Goal: Task Accomplishment & Management: Use online tool/utility

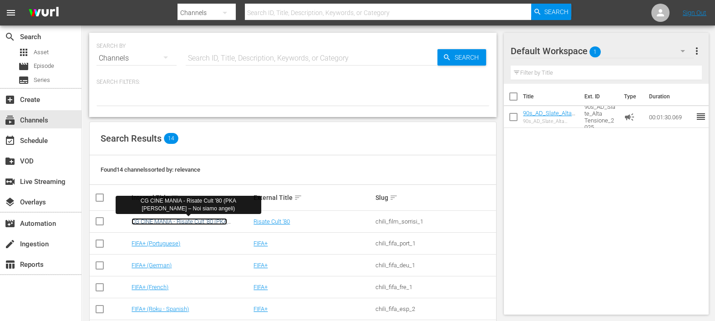
click at [205, 223] on link "CG CINE MANIA - Risate Cult '80 (PKA [PERSON_NAME] – Noi siamo angeli)" at bounding box center [180, 225] width 96 height 14
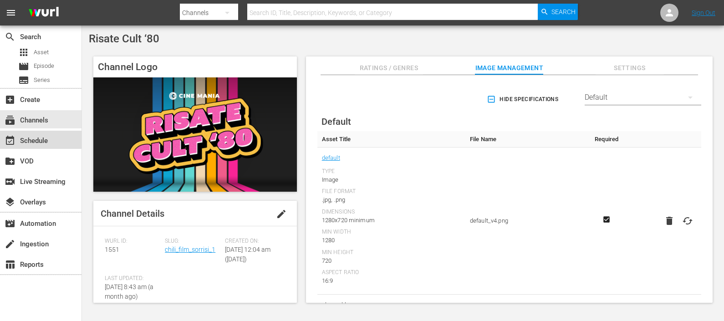
click at [34, 138] on div "event_available Schedule" at bounding box center [25, 139] width 51 height 8
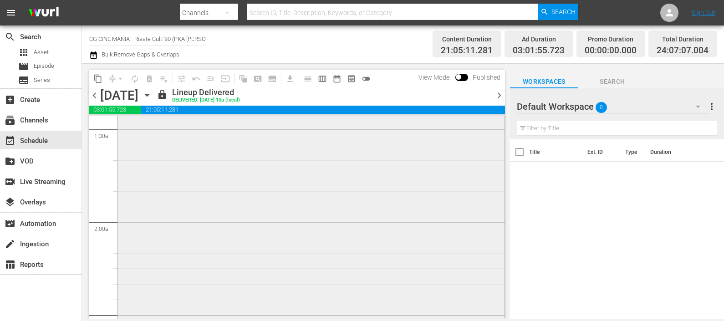
scroll to position [285, 0]
click at [152, 93] on icon "button" at bounding box center [147, 95] width 10 height 10
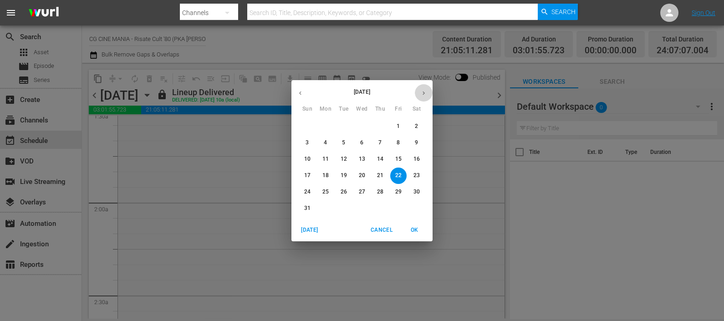
click at [428, 96] on button "button" at bounding box center [424, 93] width 18 height 18
click at [358, 125] on span "3" at bounding box center [362, 126] width 16 height 8
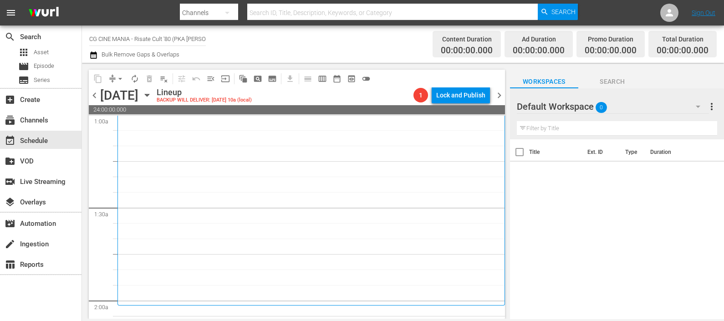
scroll to position [285, 0]
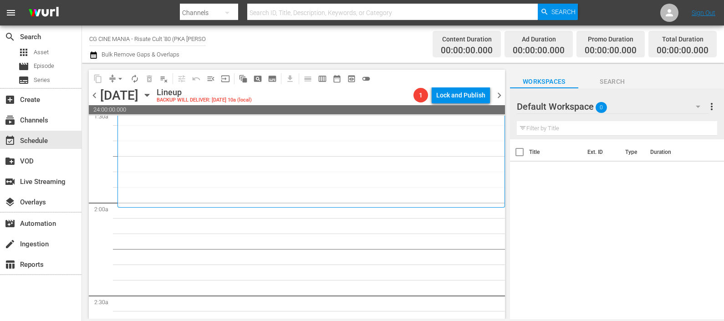
click at [578, 107] on div at bounding box center [550, 107] width 66 height 23
click at [700, 105] on icon "button" at bounding box center [698, 106] width 11 height 11
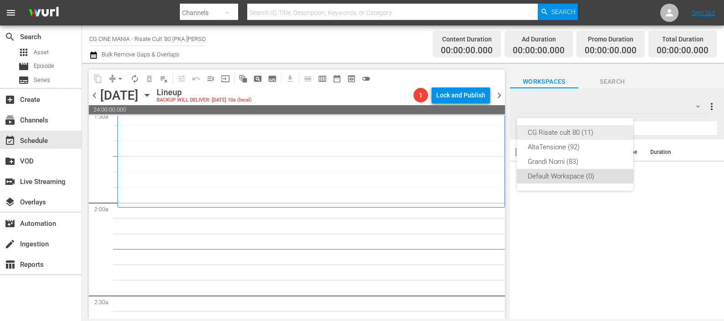
click at [576, 133] on div "CG Risate cult 80 (11)" at bounding box center [575, 132] width 95 height 15
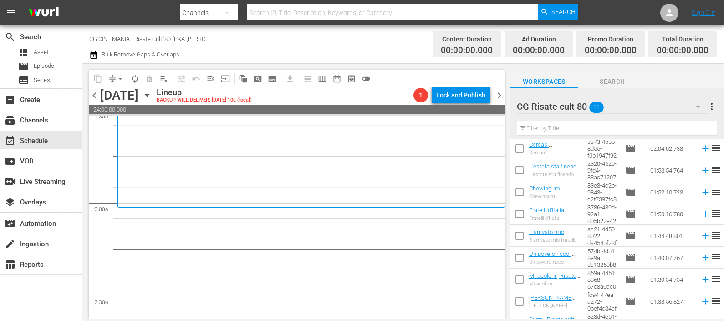
scroll to position [82, 0]
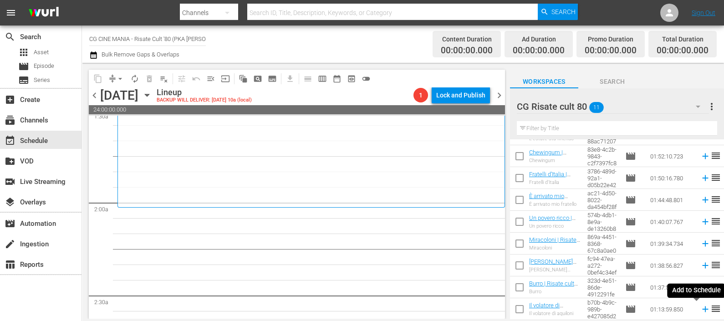
click at [700, 310] on icon at bounding box center [705, 309] width 10 height 10
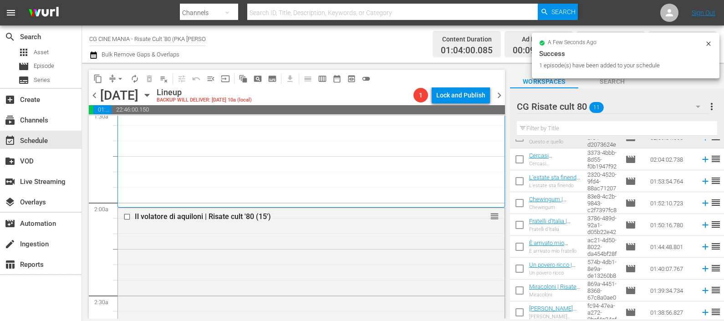
scroll to position [0, 0]
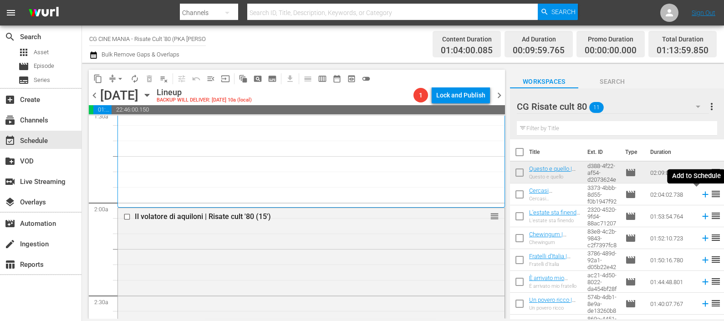
click at [700, 196] on icon at bounding box center [705, 194] width 10 height 10
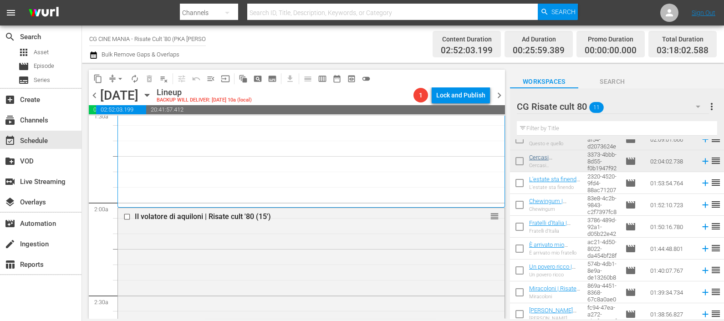
scroll to position [56, 0]
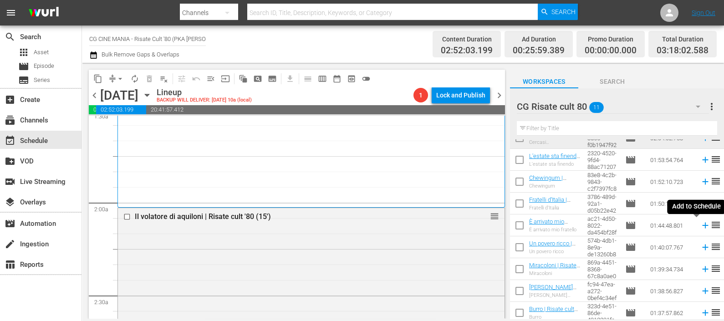
click at [700, 223] on icon at bounding box center [705, 225] width 10 height 10
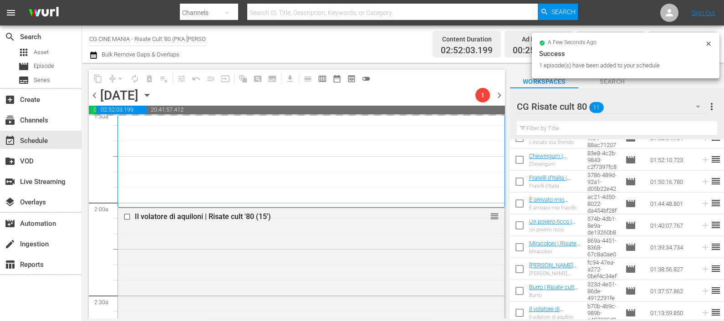
scroll to position [82, 0]
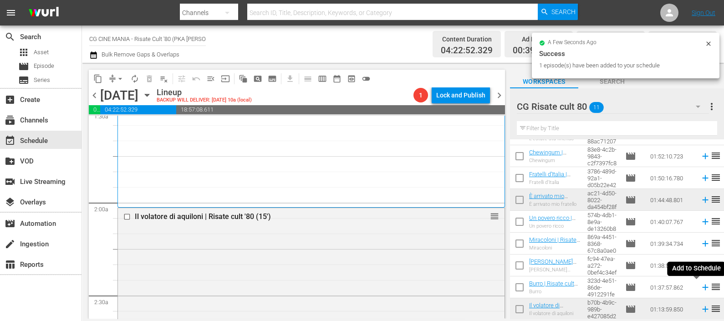
click at [700, 285] on icon at bounding box center [705, 287] width 10 height 10
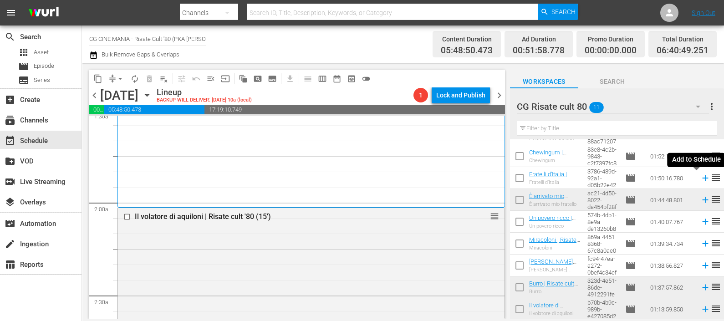
click at [702, 178] on icon at bounding box center [705, 178] width 6 height 6
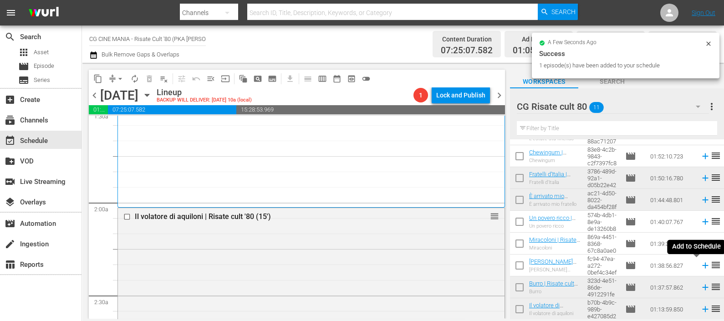
click at [702, 265] on icon at bounding box center [705, 266] width 6 height 6
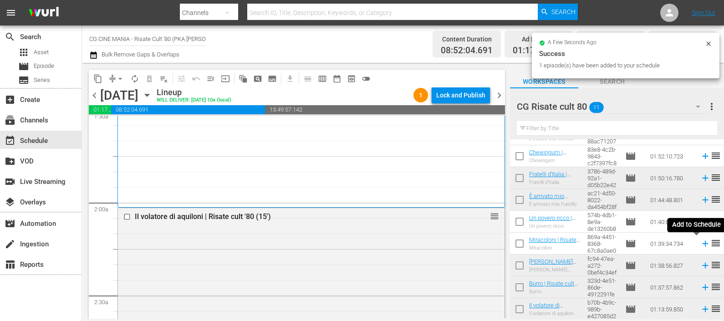
click at [700, 246] on icon at bounding box center [705, 244] width 10 height 10
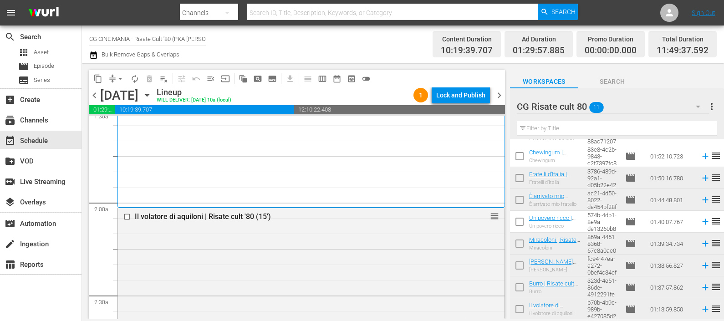
scroll to position [0, 0]
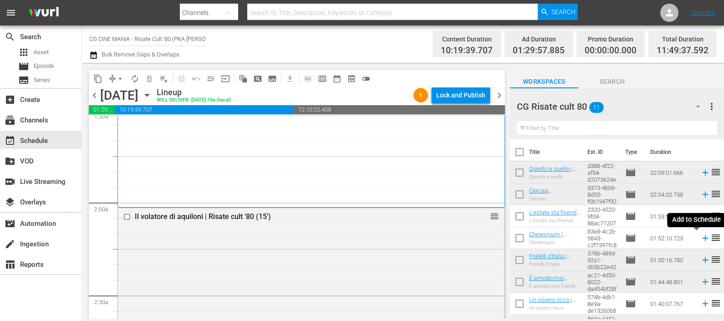
click at [700, 240] on icon at bounding box center [705, 238] width 10 height 10
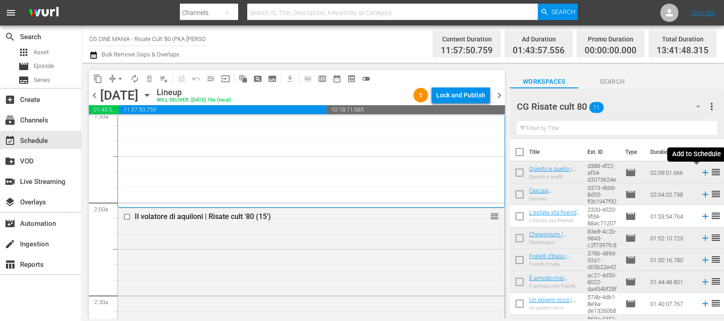
click at [700, 170] on icon at bounding box center [705, 173] width 10 height 10
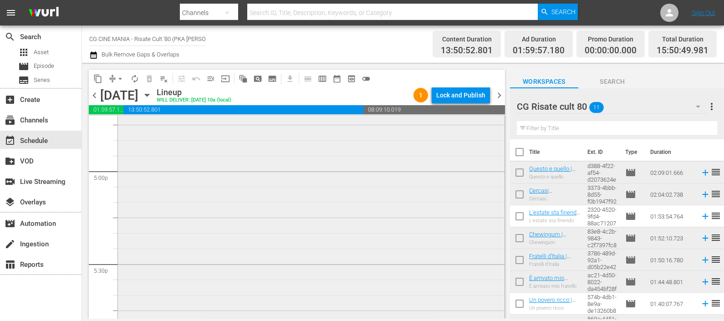
scroll to position [3301, 0]
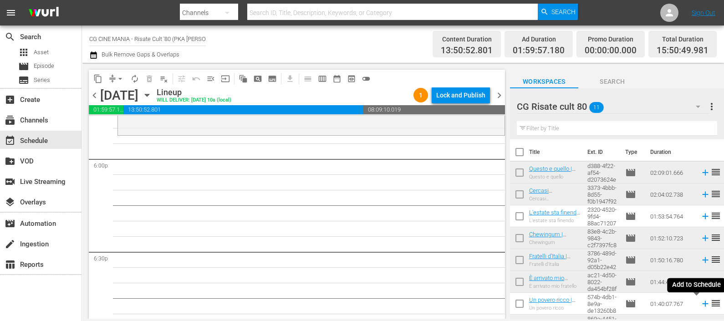
drag, startPoint x: 699, startPoint y: 303, endPoint x: 693, endPoint y: 302, distance: 5.9
click at [700, 302] on icon at bounding box center [705, 304] width 10 height 10
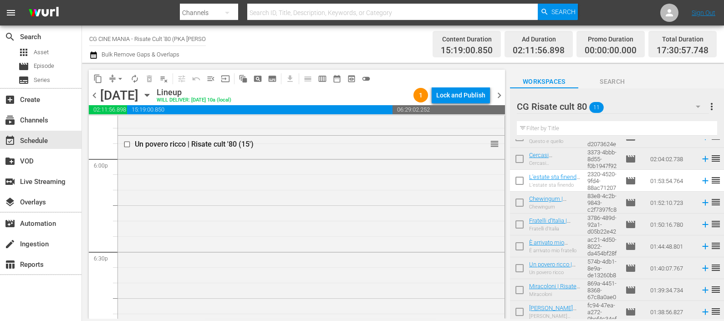
scroll to position [0, 0]
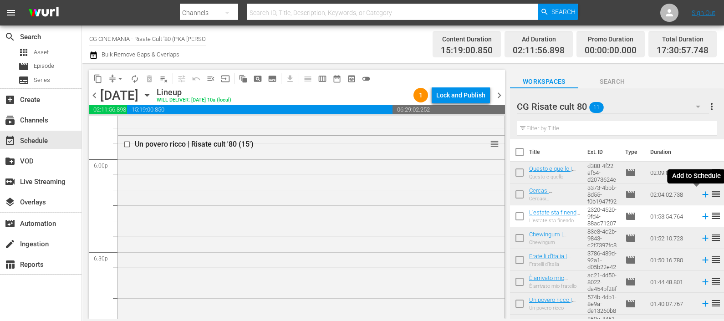
click at [700, 193] on icon at bounding box center [705, 194] width 10 height 10
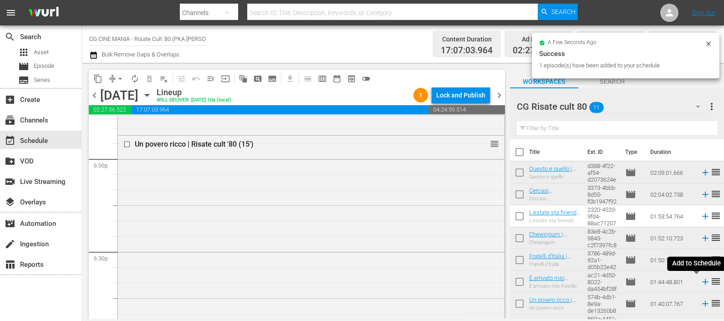
click at [700, 280] on icon at bounding box center [705, 282] width 10 height 10
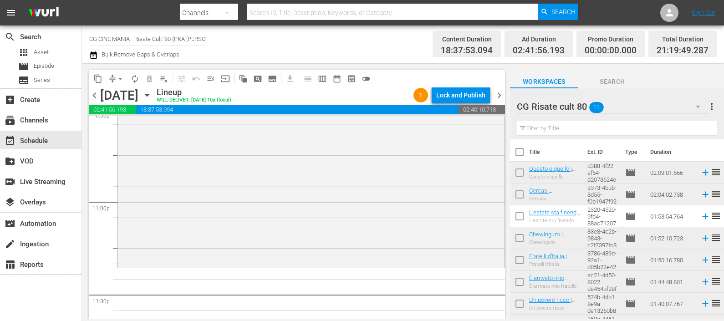
scroll to position [4255, 0]
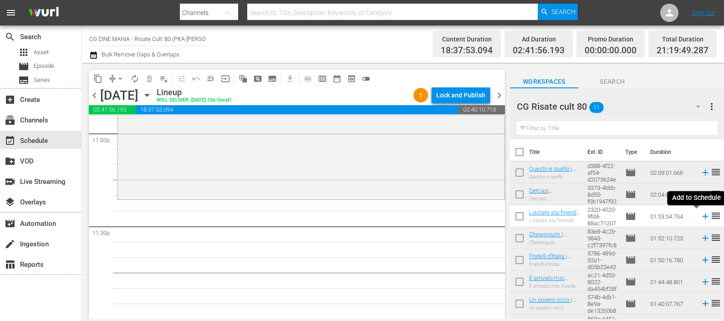
click at [700, 219] on icon at bounding box center [705, 216] width 10 height 10
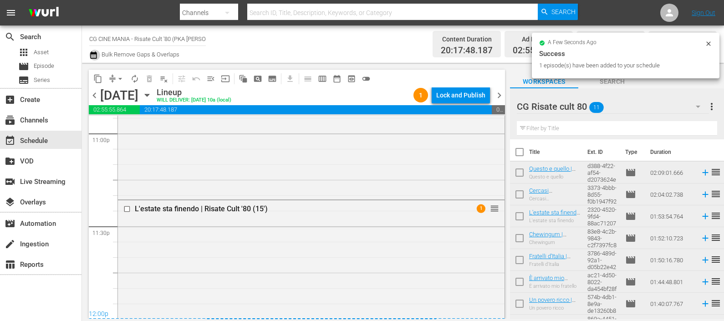
click at [90, 51] on icon "button" at bounding box center [93, 55] width 9 height 11
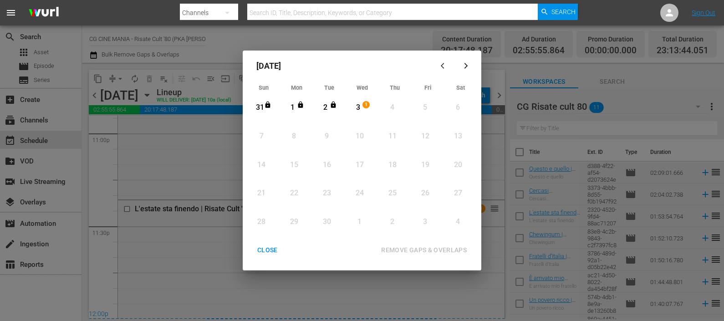
drag, startPoint x: 359, startPoint y: 109, endPoint x: 379, endPoint y: 134, distance: 32.0
click at [359, 109] on div "3" at bounding box center [357, 107] width 11 height 10
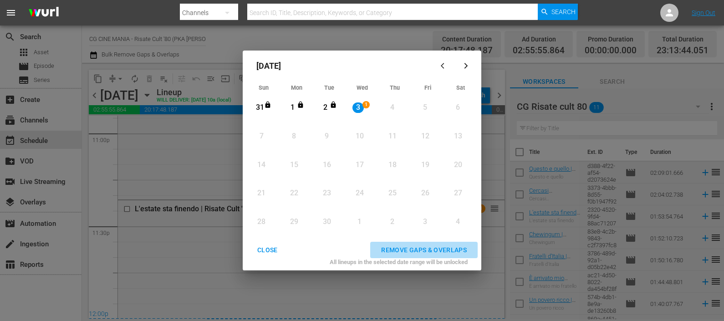
drag, startPoint x: 444, startPoint y: 250, endPoint x: 407, endPoint y: 238, distance: 39.7
click at [444, 250] on div "REMOVE GAPS & OVERLAPS" at bounding box center [424, 250] width 100 height 11
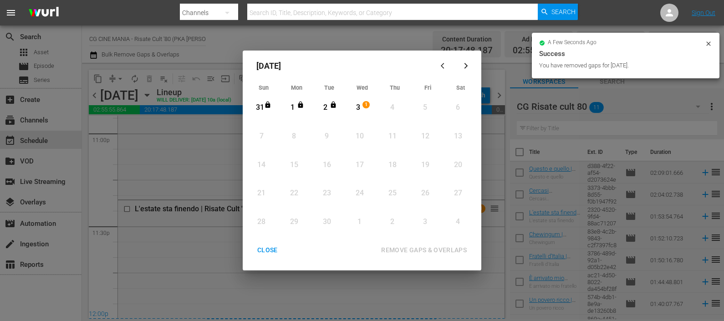
click at [268, 249] on div "CLOSE" at bounding box center [267, 250] width 35 height 11
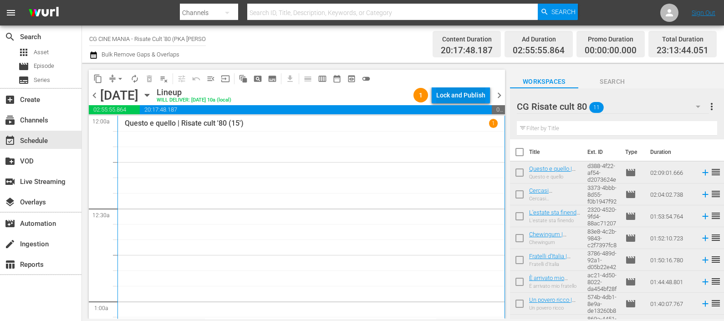
click at [457, 96] on div "Lock and Publish" at bounding box center [460, 95] width 49 height 16
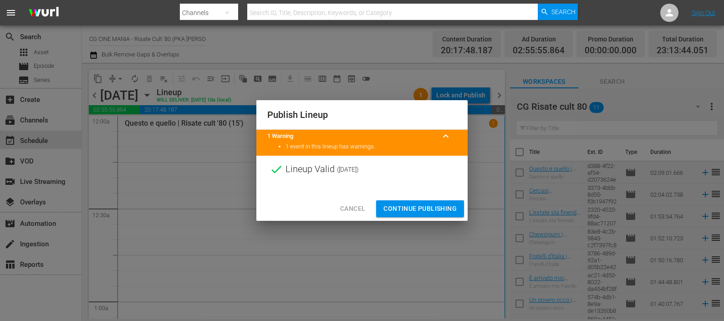
click at [429, 209] on span "Continue Publishing" at bounding box center [419, 208] width 73 height 11
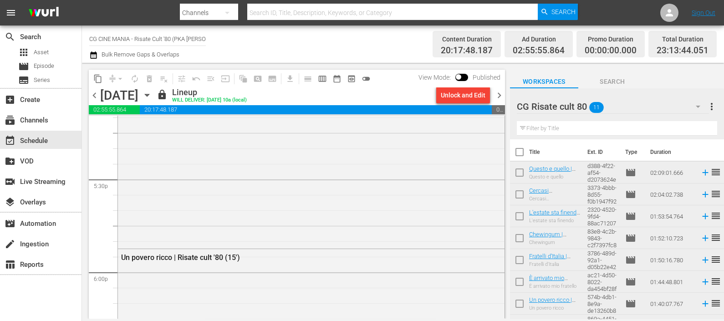
scroll to position [3055, 0]
click at [498, 96] on span "chevron_right" at bounding box center [499, 95] width 11 height 11
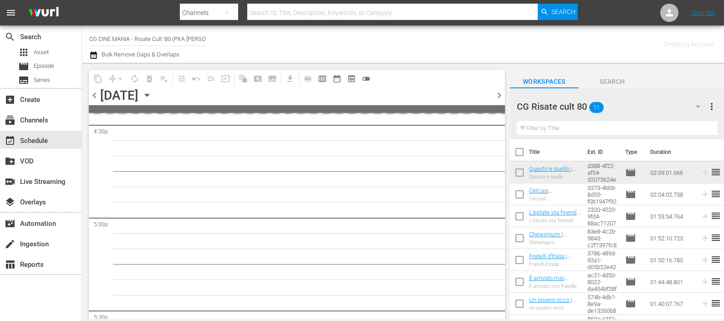
scroll to position [3148, 0]
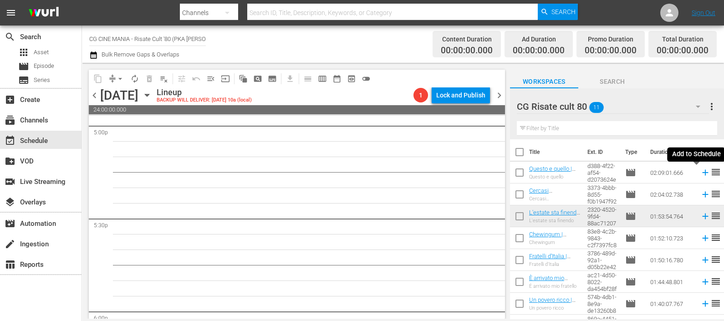
click at [702, 171] on icon at bounding box center [705, 173] width 6 height 6
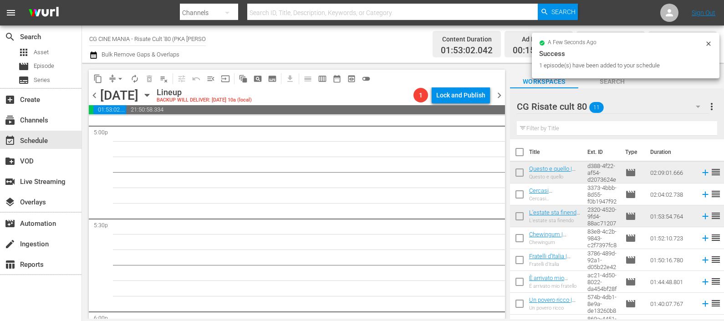
scroll to position [56, 0]
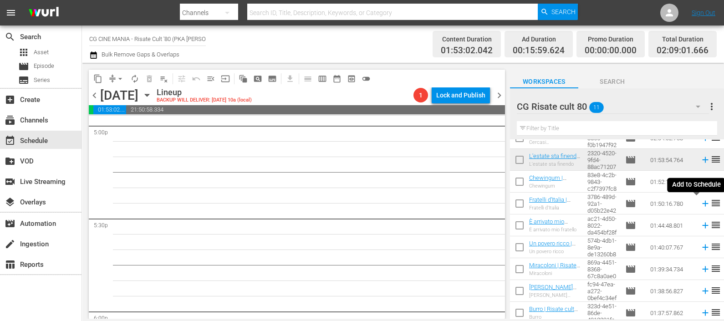
click at [700, 204] on icon at bounding box center [705, 204] width 10 height 10
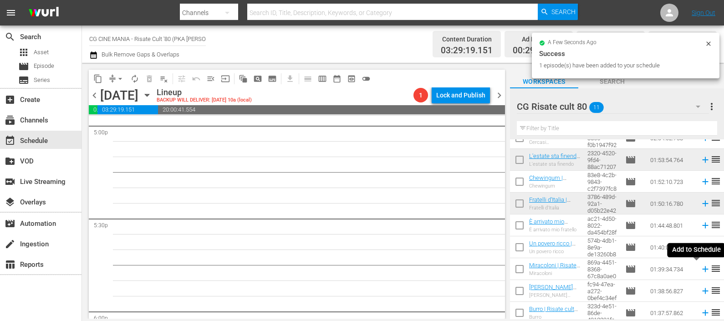
click at [700, 268] on icon at bounding box center [705, 269] width 10 height 10
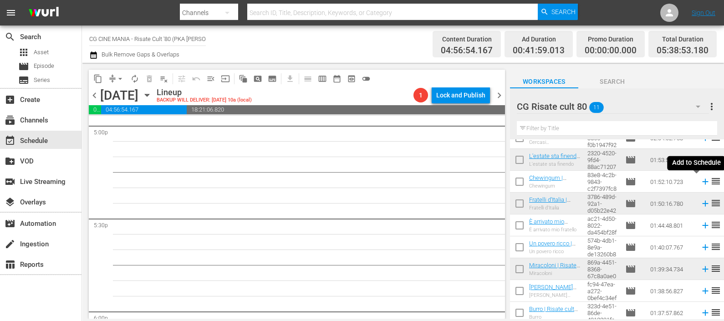
click at [700, 178] on icon at bounding box center [705, 182] width 10 height 10
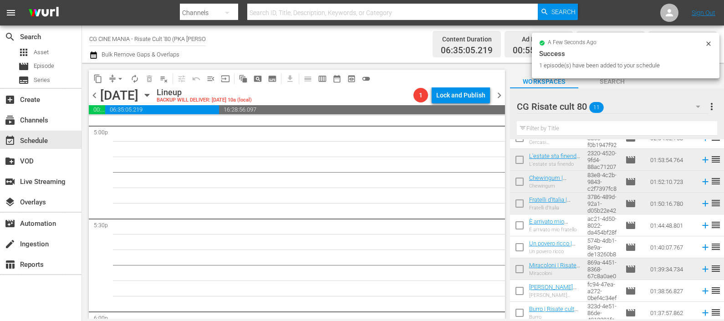
scroll to position [3132, 0]
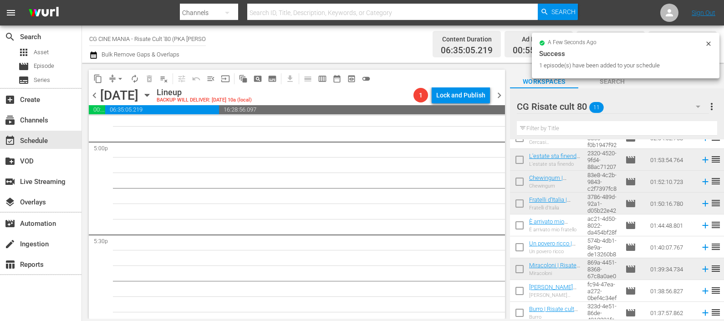
click at [700, 224] on icon at bounding box center [705, 225] width 10 height 10
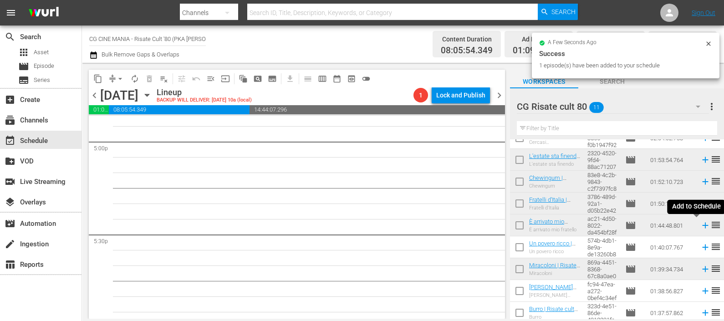
scroll to position [3117, 0]
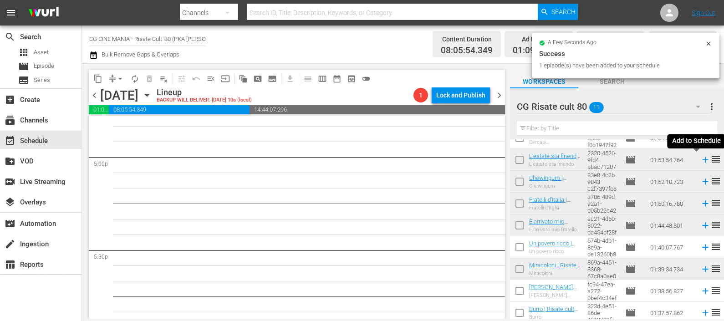
click at [700, 158] on icon at bounding box center [705, 160] width 10 height 10
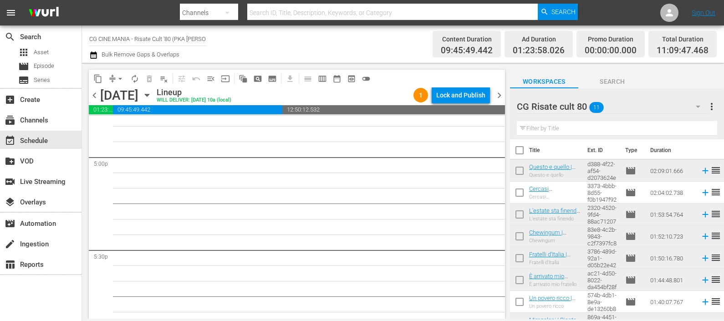
scroll to position [0, 0]
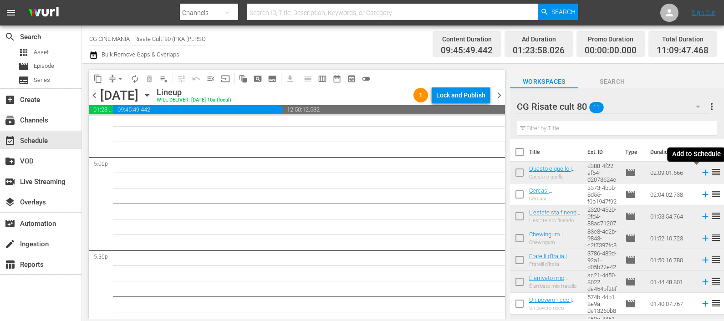
click at [700, 171] on icon at bounding box center [705, 173] width 10 height 10
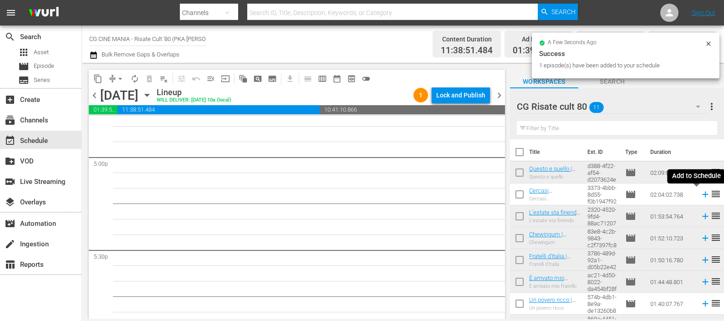
click at [702, 194] on icon at bounding box center [705, 195] width 6 height 6
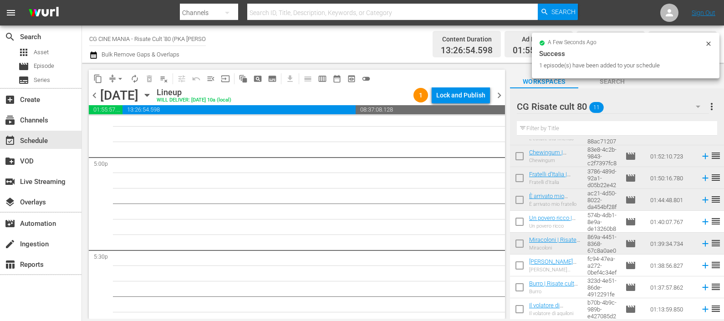
scroll to position [3101, 0]
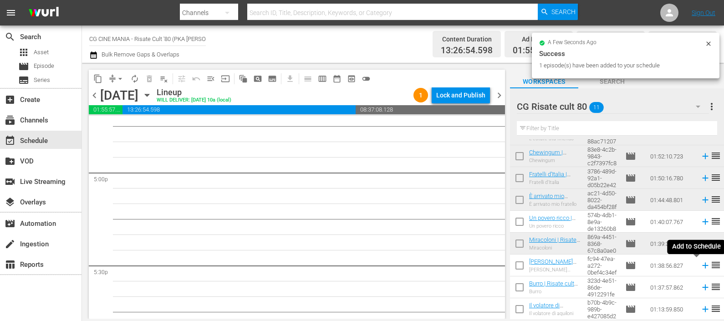
click at [700, 266] on icon at bounding box center [705, 265] width 10 height 10
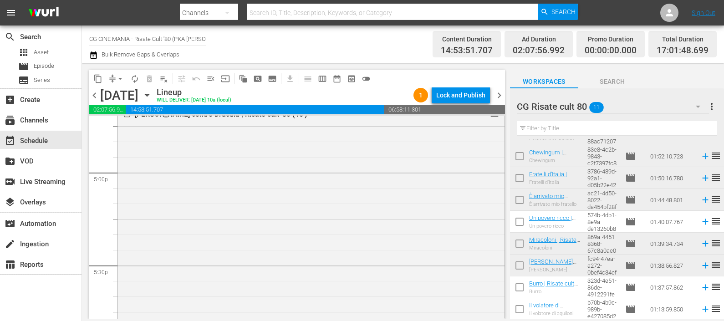
click at [702, 287] on icon at bounding box center [705, 288] width 6 height 6
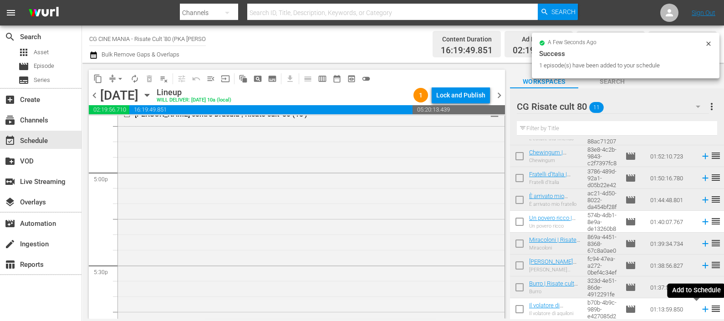
click at [702, 308] on icon at bounding box center [705, 309] width 6 height 6
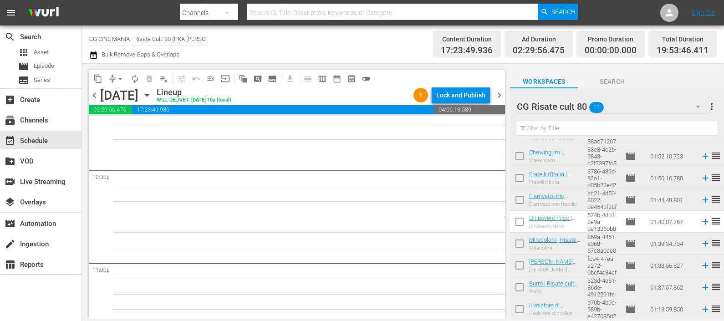
scroll to position [4126, 0]
click at [700, 225] on icon at bounding box center [705, 222] width 10 height 10
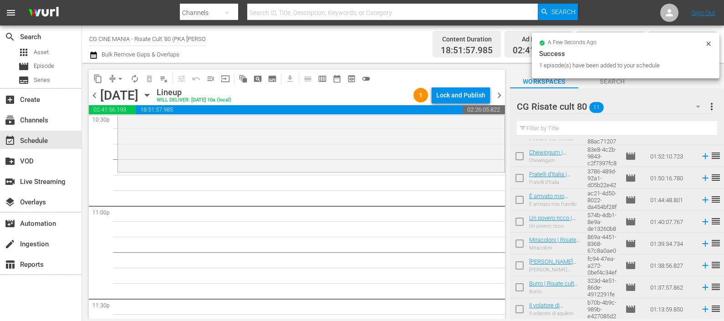
scroll to position [4255, 0]
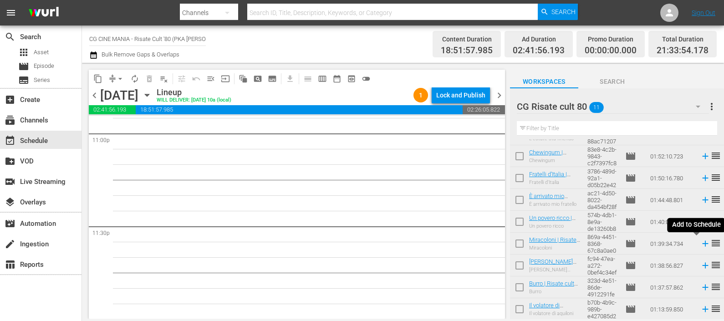
click at [700, 242] on icon at bounding box center [705, 244] width 10 height 10
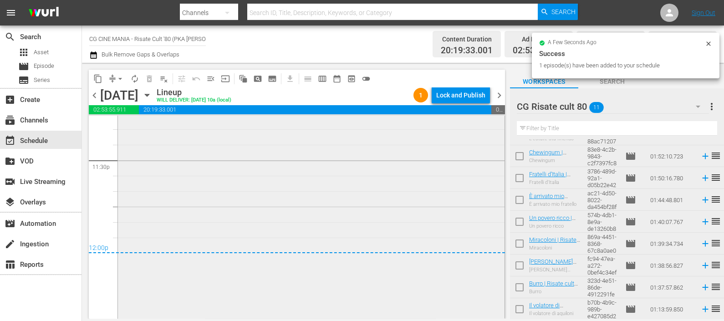
scroll to position [4344, 0]
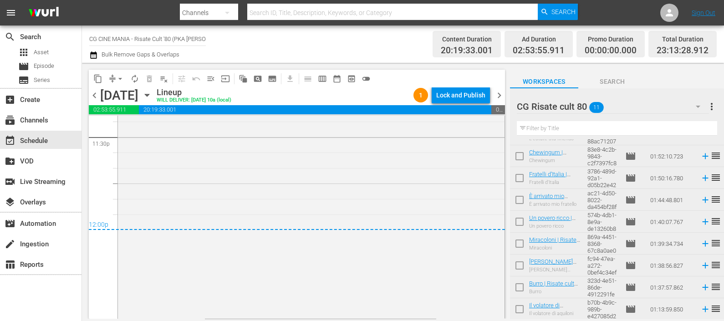
click at [87, 57] on div "Channel Title CG CINE MANIA - Risate Cult '80 (PKA Bud Spencer – Noi siamo ange…" at bounding box center [403, 43] width 642 height 37
click at [93, 54] on icon "button" at bounding box center [93, 54] width 6 height 7
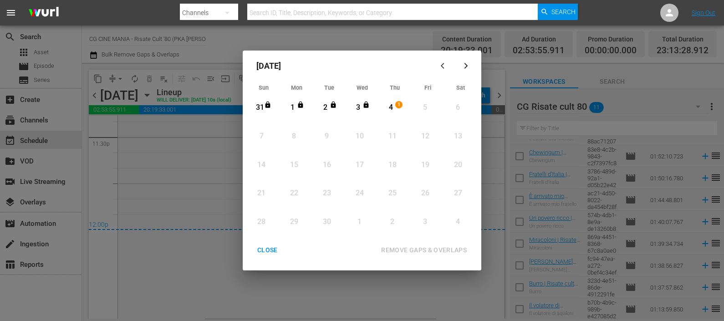
click at [394, 101] on div "4" at bounding box center [390, 107] width 11 height 25
click at [446, 246] on div "REMOVE GAPS & OVERLAPS" at bounding box center [424, 250] width 100 height 11
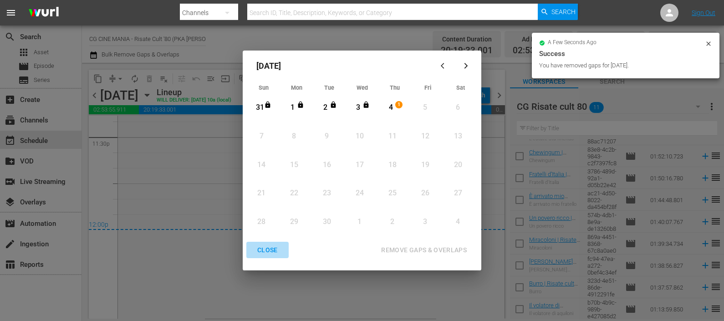
click at [268, 250] on div "CLOSE" at bounding box center [267, 250] width 35 height 11
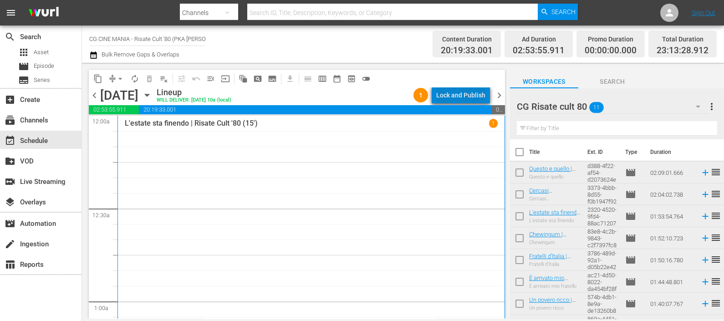
click at [472, 94] on div "Lock and Publish" at bounding box center [460, 95] width 49 height 16
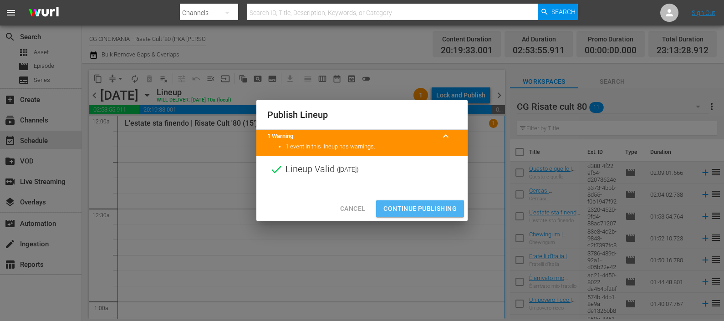
click at [442, 207] on span "Continue Publishing" at bounding box center [419, 208] width 73 height 11
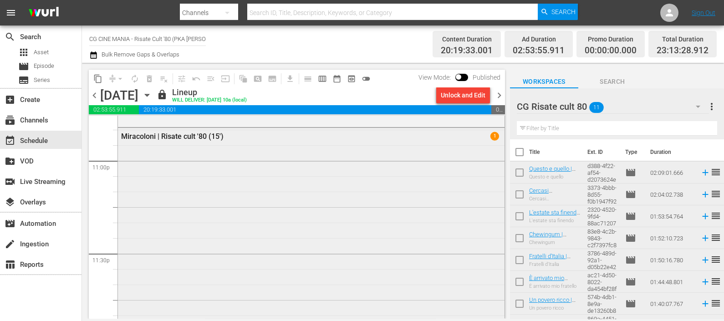
scroll to position [4174, 0]
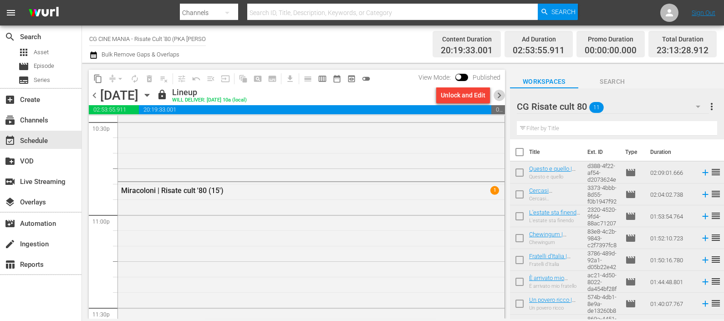
click at [500, 95] on span "chevron_right" at bounding box center [499, 95] width 11 height 11
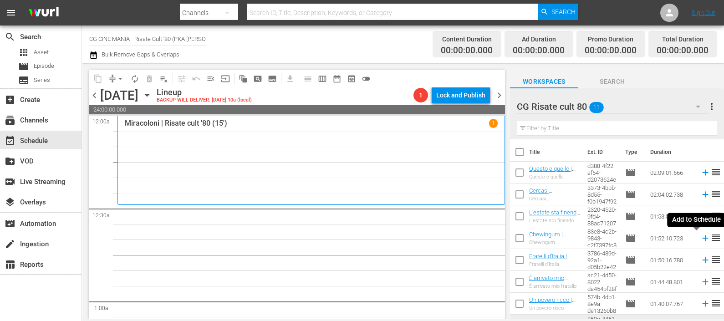
click at [700, 238] on icon at bounding box center [705, 238] width 10 height 10
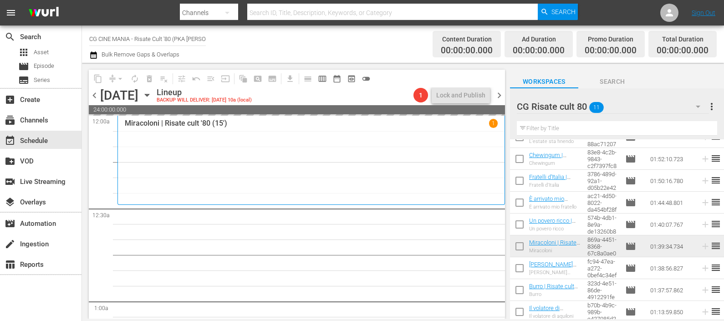
scroll to position [82, 0]
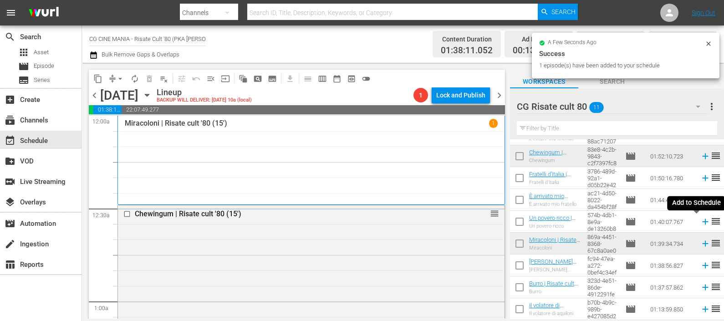
click at [702, 222] on icon at bounding box center [705, 222] width 6 height 6
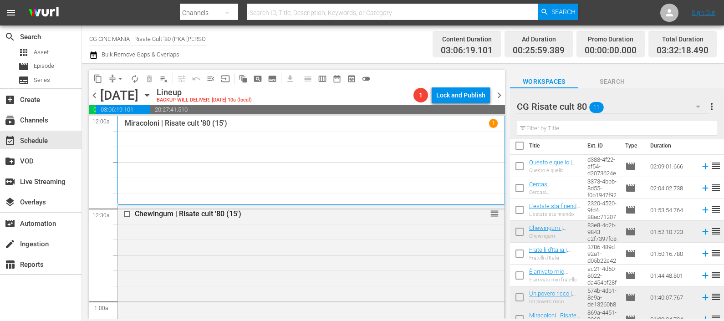
scroll to position [0, 0]
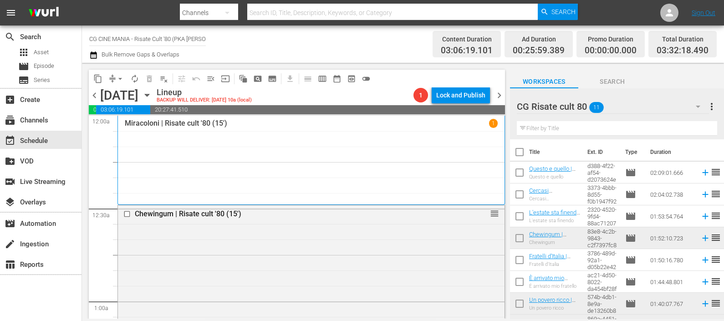
click at [700, 215] on icon at bounding box center [705, 216] width 10 height 10
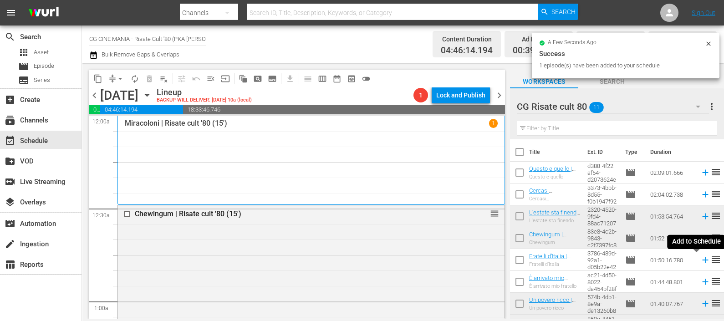
click at [702, 260] on icon at bounding box center [705, 260] width 6 height 6
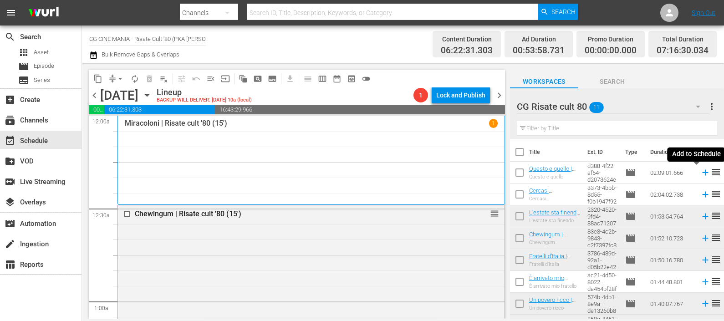
click at [702, 173] on icon at bounding box center [705, 173] width 6 height 6
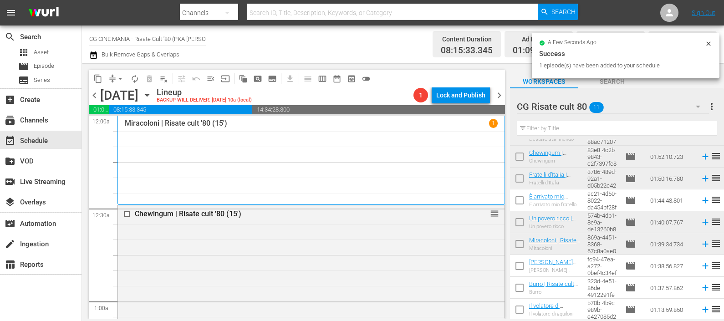
scroll to position [82, 0]
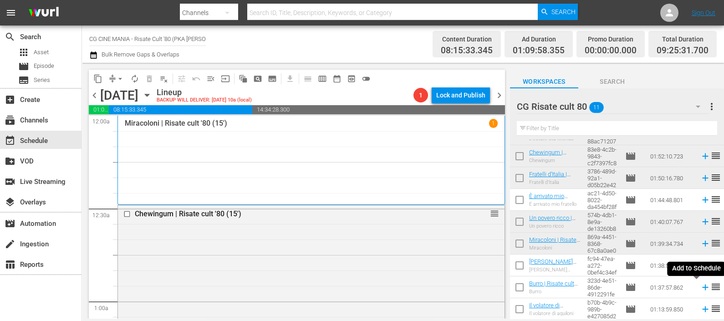
click at [700, 291] on icon at bounding box center [705, 287] width 10 height 10
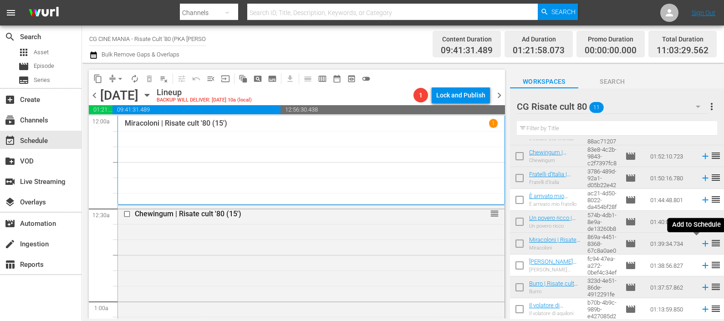
click at [702, 244] on icon at bounding box center [705, 244] width 6 height 6
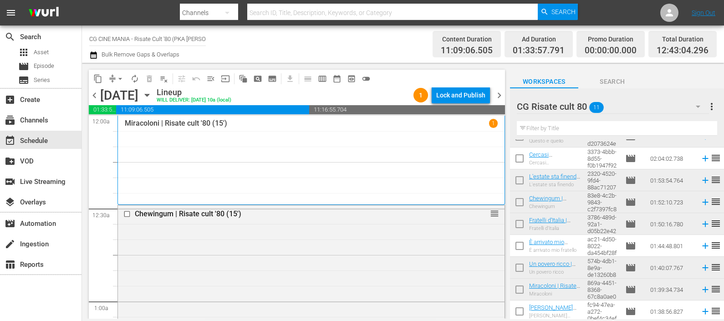
scroll to position [56, 0]
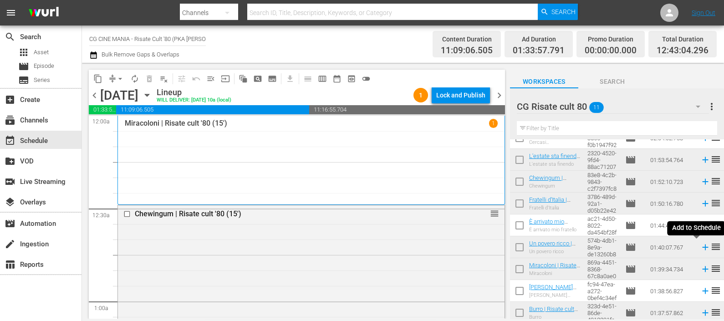
click at [700, 249] on icon at bounding box center [705, 247] width 10 height 10
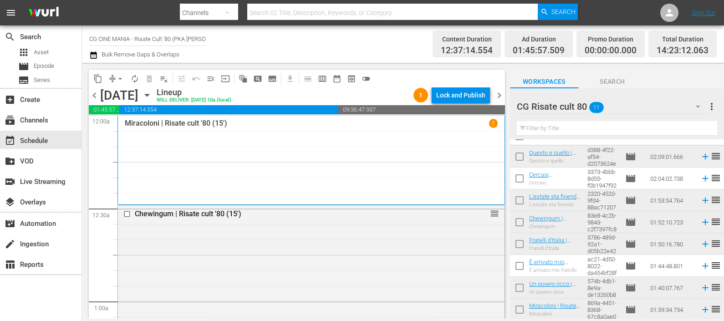
scroll to position [0, 0]
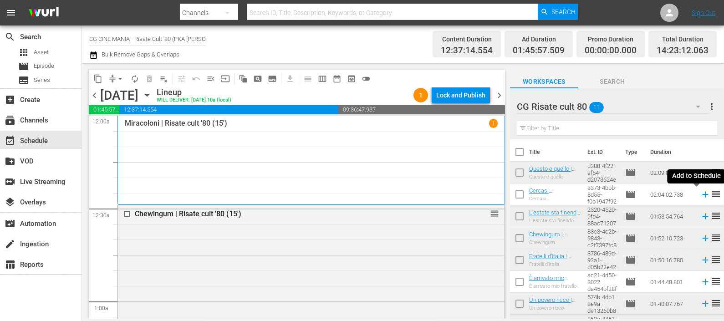
click at [700, 197] on icon at bounding box center [705, 194] width 10 height 10
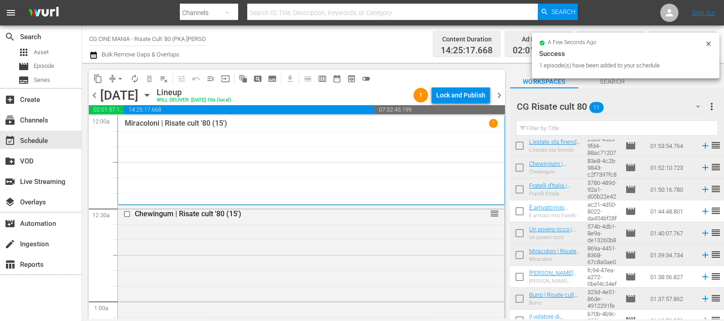
scroll to position [82, 0]
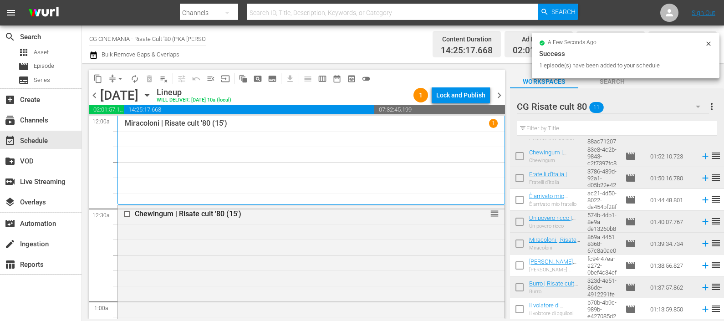
click at [702, 309] on icon at bounding box center [705, 309] width 6 height 6
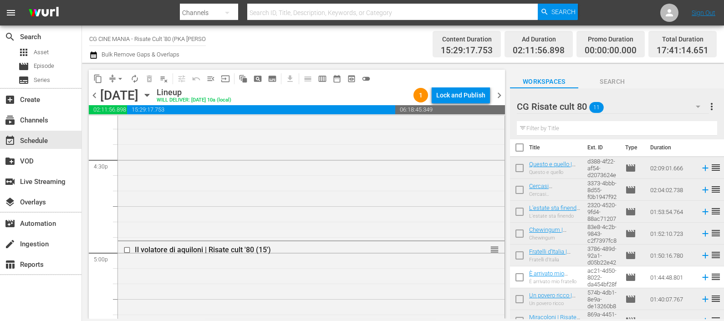
scroll to position [0, 0]
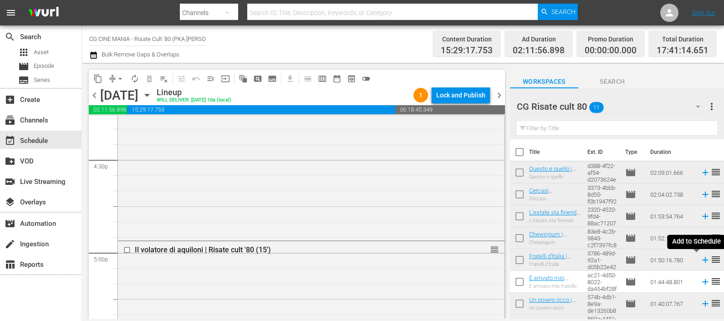
click at [700, 261] on icon at bounding box center [705, 260] width 10 height 10
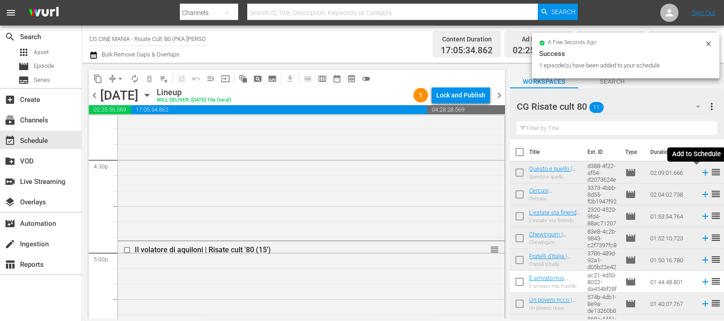
click at [700, 174] on icon at bounding box center [705, 173] width 10 height 10
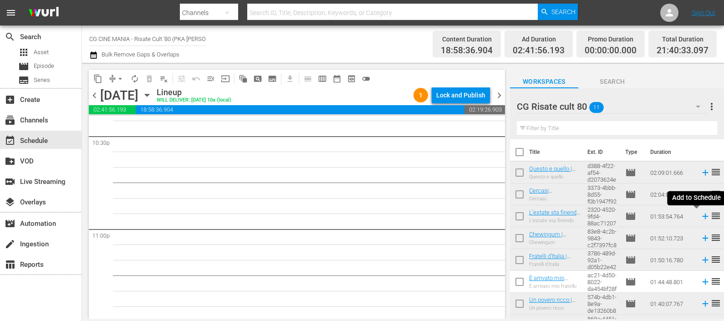
click at [700, 215] on icon at bounding box center [705, 216] width 10 height 10
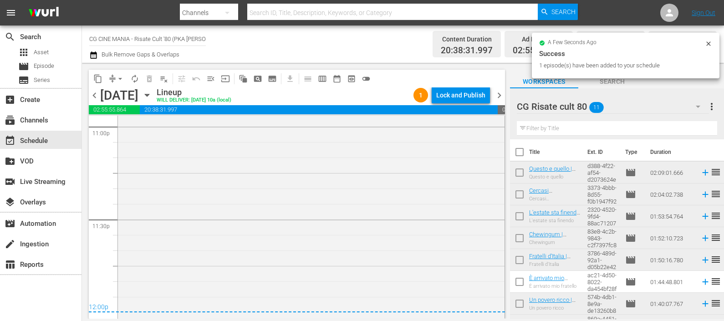
scroll to position [4265, 0]
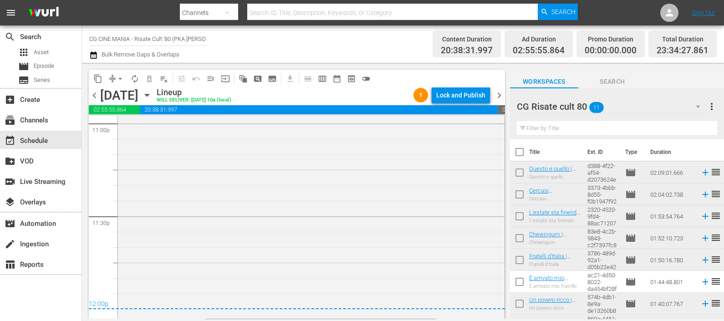
click at [89, 55] on icon "button" at bounding box center [93, 55] width 9 height 11
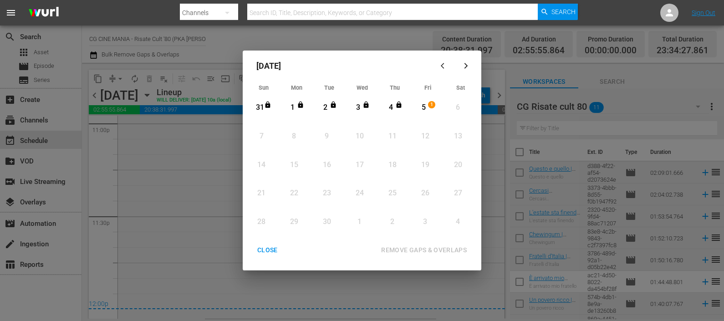
click at [427, 111] on div "5" at bounding box center [423, 107] width 11 height 10
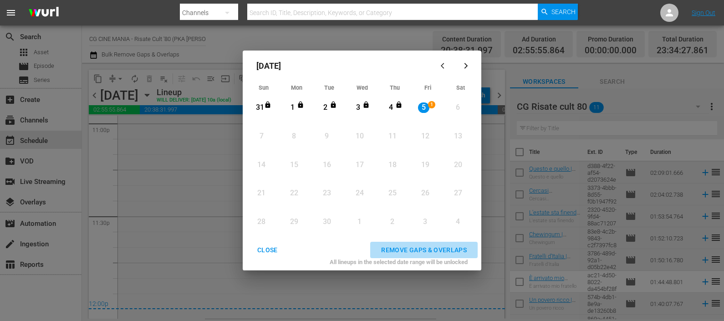
click at [426, 243] on button "REMOVE GAPS & OVERLAPS" at bounding box center [423, 250] width 107 height 17
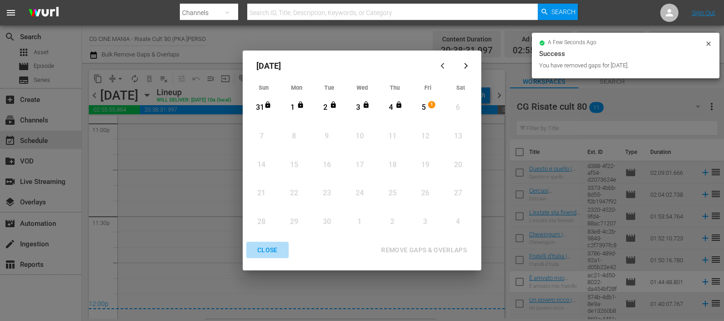
click at [264, 249] on div "CLOSE" at bounding box center [267, 250] width 35 height 11
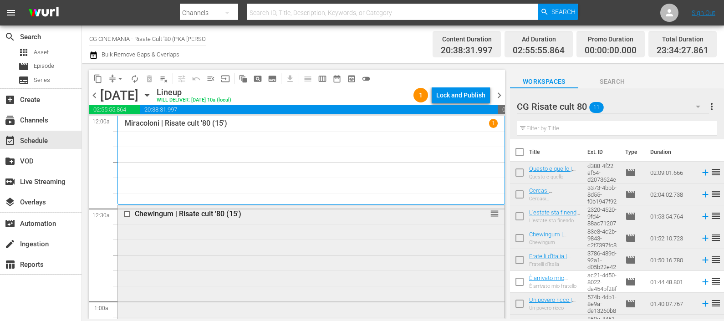
scroll to position [227, 0]
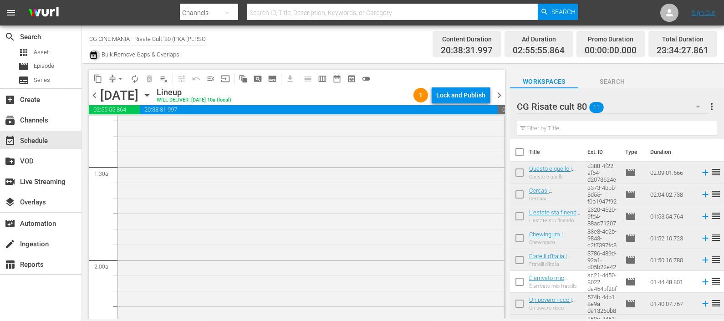
click at [93, 53] on icon "button" at bounding box center [93, 54] width 6 height 7
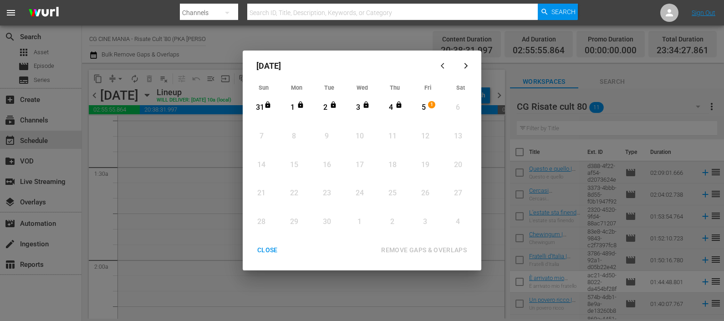
click at [424, 105] on div "5" at bounding box center [423, 107] width 11 height 10
click at [430, 244] on button "REMOVE GAPS & OVERLAPS" at bounding box center [423, 250] width 107 height 17
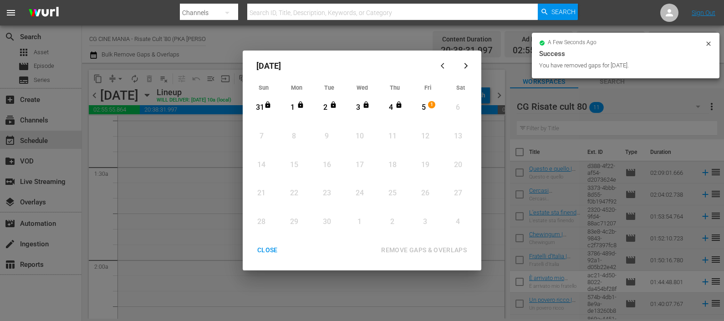
click at [266, 249] on div "CLOSE" at bounding box center [267, 250] width 35 height 11
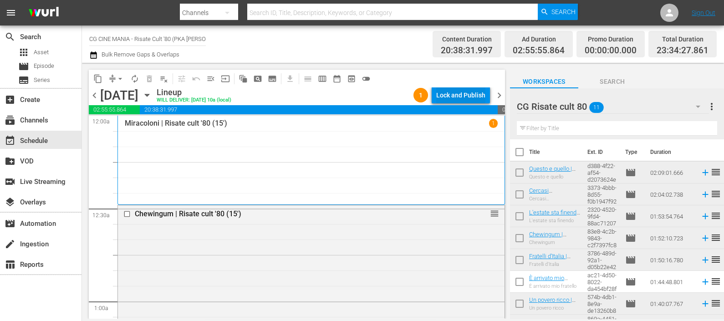
click at [468, 94] on div "Lock and Publish" at bounding box center [460, 95] width 49 height 16
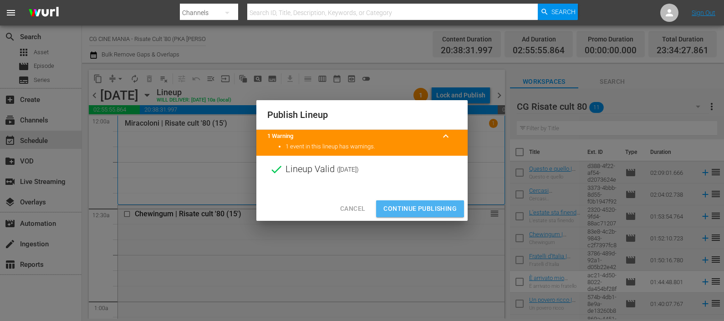
click at [410, 208] on span "Continue Publishing" at bounding box center [419, 208] width 73 height 11
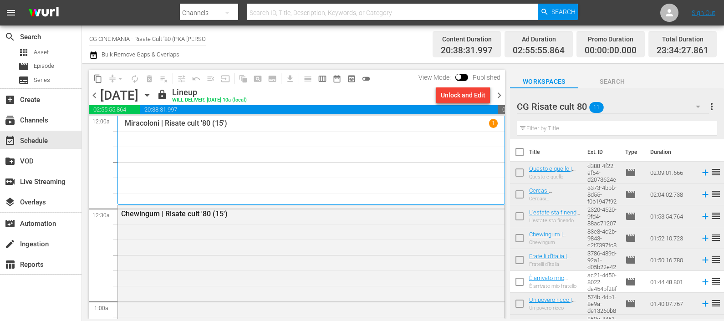
click at [498, 93] on span "chevron_right" at bounding box center [499, 95] width 11 height 11
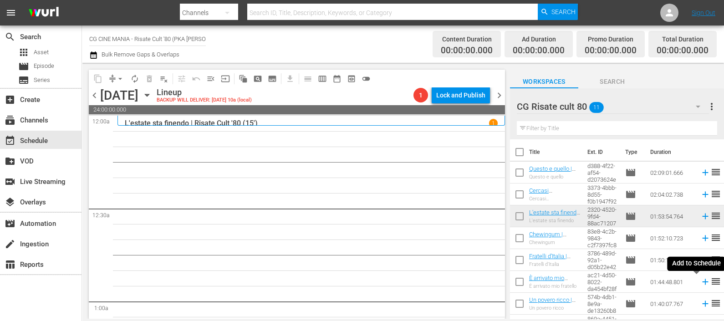
click at [702, 282] on icon at bounding box center [705, 282] width 6 height 6
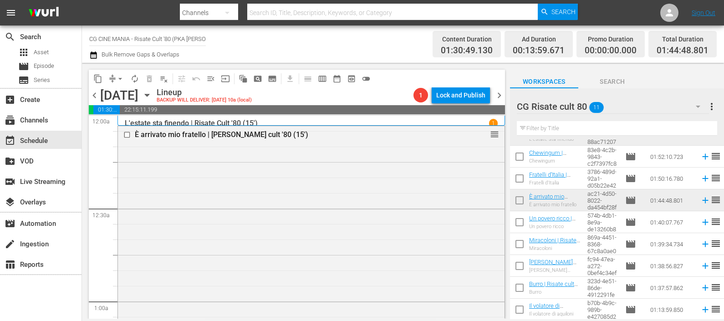
scroll to position [82, 0]
click at [700, 309] on icon at bounding box center [705, 309] width 10 height 10
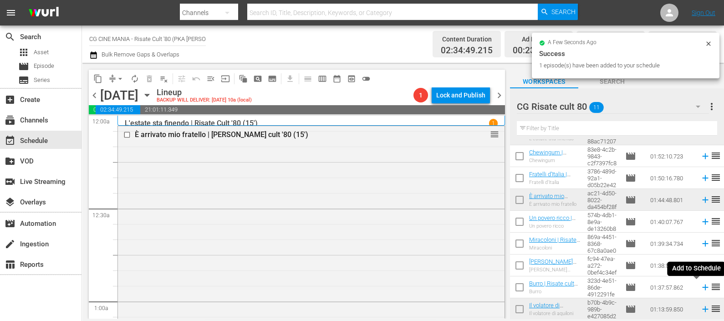
click at [702, 290] on icon at bounding box center [705, 288] width 6 height 6
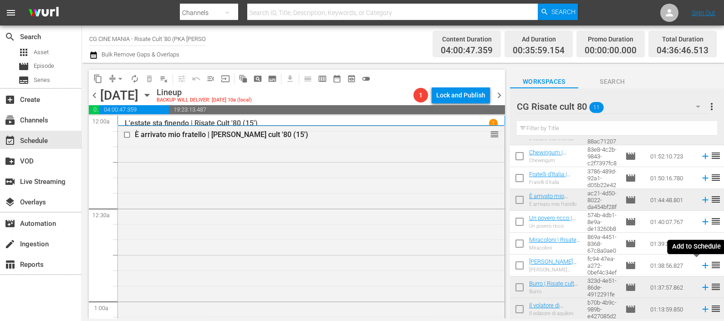
click at [700, 266] on icon at bounding box center [705, 265] width 10 height 10
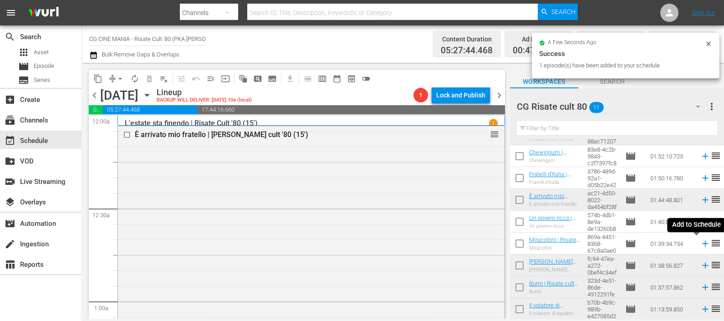
click at [700, 243] on icon at bounding box center [705, 244] width 10 height 10
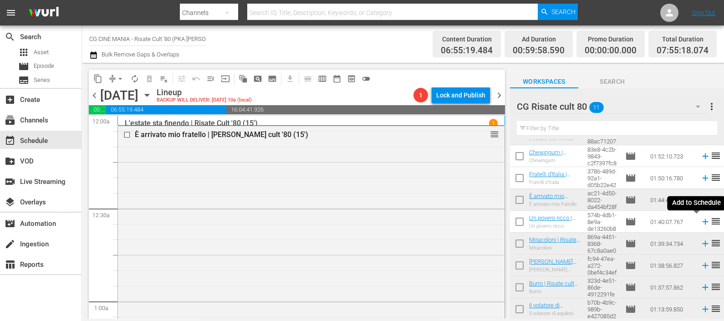
click at [700, 225] on icon at bounding box center [705, 222] width 10 height 10
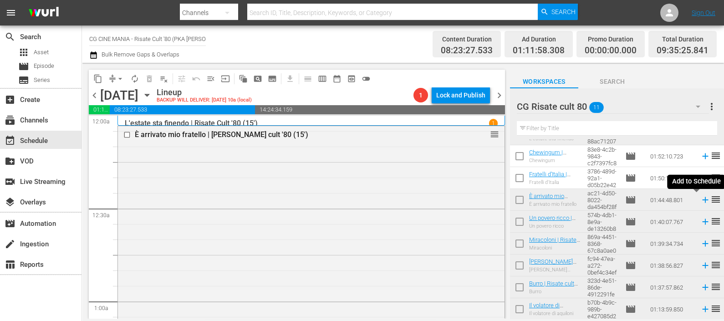
click at [700, 196] on icon at bounding box center [705, 200] width 10 height 10
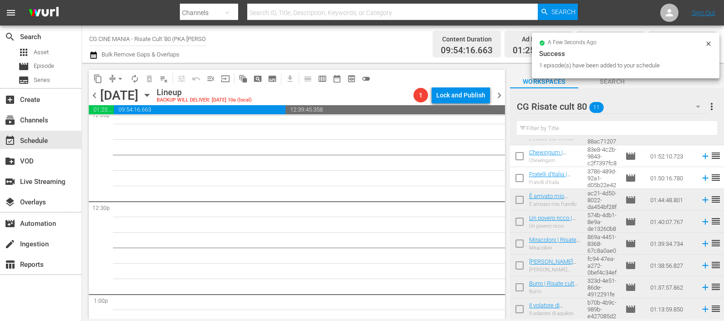
scroll to position [2390, 0]
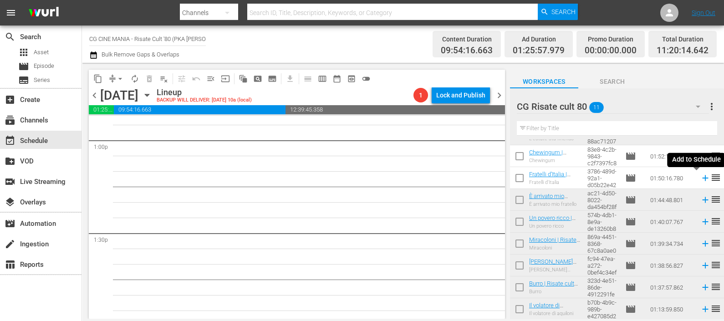
click at [700, 173] on icon at bounding box center [705, 178] width 10 height 10
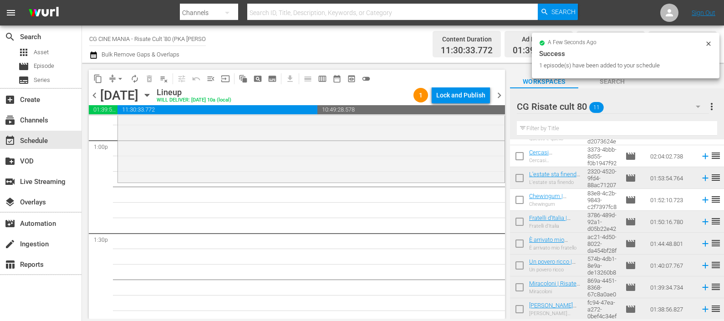
scroll to position [25, 0]
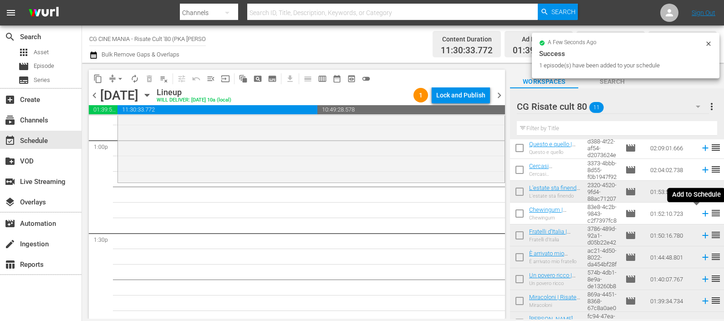
click at [700, 213] on icon at bounding box center [705, 214] width 10 height 10
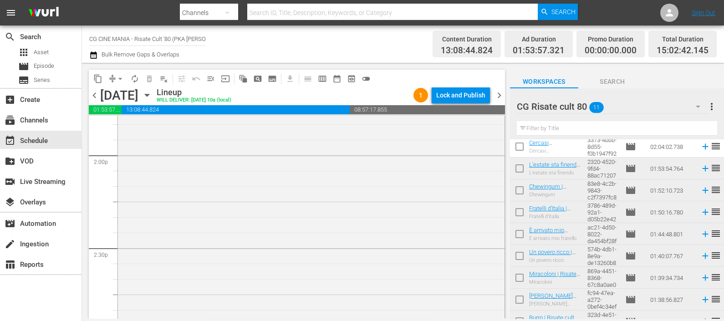
scroll to position [0, 0]
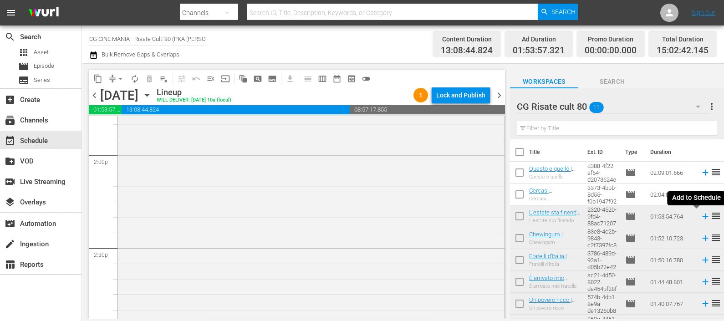
click at [700, 215] on icon at bounding box center [705, 216] width 10 height 10
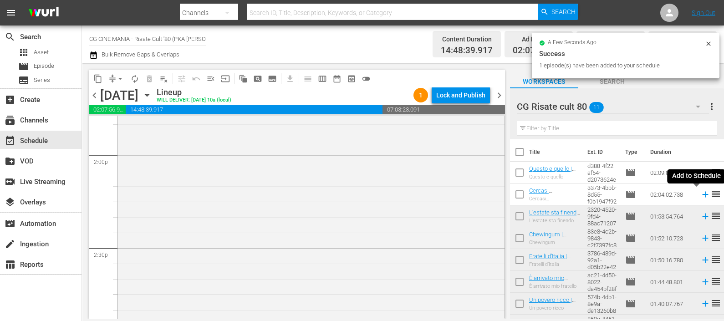
click at [700, 196] on icon at bounding box center [705, 194] width 10 height 10
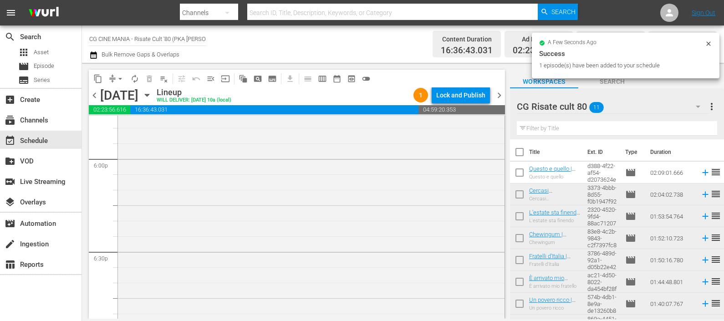
scroll to position [3415, 0]
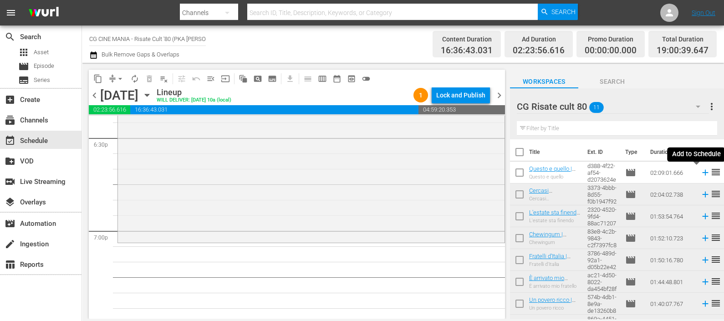
click at [700, 173] on icon at bounding box center [705, 173] width 10 height 10
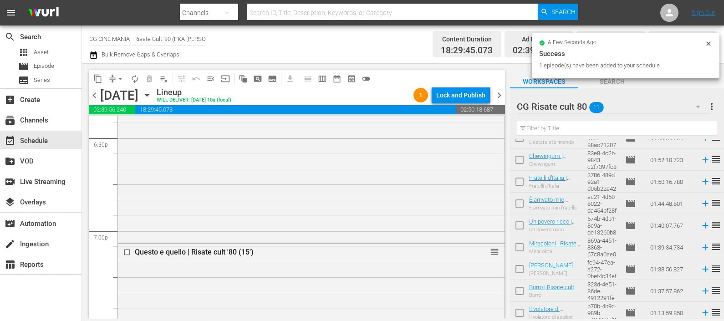
scroll to position [82, 0]
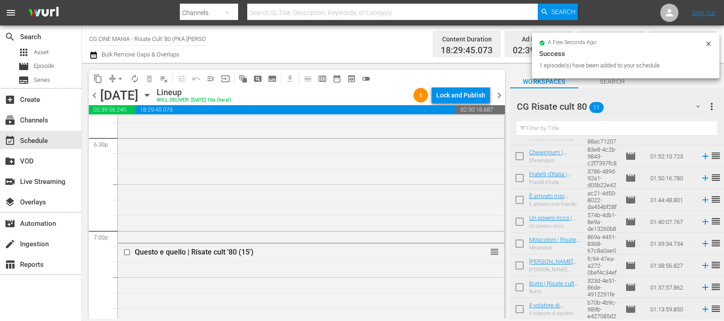
click at [702, 310] on icon at bounding box center [705, 309] width 6 height 6
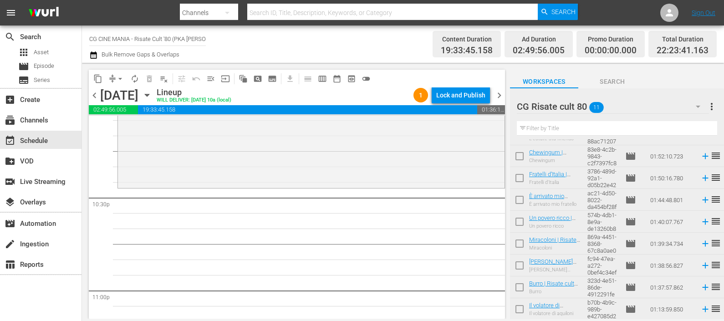
scroll to position [4255, 0]
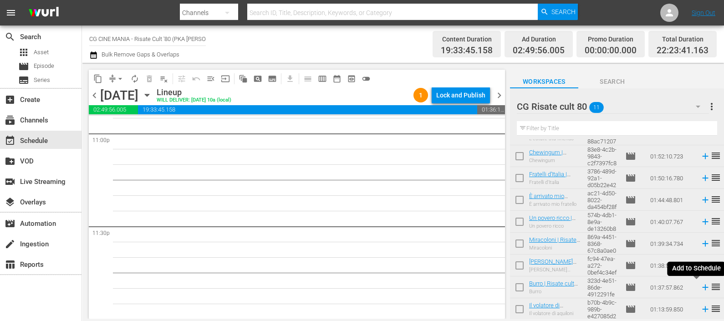
click at [700, 284] on icon at bounding box center [705, 287] width 10 height 10
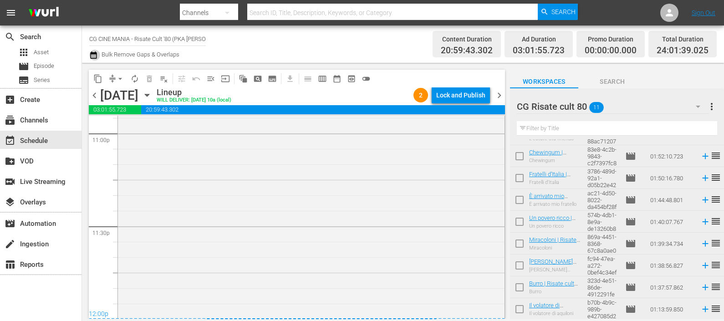
click at [94, 57] on icon "button" at bounding box center [93, 55] width 9 height 11
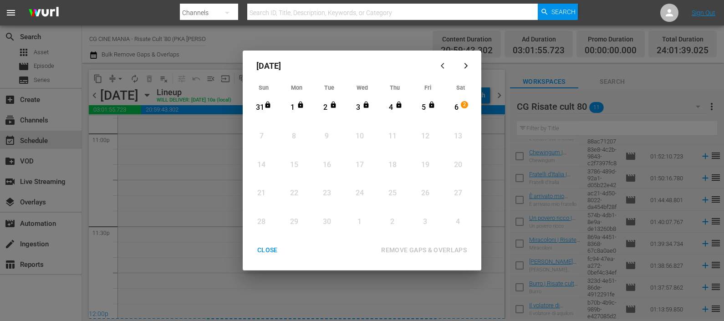
click at [452, 103] on div "6" at bounding box center [456, 107] width 11 height 10
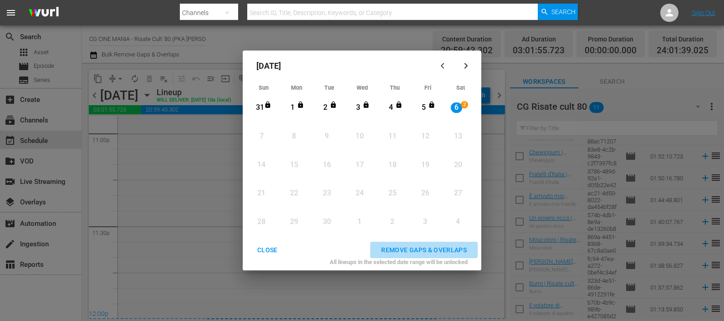
click at [448, 245] on div "REMOVE GAPS & OVERLAPS" at bounding box center [424, 250] width 100 height 11
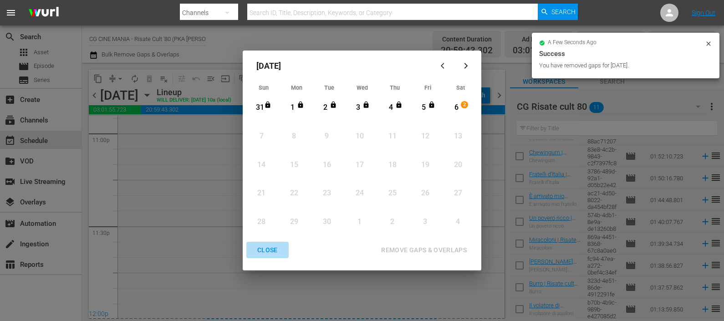
click at [266, 247] on div "CLOSE" at bounding box center [267, 250] width 35 height 11
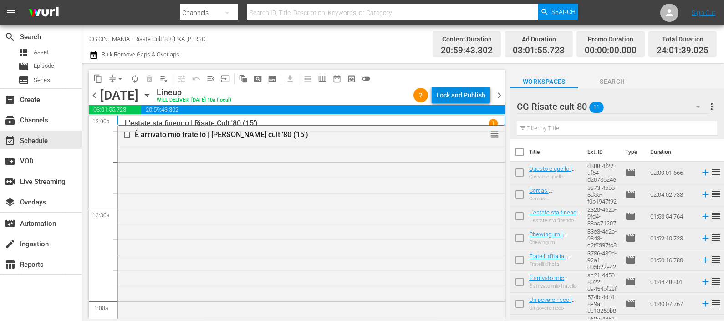
click at [463, 96] on div "Lock and Publish" at bounding box center [460, 95] width 49 height 16
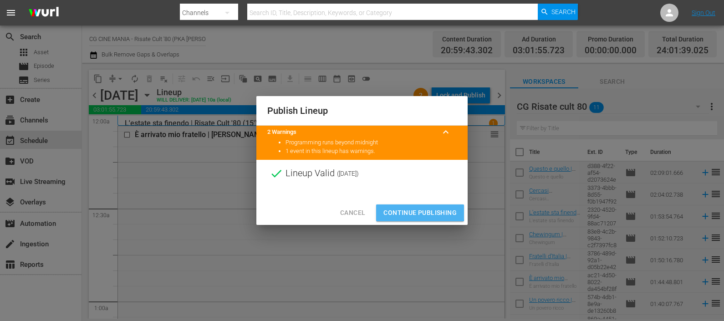
click at [399, 211] on span "Continue Publishing" at bounding box center [419, 212] width 73 height 11
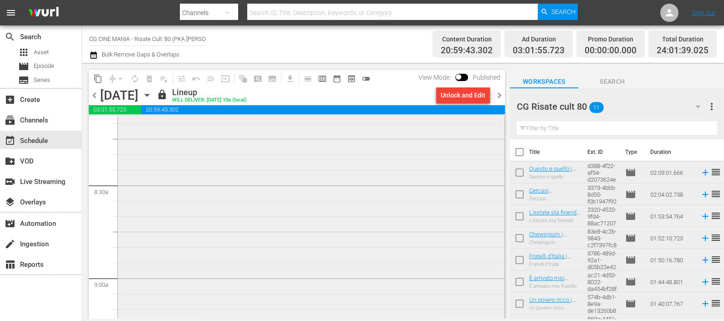
scroll to position [1536, 0]
click at [499, 96] on span "chevron_right" at bounding box center [499, 95] width 11 height 11
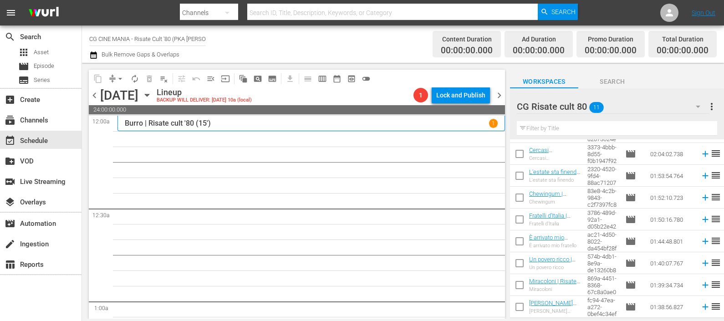
scroll to position [82, 0]
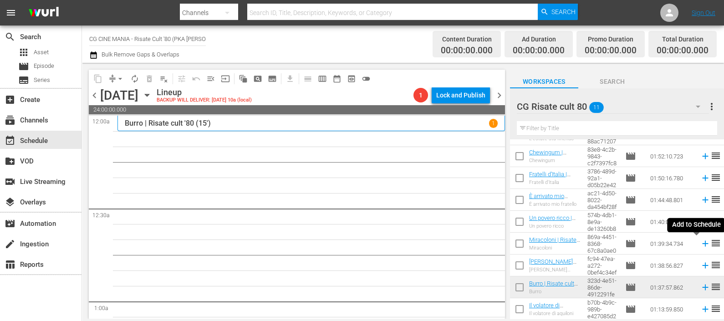
click at [700, 243] on icon at bounding box center [705, 244] width 10 height 10
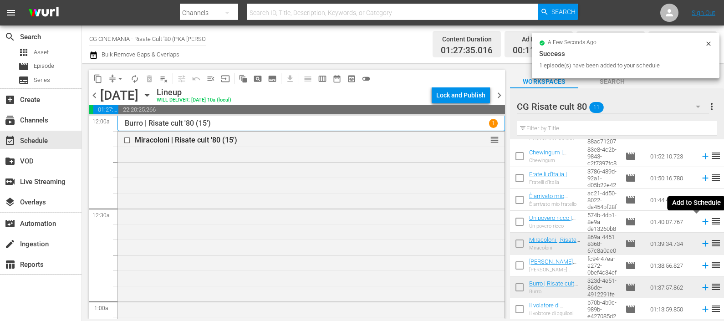
click at [700, 219] on icon at bounding box center [705, 222] width 10 height 10
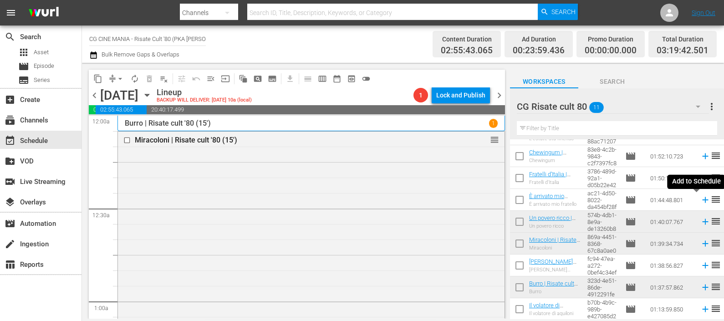
click at [700, 196] on icon at bounding box center [705, 200] width 10 height 10
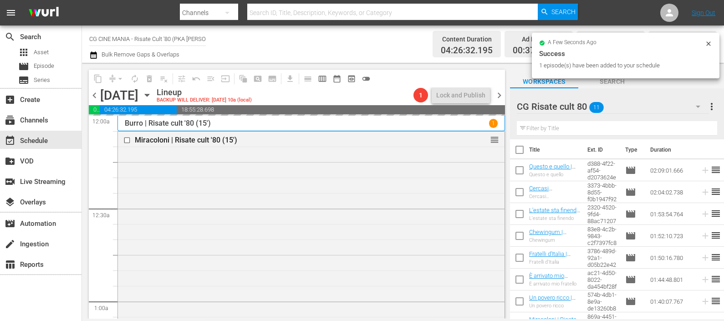
scroll to position [0, 0]
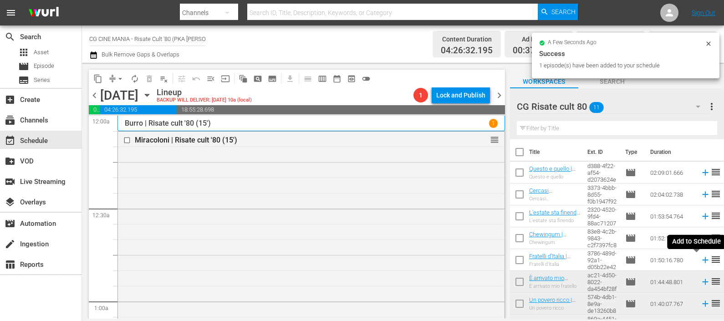
click at [700, 258] on icon at bounding box center [705, 260] width 10 height 10
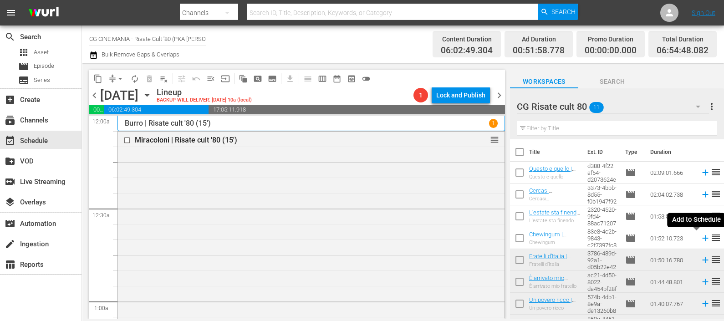
click at [700, 238] on icon at bounding box center [705, 238] width 10 height 10
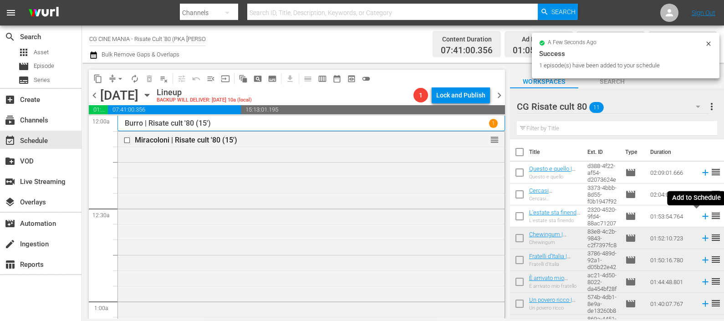
click at [700, 214] on icon at bounding box center [705, 216] width 10 height 10
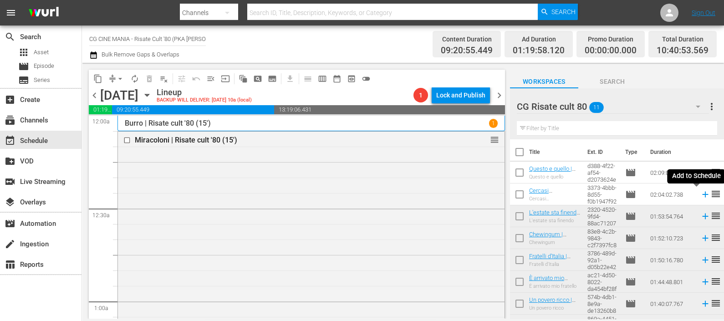
click at [700, 197] on icon at bounding box center [705, 194] width 10 height 10
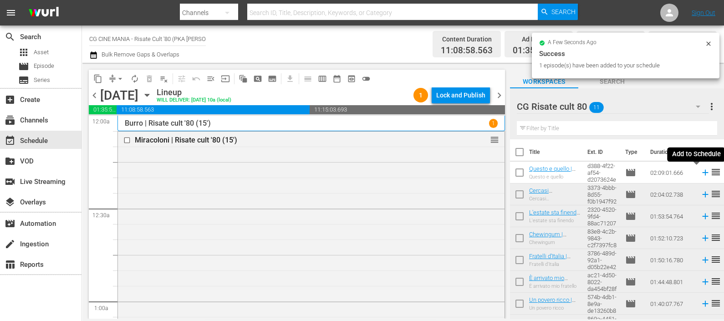
click at [702, 175] on icon at bounding box center [705, 173] width 6 height 6
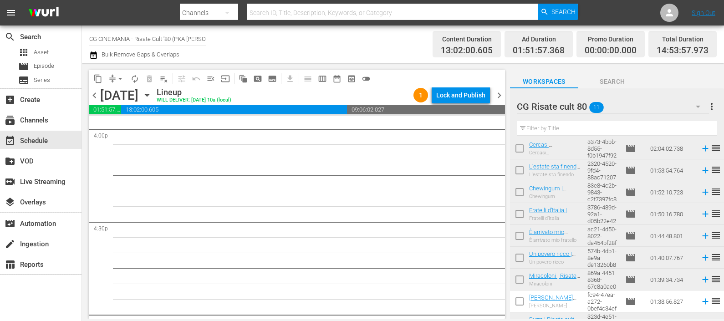
scroll to position [82, 0]
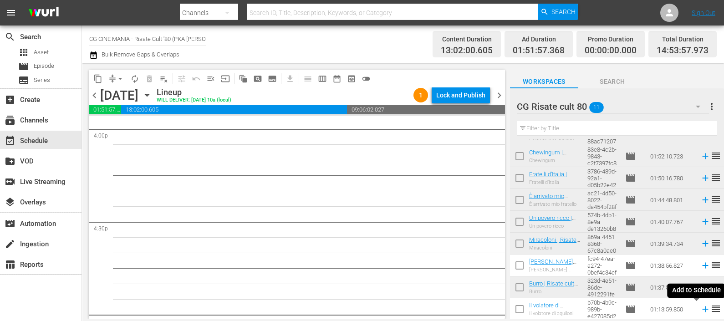
click at [700, 309] on icon at bounding box center [705, 309] width 10 height 10
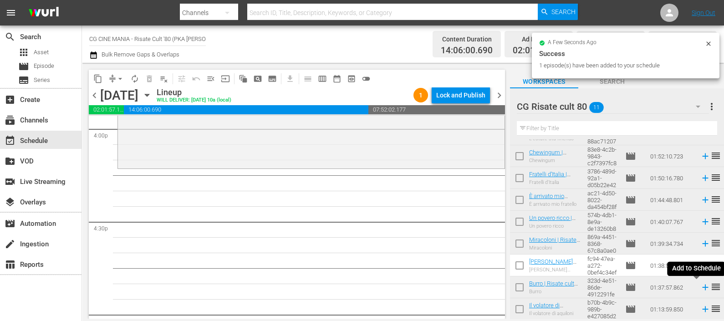
click at [702, 287] on icon at bounding box center [705, 288] width 6 height 6
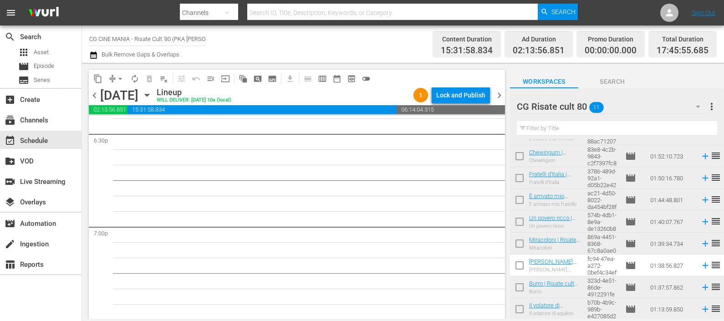
scroll to position [3471, 0]
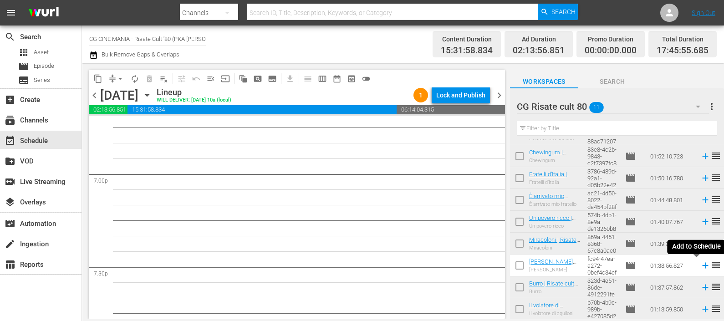
click at [700, 263] on icon at bounding box center [705, 265] width 10 height 10
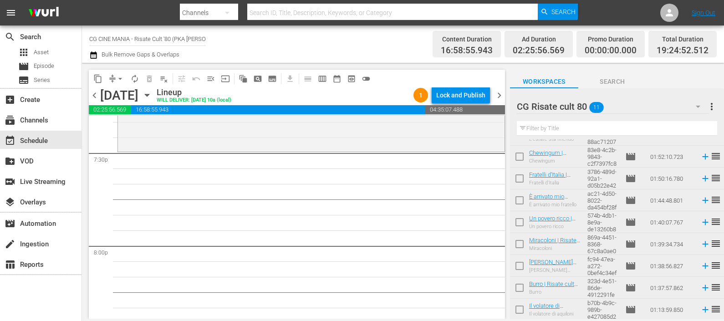
scroll to position [82, 0]
click at [700, 245] on icon at bounding box center [705, 244] width 10 height 10
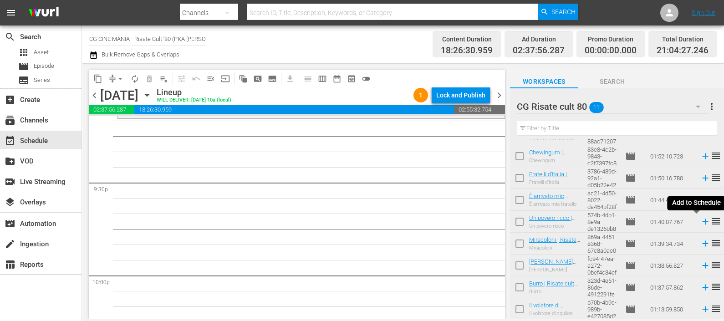
click at [700, 225] on icon at bounding box center [705, 222] width 10 height 10
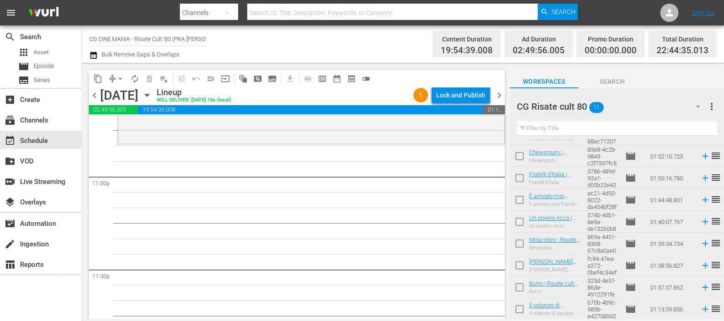
scroll to position [0, 0]
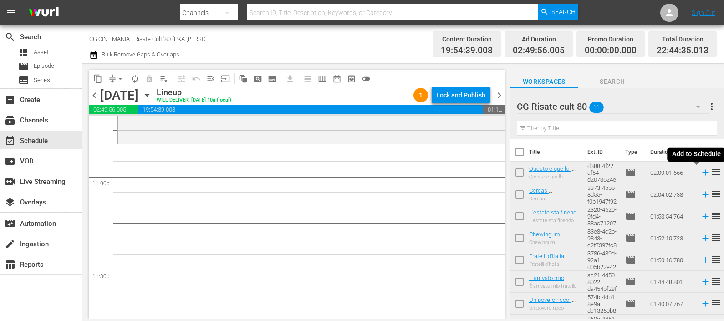
click at [702, 173] on icon at bounding box center [705, 173] width 6 height 6
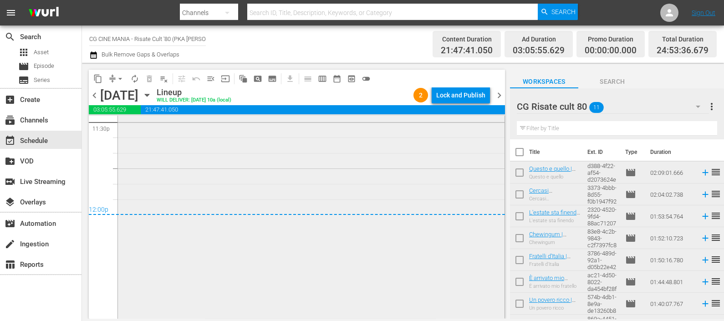
scroll to position [4436, 0]
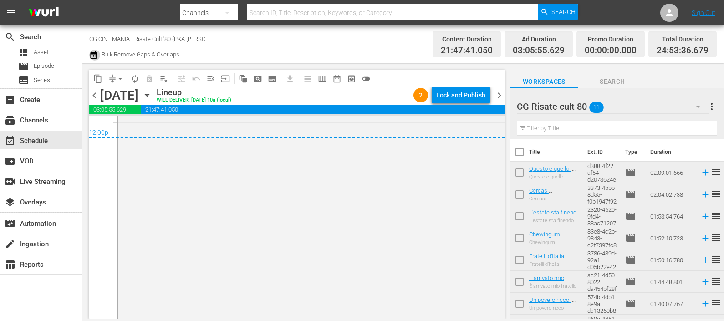
click at [96, 55] on icon "button" at bounding box center [93, 55] width 9 height 11
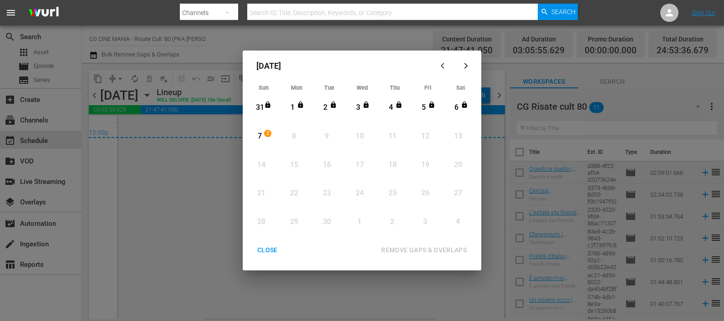
click at [254, 133] on div "7" at bounding box center [259, 136] width 11 height 10
click at [428, 247] on div "REMOVE GAPS & OVERLAPS" at bounding box center [424, 250] width 100 height 11
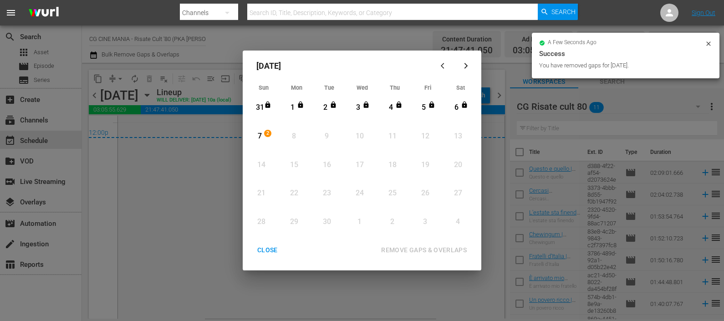
click at [278, 248] on div "CLOSE" at bounding box center [267, 250] width 35 height 11
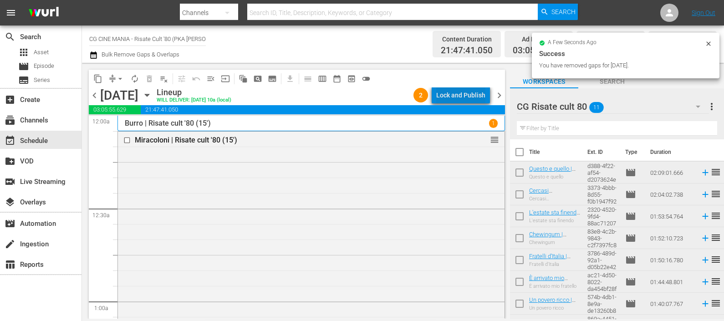
click at [474, 95] on div "Lock and Publish" at bounding box center [460, 95] width 49 height 16
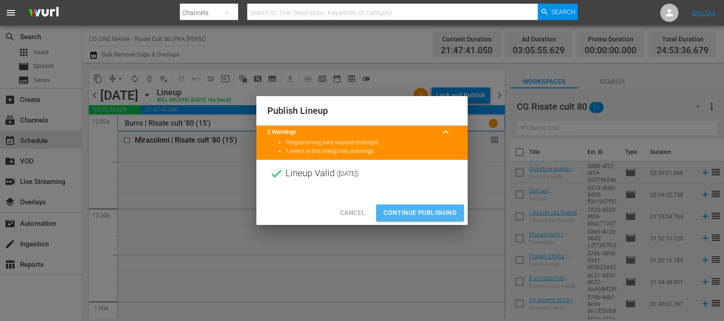
click at [420, 209] on span "Continue Publishing" at bounding box center [419, 212] width 73 height 11
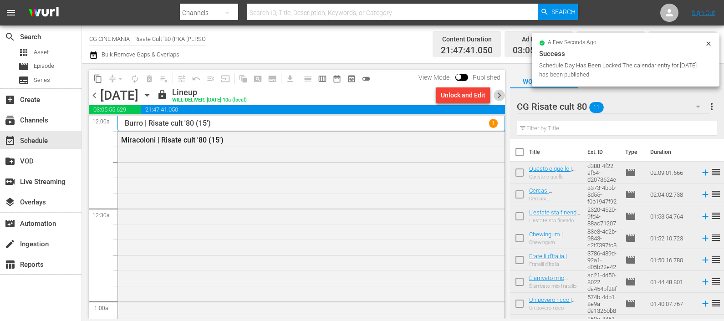
click at [498, 91] on span "chevron_right" at bounding box center [499, 95] width 11 height 11
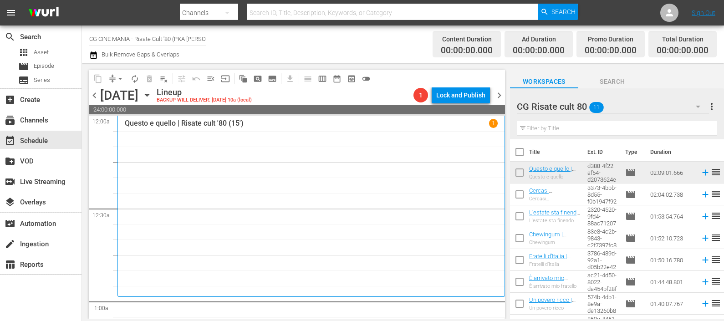
click at [700, 194] on icon at bounding box center [705, 194] width 10 height 10
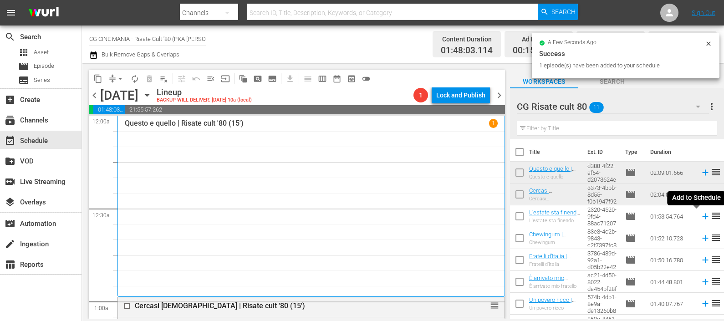
click at [700, 219] on icon at bounding box center [705, 216] width 10 height 10
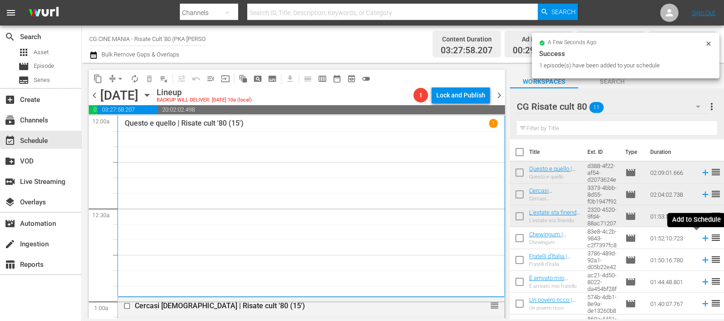
click at [700, 240] on icon at bounding box center [705, 238] width 10 height 10
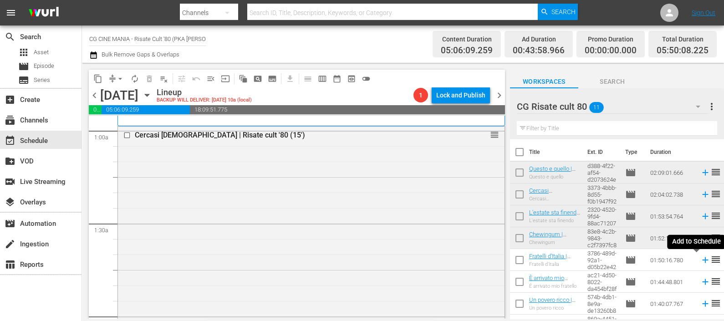
click at [700, 260] on icon at bounding box center [705, 260] width 10 height 10
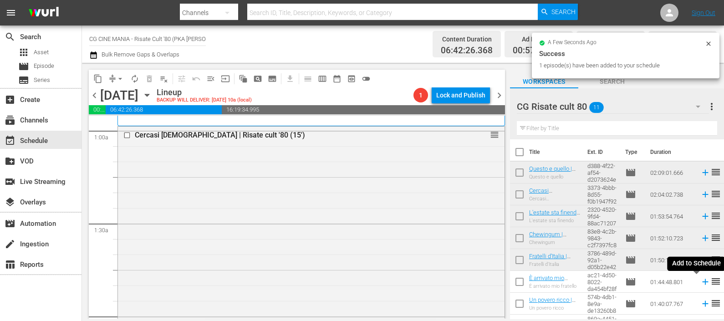
click at [700, 283] on icon at bounding box center [705, 282] width 10 height 10
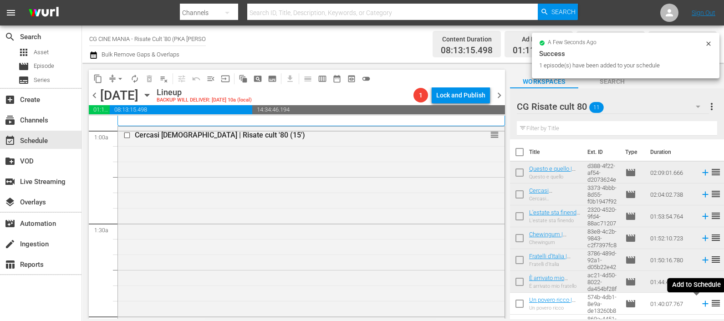
click at [700, 305] on icon at bounding box center [705, 304] width 10 height 10
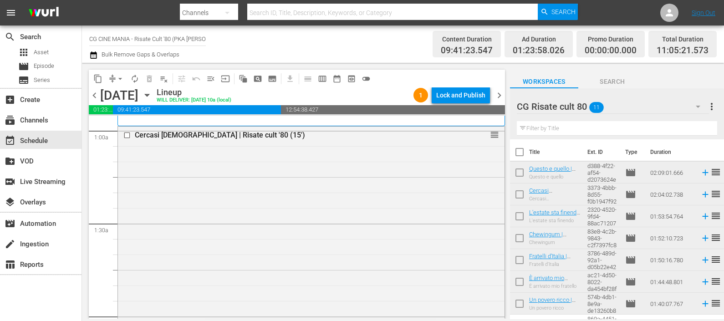
scroll to position [82, 0]
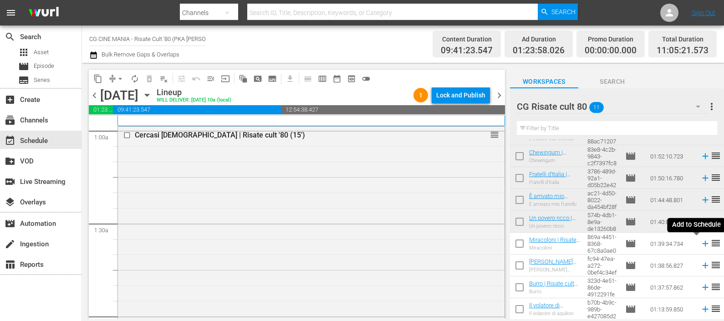
click at [700, 246] on icon at bounding box center [705, 244] width 10 height 10
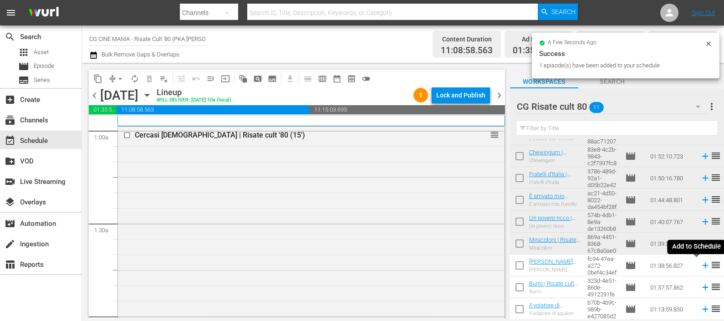
click at [700, 264] on icon at bounding box center [705, 265] width 10 height 10
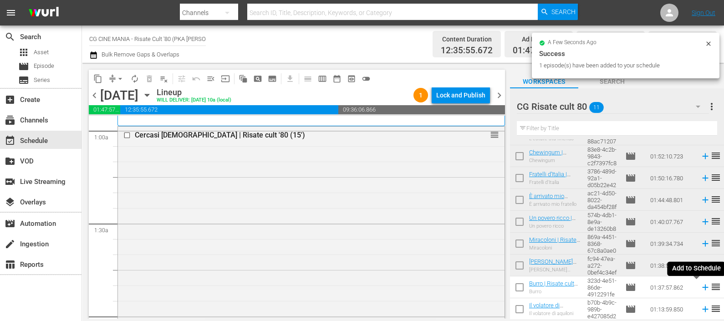
click at [700, 288] on icon at bounding box center [705, 287] width 10 height 10
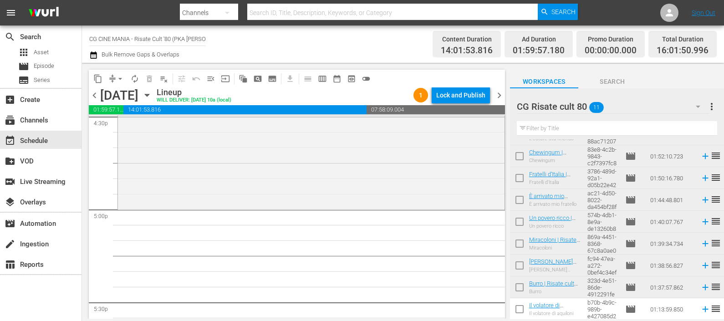
scroll to position [3055, 0]
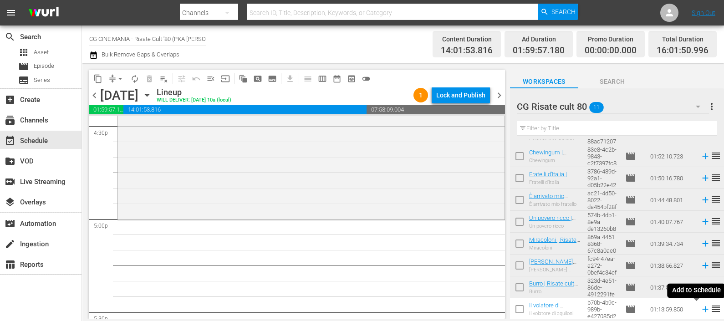
click at [702, 310] on icon at bounding box center [705, 309] width 6 height 6
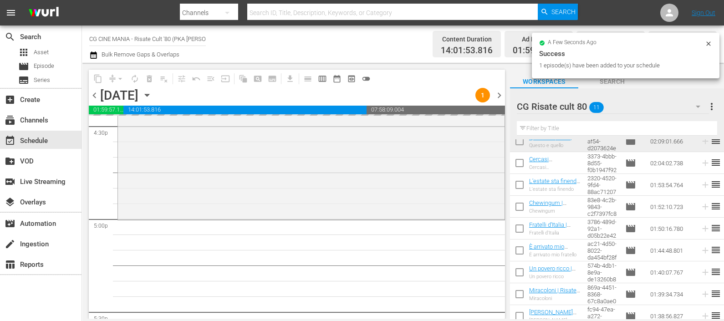
scroll to position [0, 0]
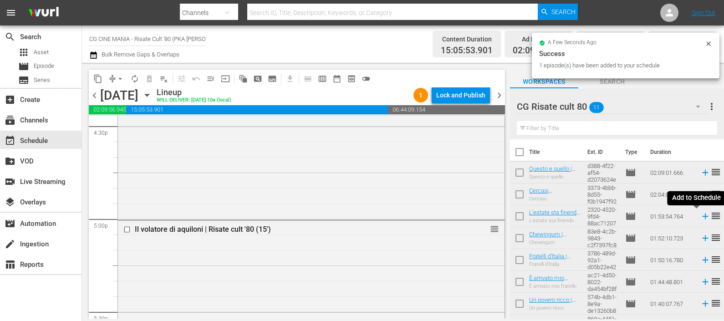
drag, startPoint x: 696, startPoint y: 216, endPoint x: 695, endPoint y: 223, distance: 7.0
click at [702, 216] on icon at bounding box center [705, 217] width 6 height 6
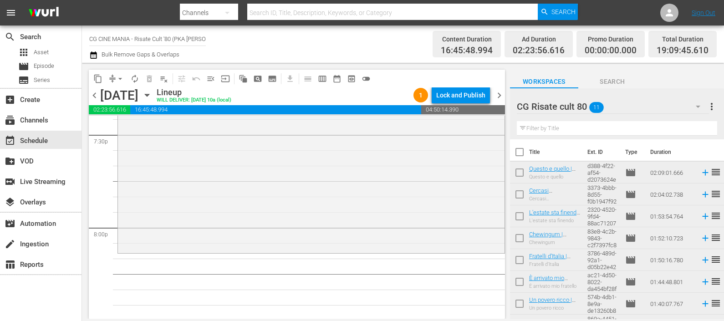
scroll to position [3795, 0]
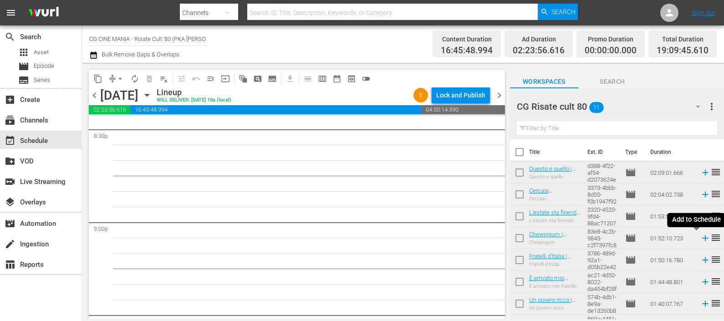
drag, startPoint x: 697, startPoint y: 238, endPoint x: 685, endPoint y: 240, distance: 12.5
click at [700, 239] on icon at bounding box center [705, 238] width 10 height 10
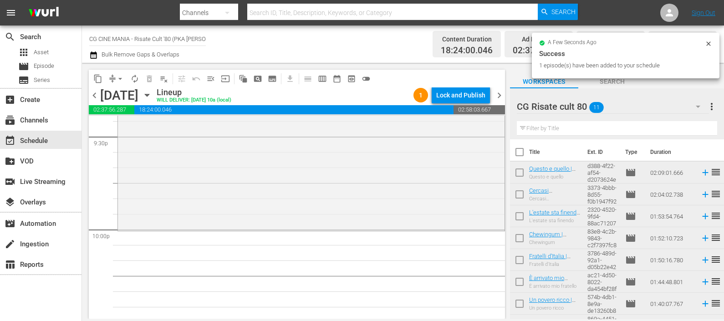
scroll to position [4022, 0]
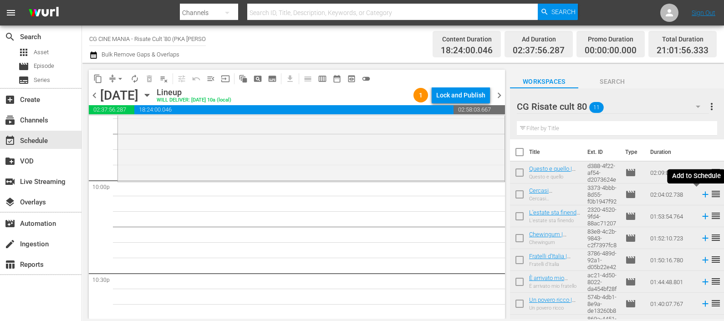
click at [700, 195] on icon at bounding box center [705, 194] width 10 height 10
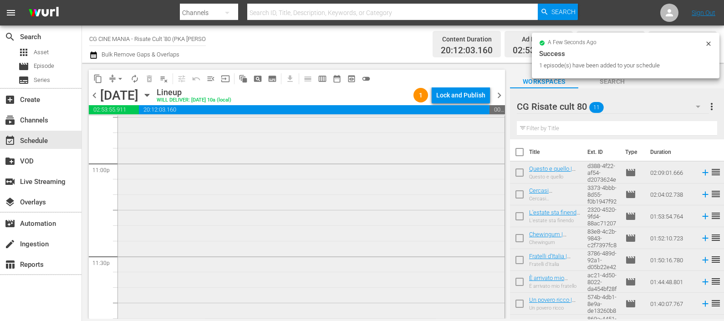
scroll to position [4212, 0]
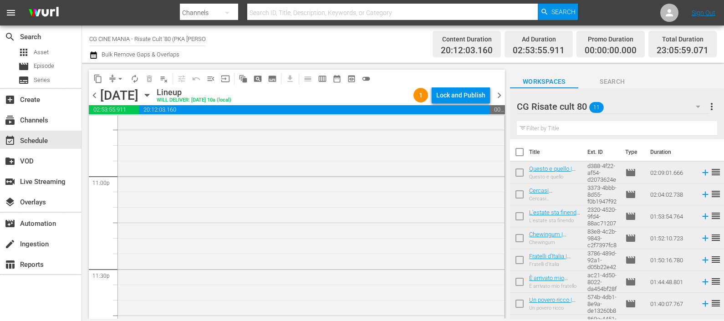
click at [92, 50] on icon "button" at bounding box center [93, 55] width 9 height 11
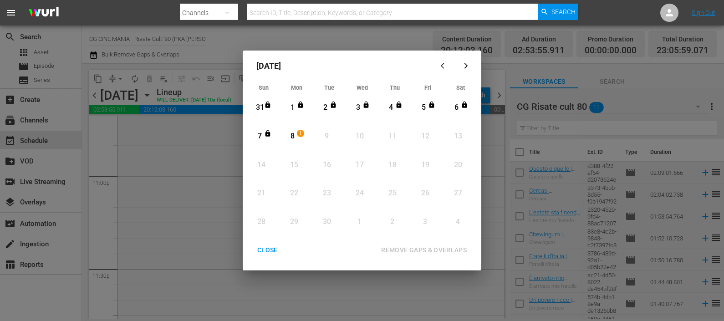
drag, startPoint x: 294, startPoint y: 135, endPoint x: 296, endPoint y: 139, distance: 4.7
click at [294, 136] on div "8" at bounding box center [292, 136] width 11 height 10
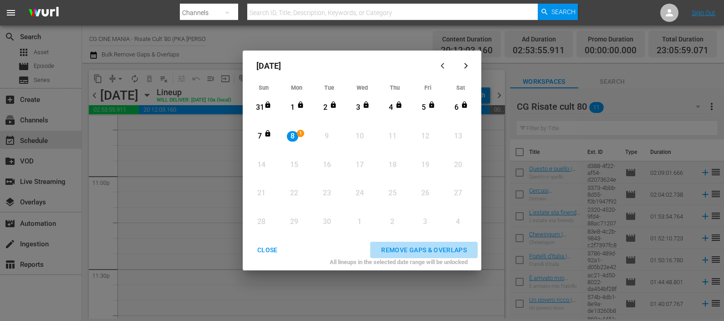
click at [403, 248] on div "REMOVE GAPS & OVERLAPS" at bounding box center [424, 250] width 100 height 11
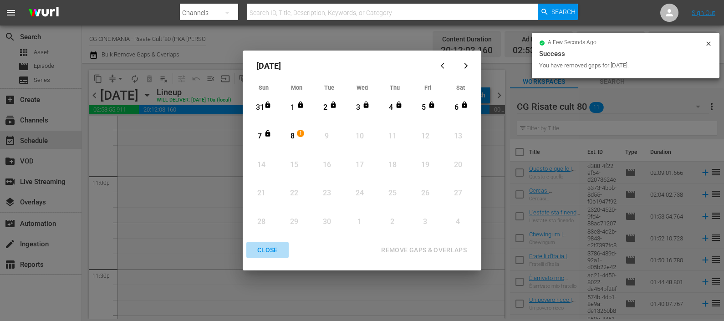
click at [261, 252] on div "CLOSE" at bounding box center [267, 250] width 35 height 11
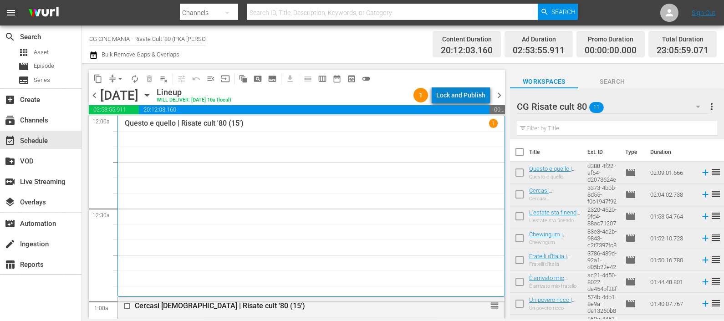
click at [474, 94] on div "Lock and Publish" at bounding box center [460, 95] width 49 height 16
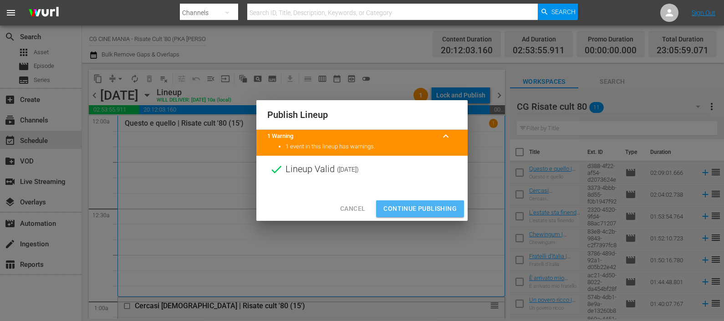
click at [414, 207] on span "Continue Publishing" at bounding box center [419, 208] width 73 height 11
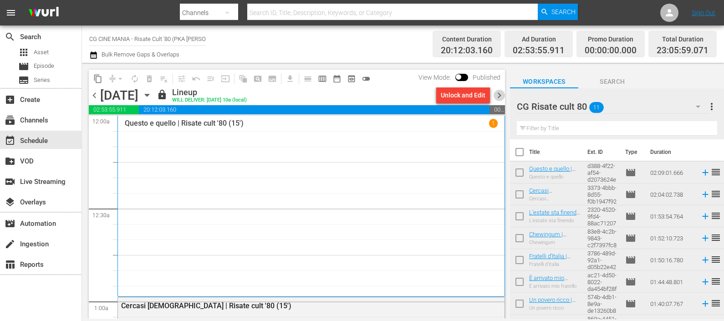
click at [504, 92] on span "chevron_right" at bounding box center [499, 95] width 11 height 11
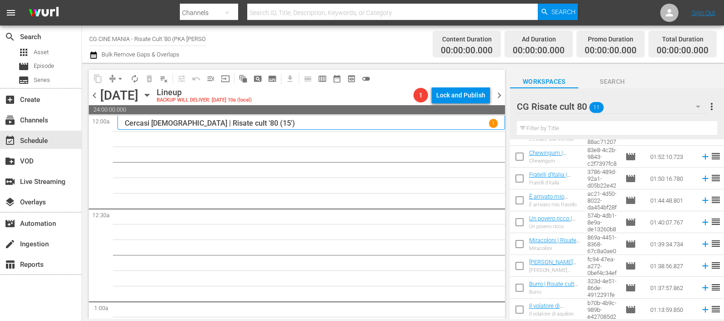
scroll to position [82, 0]
click at [700, 243] on icon at bounding box center [705, 244] width 10 height 10
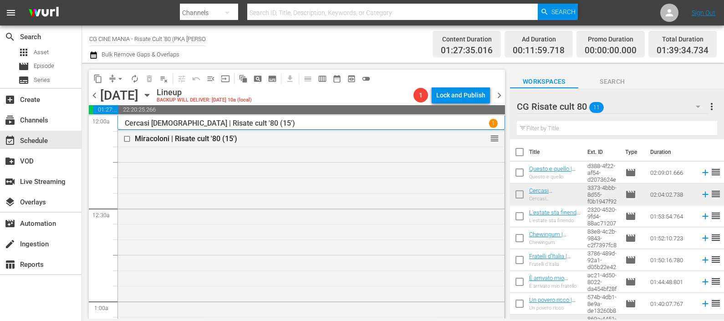
scroll to position [0, 0]
click at [700, 237] on icon at bounding box center [705, 238] width 10 height 10
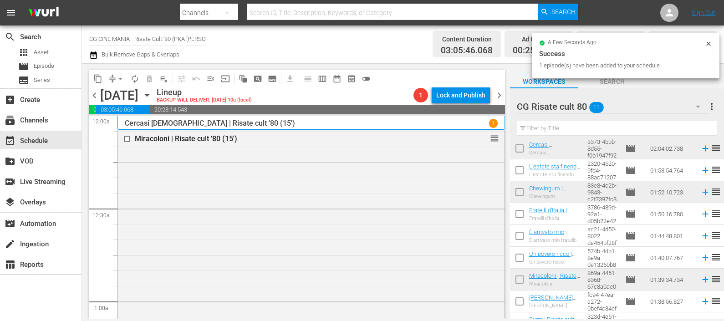
scroll to position [82, 0]
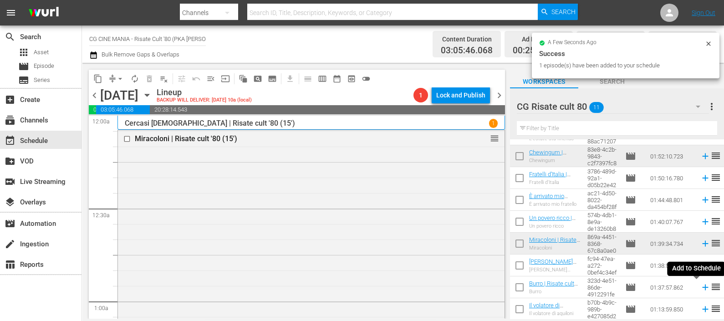
click at [702, 287] on icon at bounding box center [705, 288] width 6 height 6
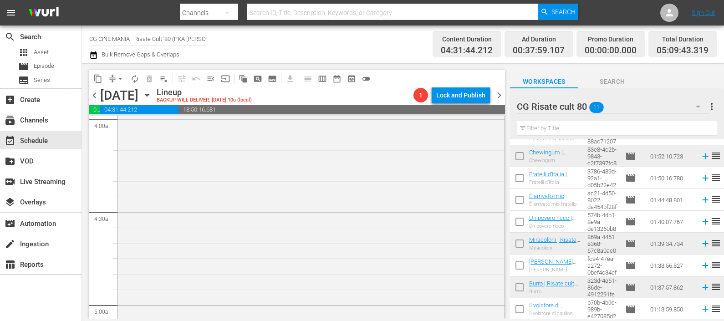
scroll to position [0, 0]
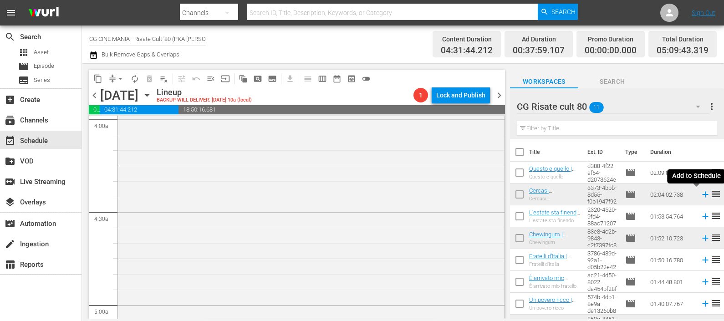
click at [700, 194] on icon at bounding box center [705, 194] width 10 height 10
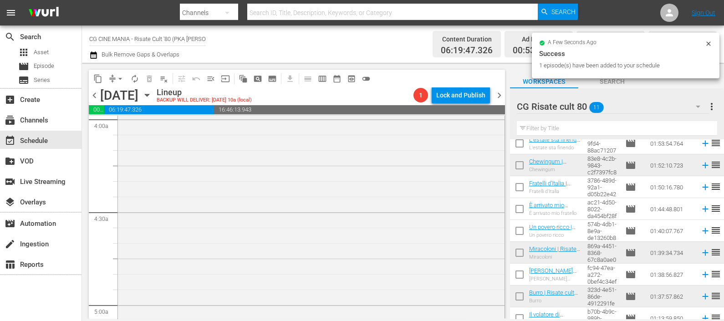
scroll to position [82, 0]
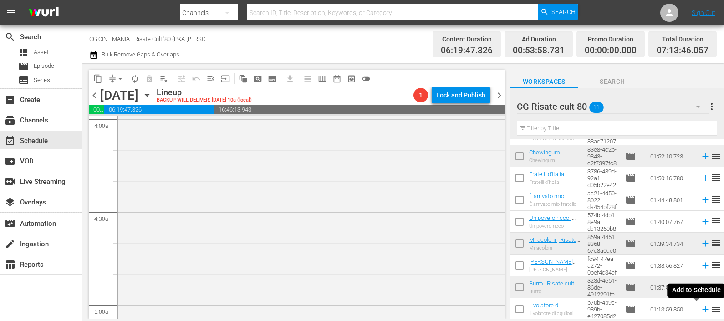
click at [700, 307] on icon at bounding box center [705, 309] width 10 height 10
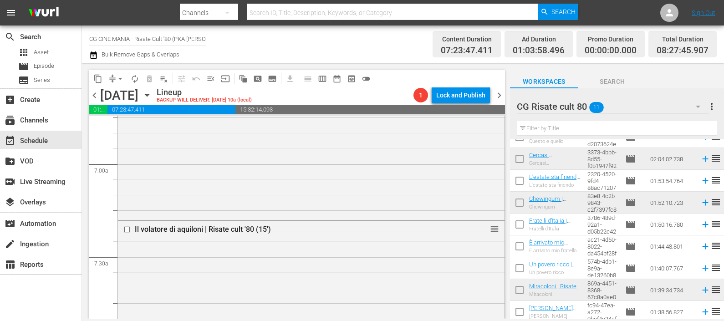
scroll to position [0, 0]
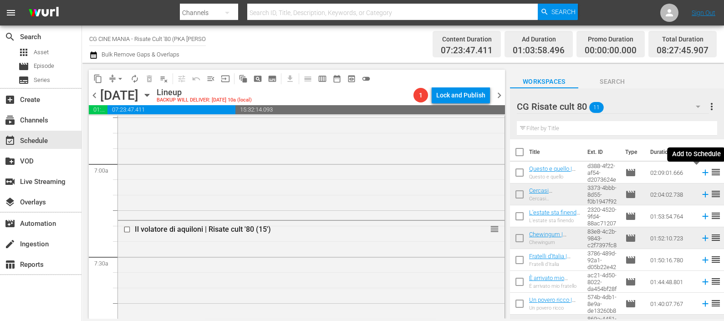
click at [700, 168] on icon at bounding box center [705, 173] width 10 height 10
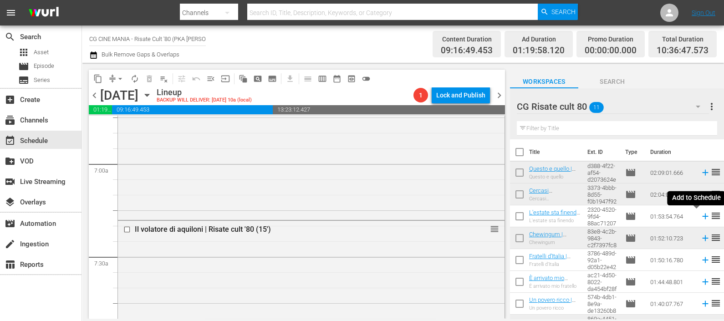
click at [700, 216] on icon at bounding box center [705, 216] width 10 height 10
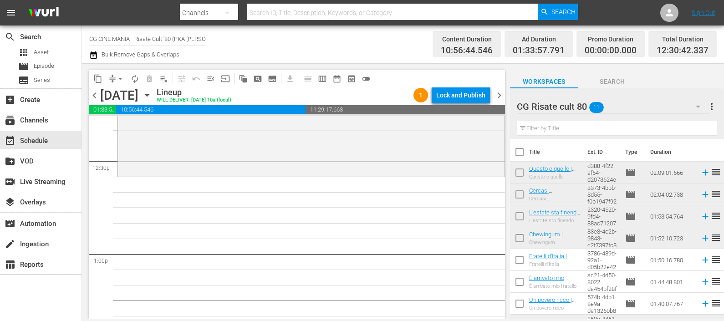
scroll to position [82, 0]
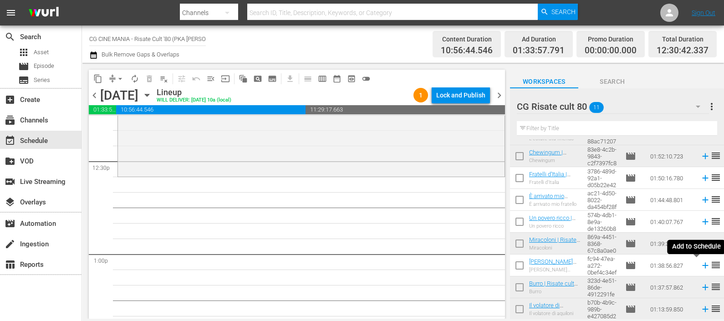
click at [700, 265] on icon at bounding box center [705, 265] width 10 height 10
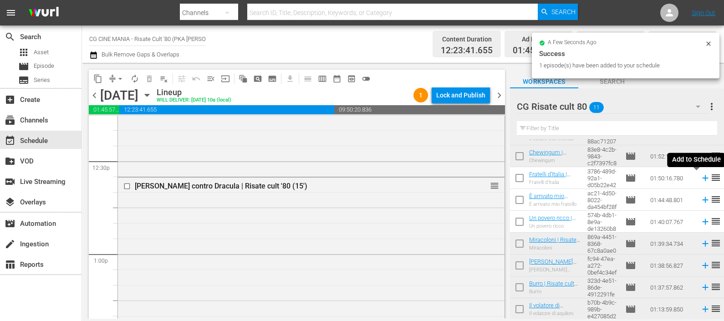
click at [702, 178] on icon at bounding box center [705, 178] width 6 height 6
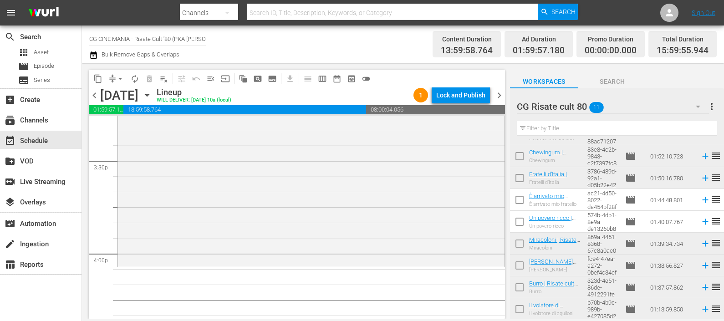
scroll to position [2959, 0]
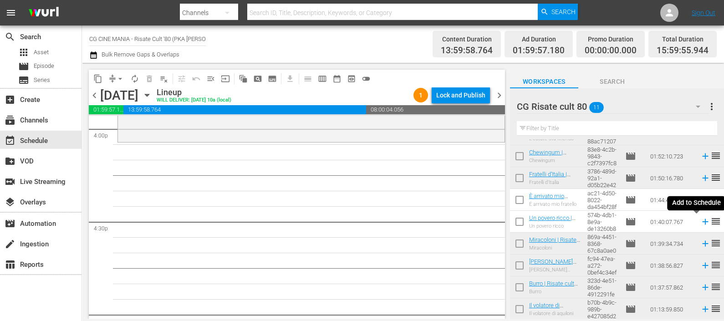
click at [702, 224] on icon at bounding box center [705, 222] width 6 height 6
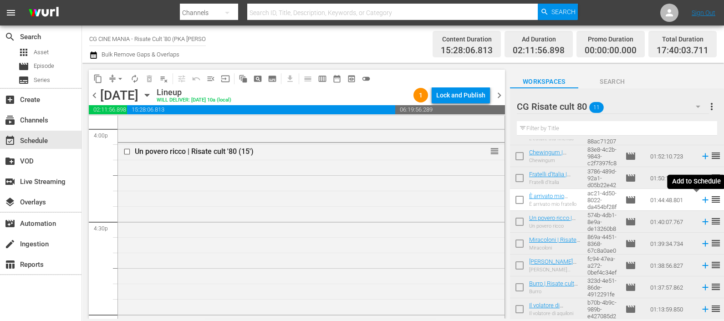
click at [700, 202] on icon at bounding box center [705, 200] width 10 height 10
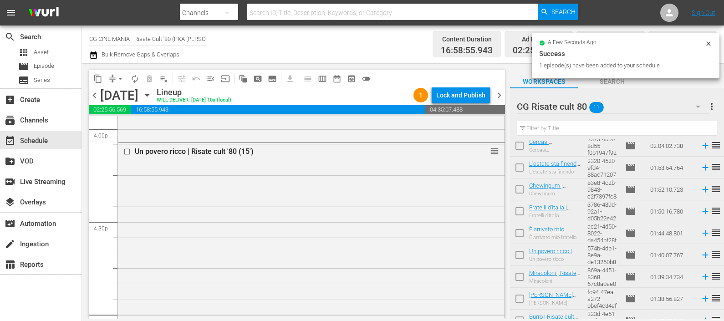
scroll to position [82, 0]
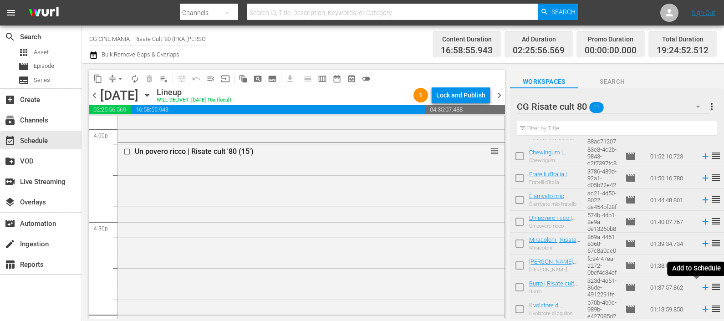
click at [702, 287] on icon at bounding box center [705, 288] width 6 height 6
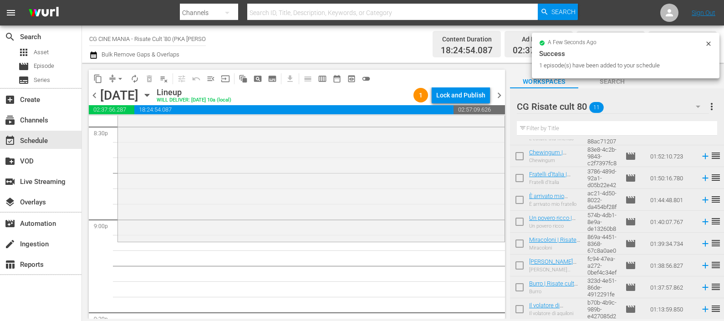
scroll to position [3927, 0]
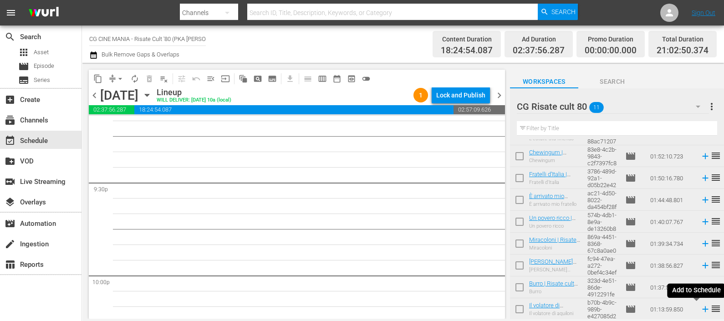
click at [700, 310] on icon at bounding box center [705, 309] width 10 height 10
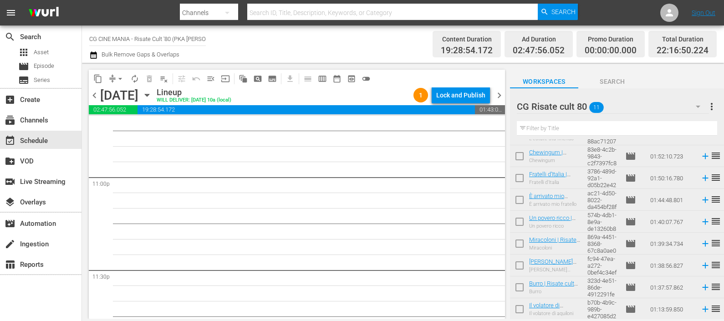
scroll to position [4255, 0]
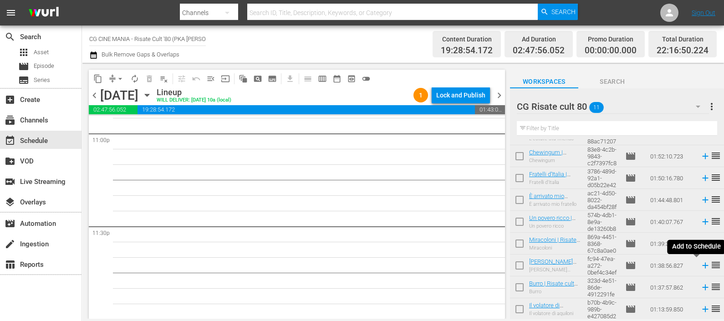
click at [702, 263] on icon at bounding box center [705, 266] width 6 height 6
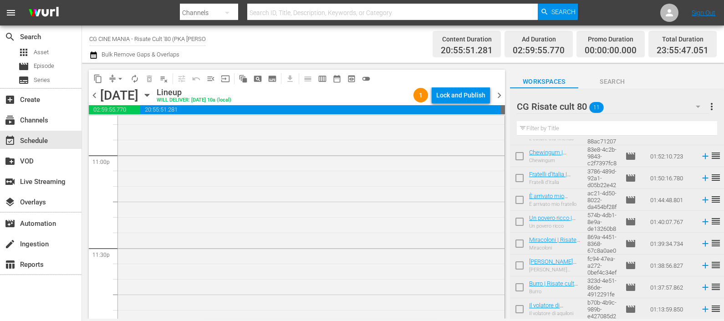
scroll to position [4199, 0]
click at [98, 54] on button "button" at bounding box center [94, 55] width 11 height 11
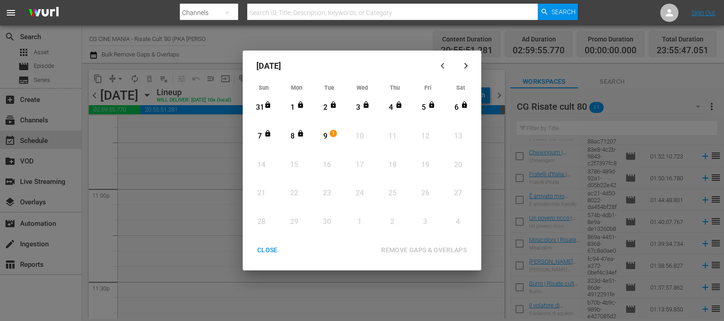
click at [326, 138] on div "9" at bounding box center [325, 136] width 11 height 10
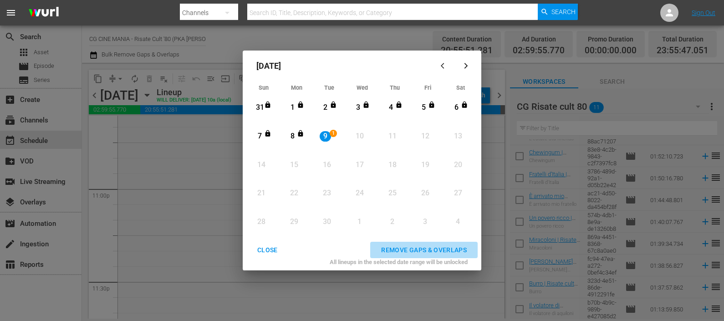
click at [425, 247] on div "REMOVE GAPS & OVERLAPS" at bounding box center [424, 250] width 100 height 11
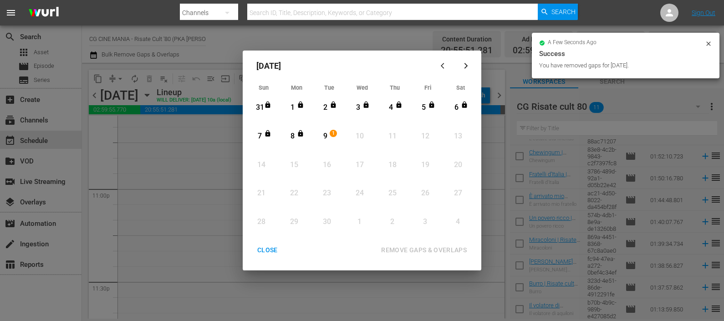
click at [275, 245] on div "CLOSE" at bounding box center [267, 250] width 35 height 11
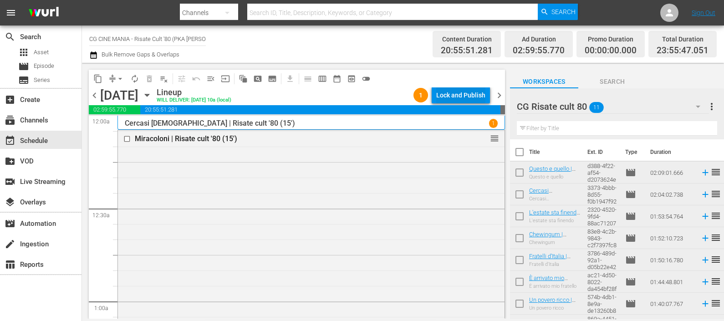
click at [476, 92] on div "Lock and Publish" at bounding box center [460, 95] width 49 height 16
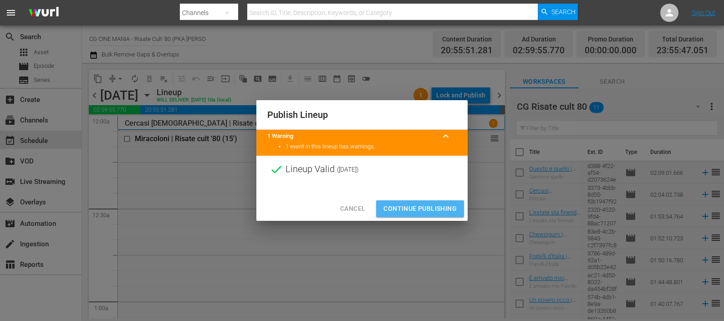
click at [431, 207] on span "Continue Publishing" at bounding box center [419, 208] width 73 height 11
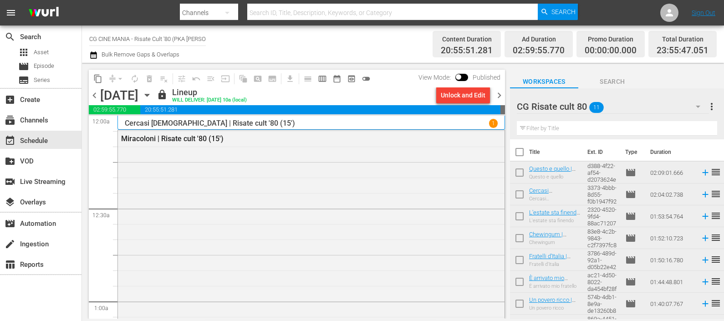
click at [494, 93] on span "chevron_right" at bounding box center [499, 95] width 11 height 11
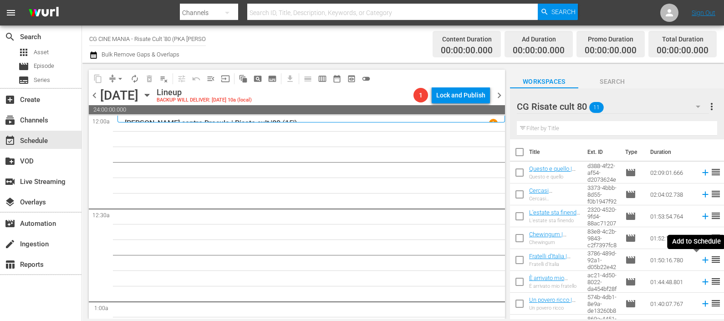
click at [700, 260] on icon at bounding box center [705, 260] width 10 height 10
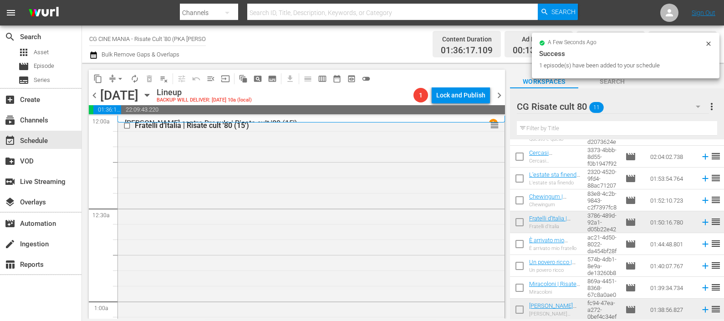
scroll to position [82, 0]
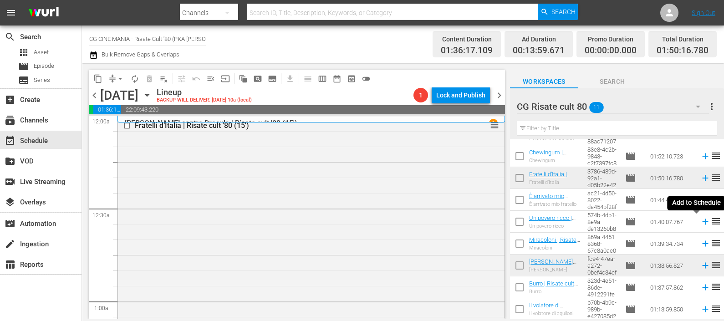
click at [702, 221] on icon at bounding box center [705, 222] width 6 height 6
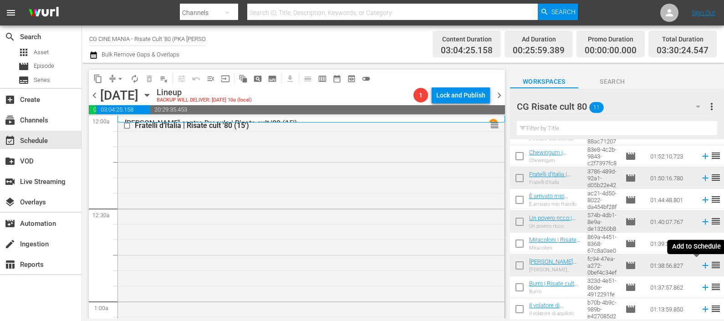
click at [700, 267] on icon at bounding box center [705, 265] width 10 height 10
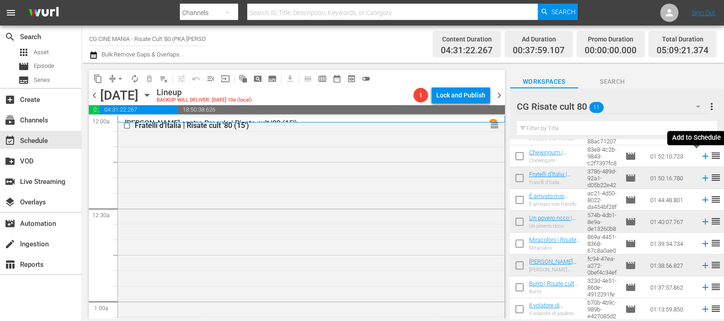
click at [700, 156] on icon at bounding box center [705, 156] width 10 height 10
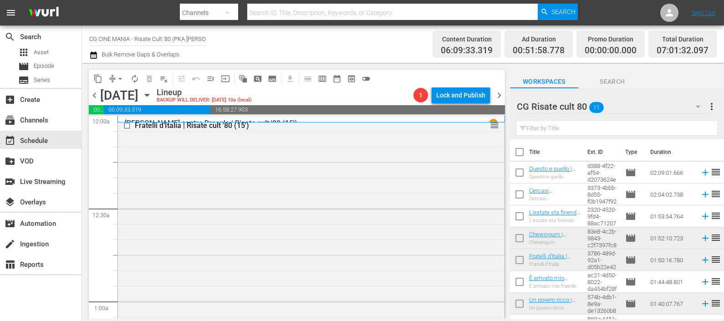
scroll to position [82, 0]
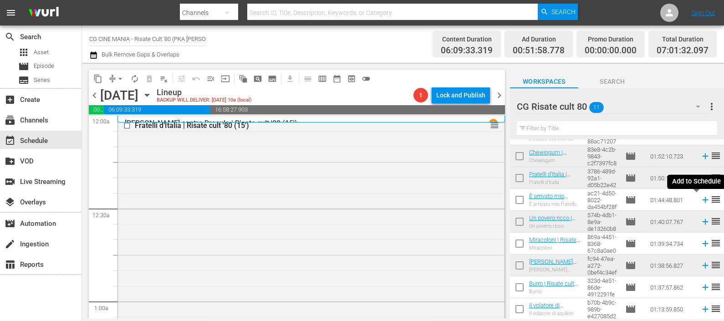
click at [702, 203] on icon at bounding box center [705, 200] width 6 height 6
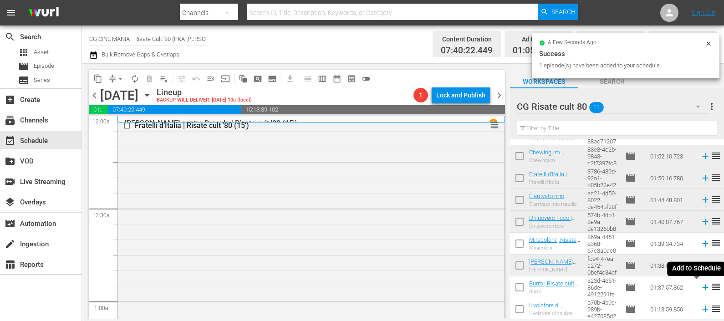
click at [700, 287] on icon at bounding box center [705, 287] width 10 height 10
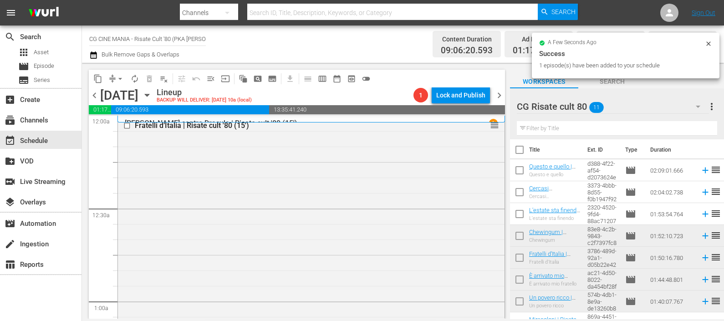
scroll to position [0, 0]
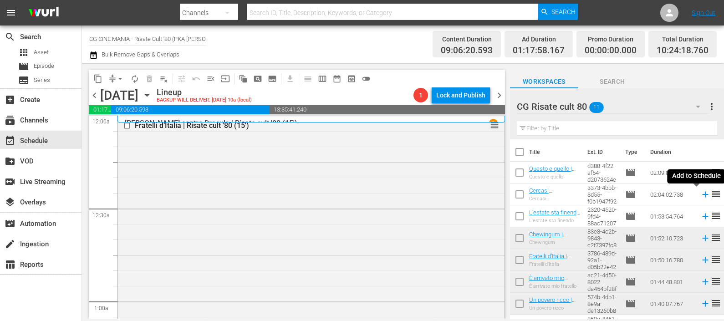
click at [700, 194] on icon at bounding box center [705, 194] width 10 height 10
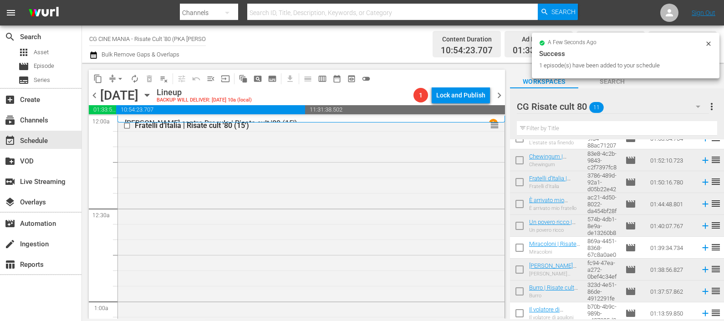
scroll to position [82, 0]
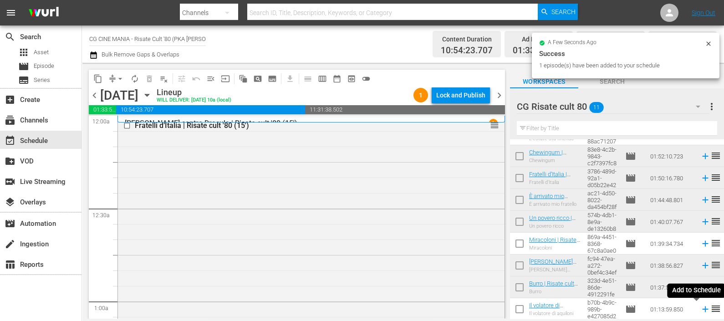
click at [700, 309] on icon at bounding box center [705, 309] width 10 height 10
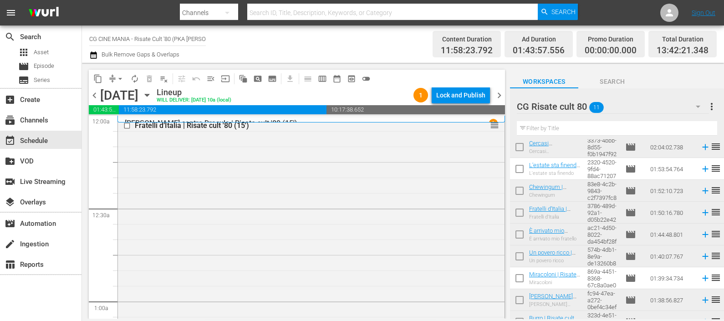
scroll to position [0, 0]
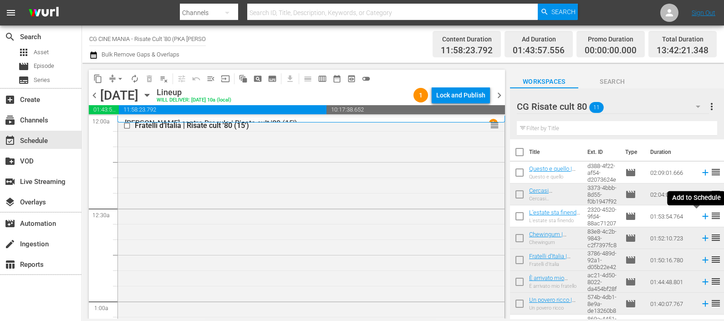
click at [700, 215] on icon at bounding box center [705, 216] width 10 height 10
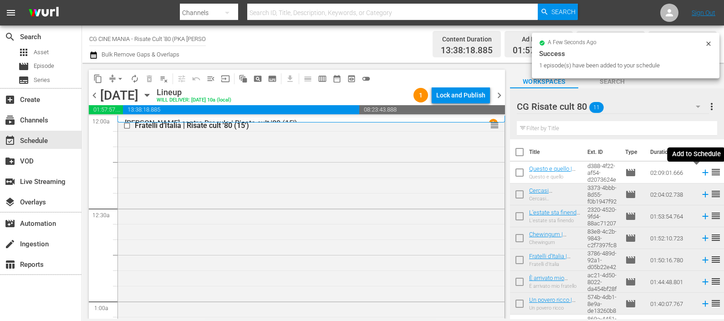
click at [700, 174] on icon at bounding box center [705, 173] width 10 height 10
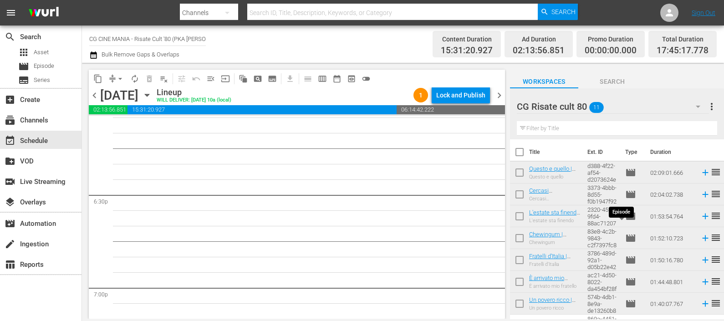
scroll to position [82, 0]
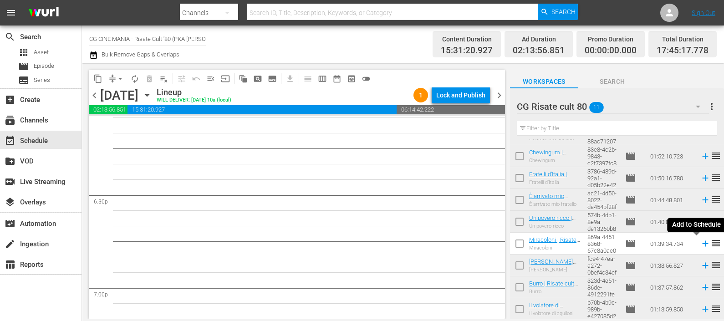
click at [700, 243] on icon at bounding box center [705, 244] width 10 height 10
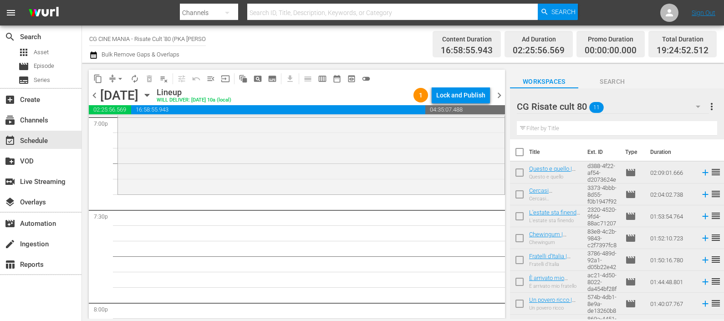
scroll to position [56, 0]
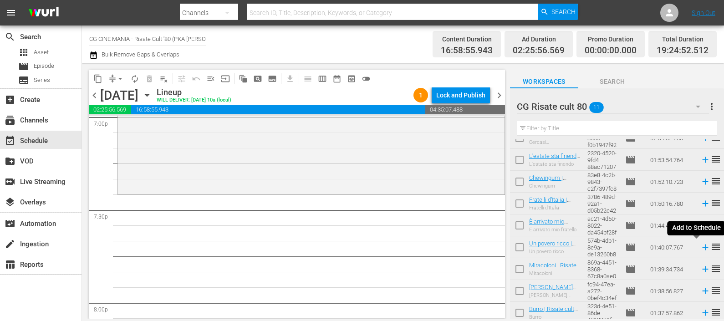
click at [702, 246] on icon at bounding box center [705, 248] width 6 height 6
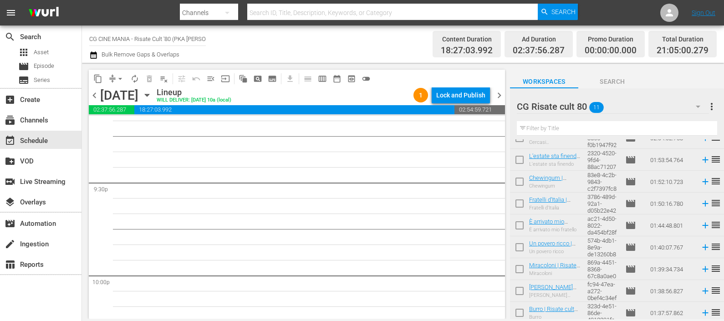
scroll to position [0, 0]
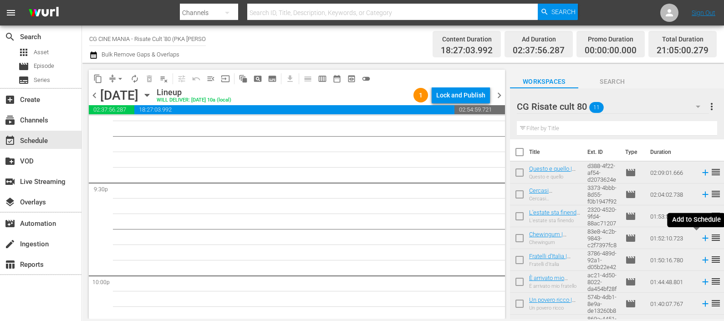
click at [702, 239] on icon at bounding box center [705, 238] width 6 height 6
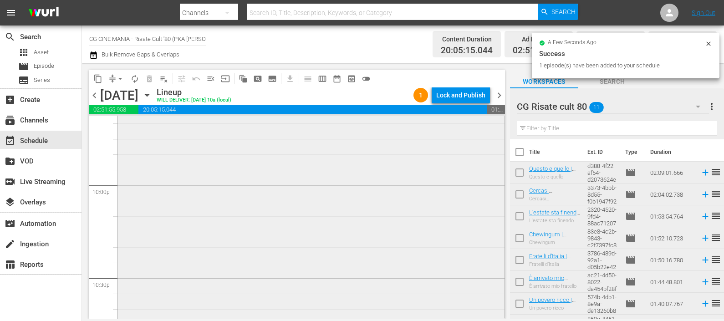
scroll to position [4212, 0]
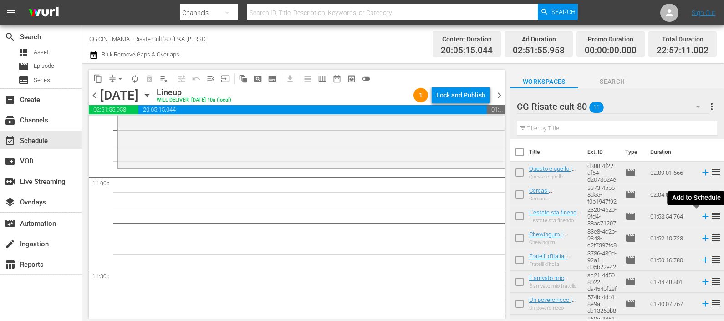
drag, startPoint x: 695, startPoint y: 218, endPoint x: 703, endPoint y: 217, distance: 8.2
click at [700, 217] on icon at bounding box center [705, 216] width 10 height 10
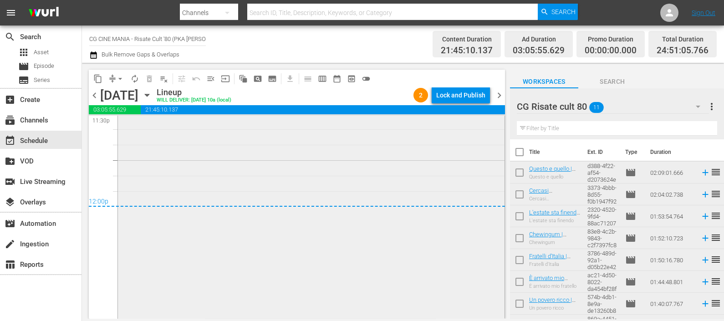
scroll to position [4414, 0]
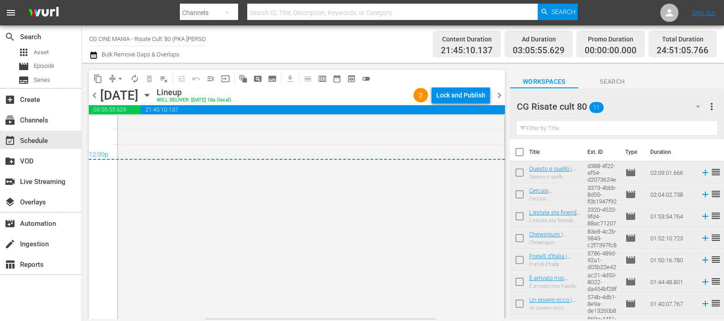
click at [95, 54] on icon "button" at bounding box center [93, 55] width 9 height 11
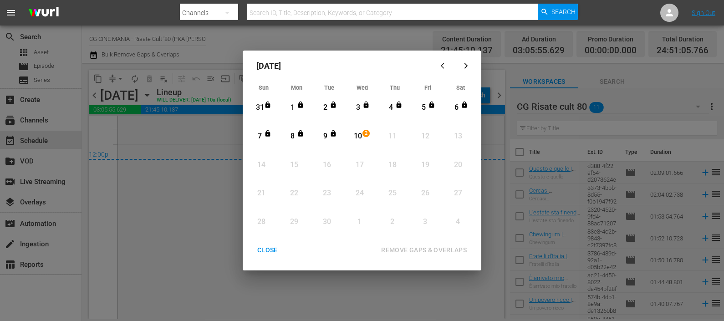
click at [357, 137] on div "10" at bounding box center [357, 136] width 11 height 10
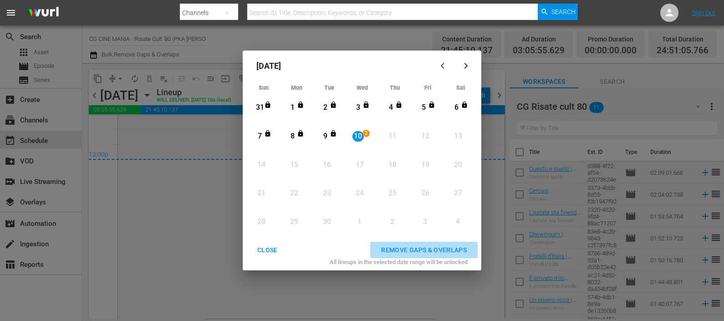
click at [443, 246] on div "REMOVE GAPS & OVERLAPS" at bounding box center [424, 250] width 100 height 11
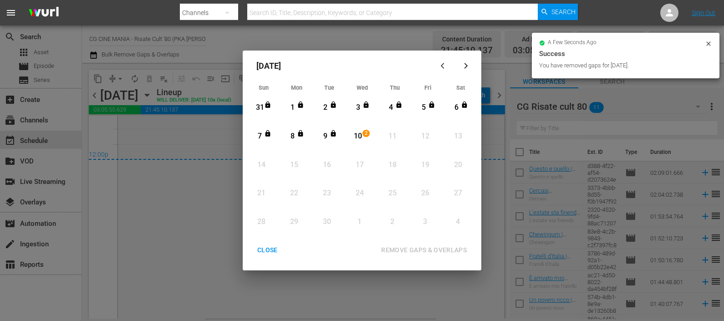
click at [265, 251] on div "CLOSE" at bounding box center [267, 250] width 35 height 11
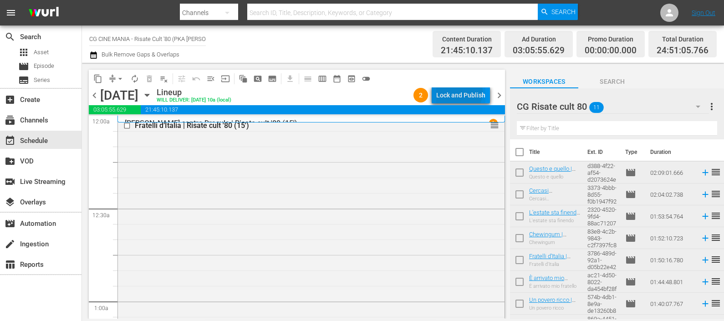
click at [455, 91] on div "Lock and Publish" at bounding box center [460, 95] width 49 height 16
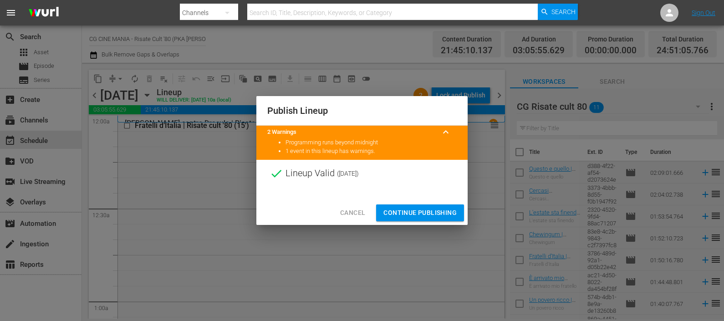
click at [417, 195] on div at bounding box center [361, 194] width 211 height 14
click at [418, 213] on span "Continue Publishing" at bounding box center [419, 212] width 73 height 11
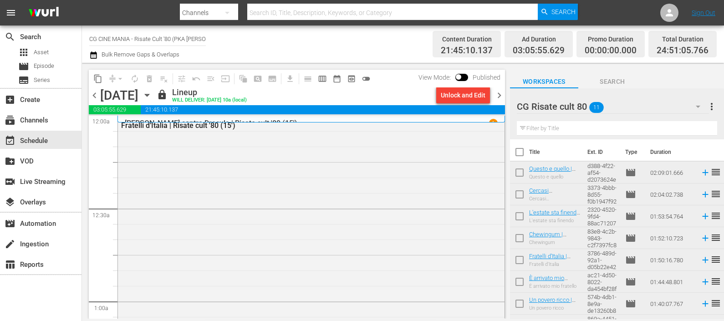
click at [500, 93] on span "chevron_right" at bounding box center [499, 95] width 11 height 11
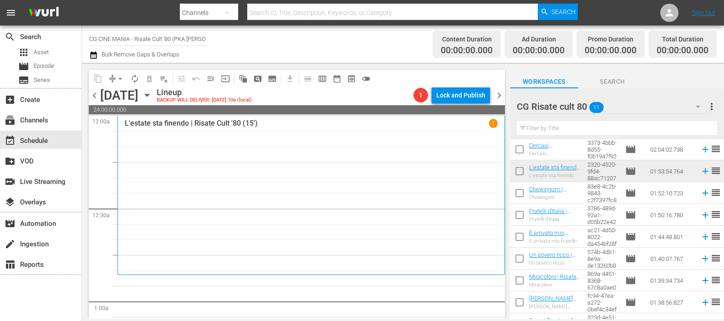
scroll to position [82, 0]
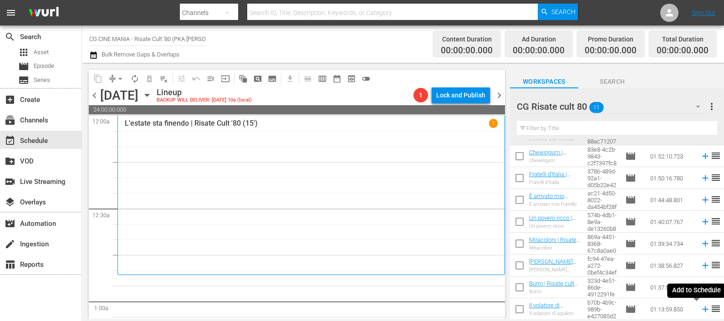
click at [702, 308] on icon at bounding box center [705, 309] width 6 height 6
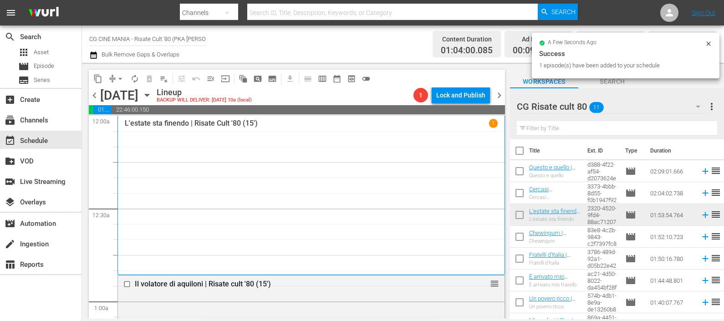
scroll to position [0, 0]
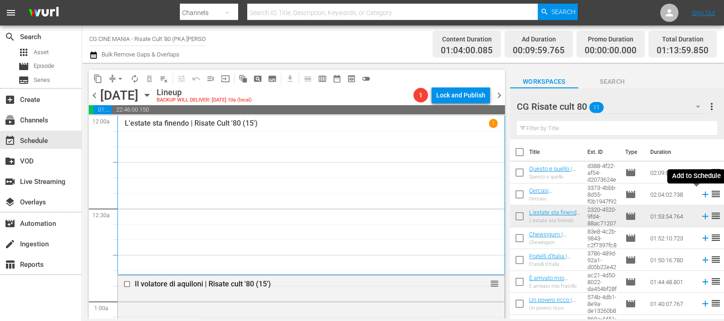
click at [700, 194] on icon at bounding box center [705, 194] width 10 height 10
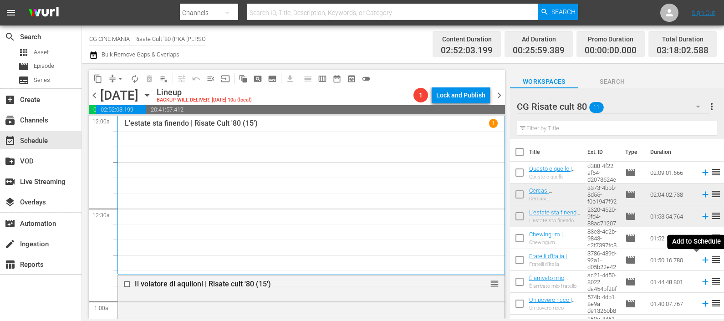
click at [702, 262] on icon at bounding box center [705, 260] width 6 height 6
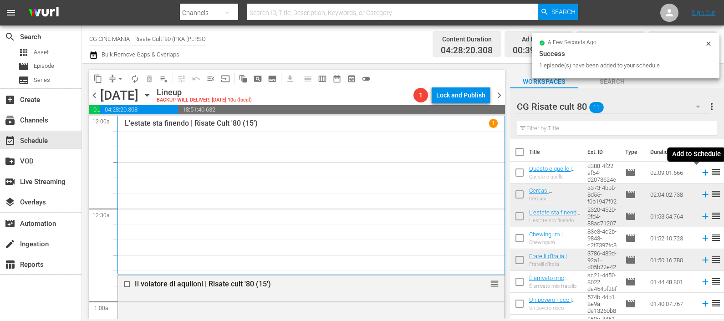
click at [700, 170] on icon at bounding box center [705, 173] width 10 height 10
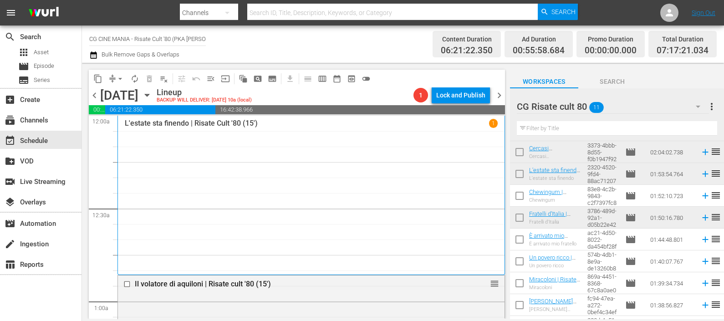
scroll to position [82, 0]
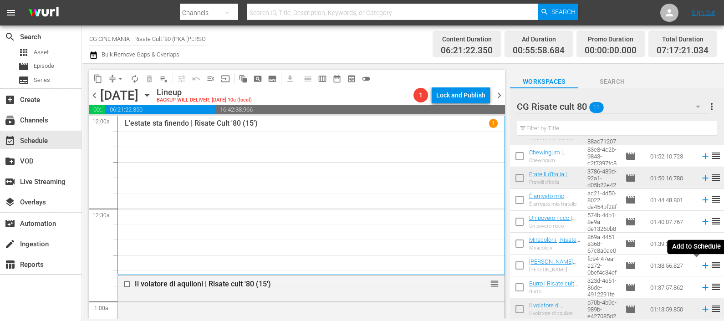
click at [700, 268] on icon at bounding box center [705, 265] width 10 height 10
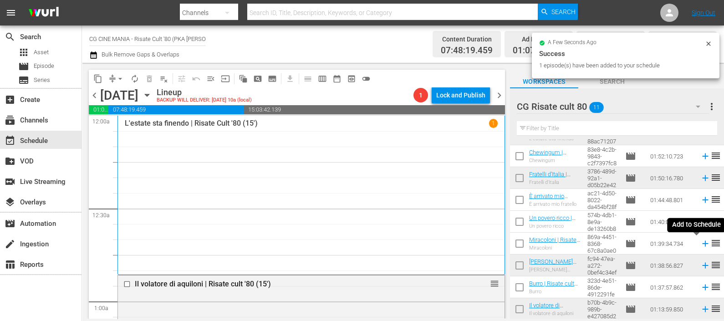
click at [700, 245] on icon at bounding box center [705, 244] width 10 height 10
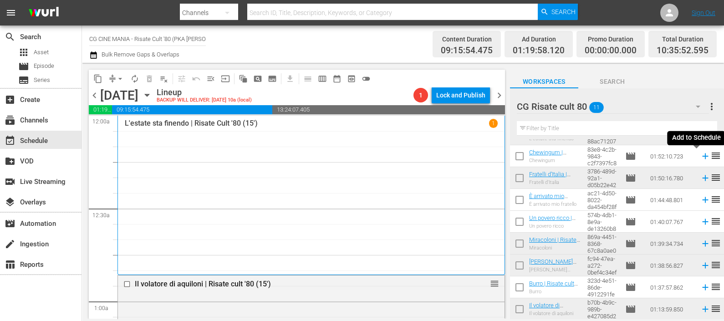
click at [700, 155] on icon at bounding box center [705, 156] width 10 height 10
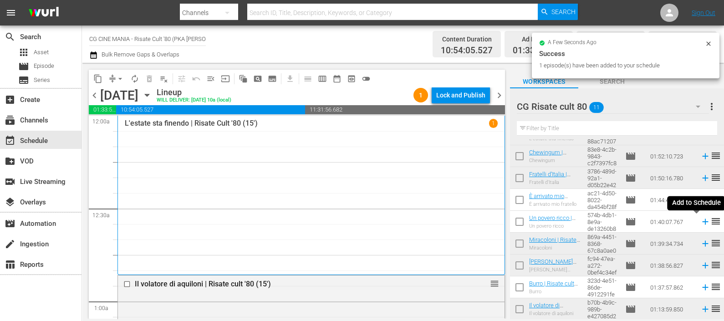
click at [702, 222] on icon at bounding box center [705, 222] width 6 height 6
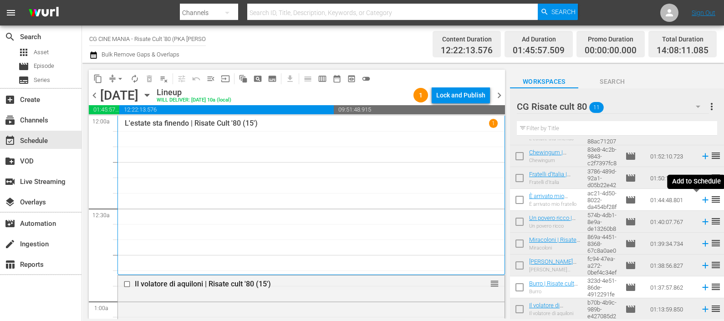
click at [700, 200] on icon at bounding box center [705, 200] width 10 height 10
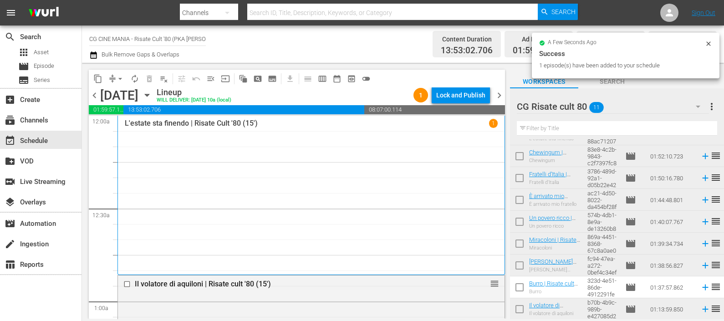
scroll to position [0, 0]
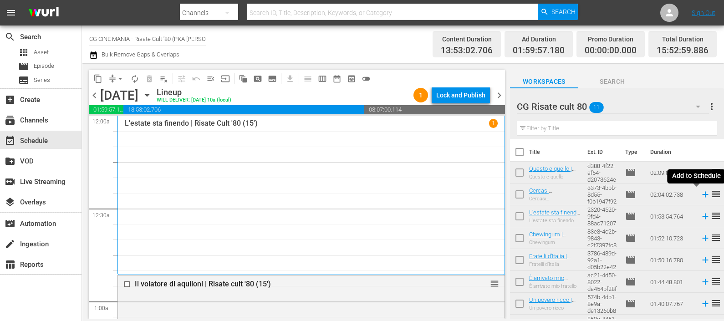
click at [700, 196] on icon at bounding box center [705, 194] width 10 height 10
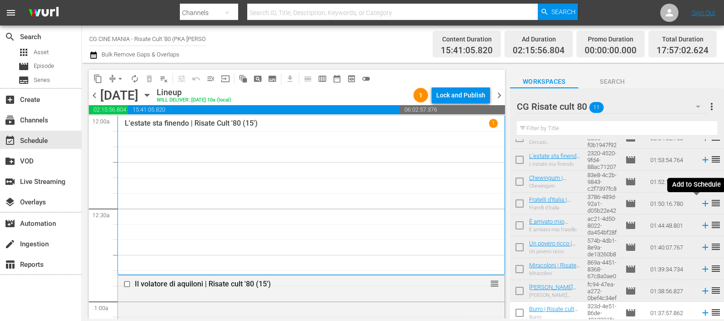
click at [700, 203] on icon at bounding box center [705, 204] width 10 height 10
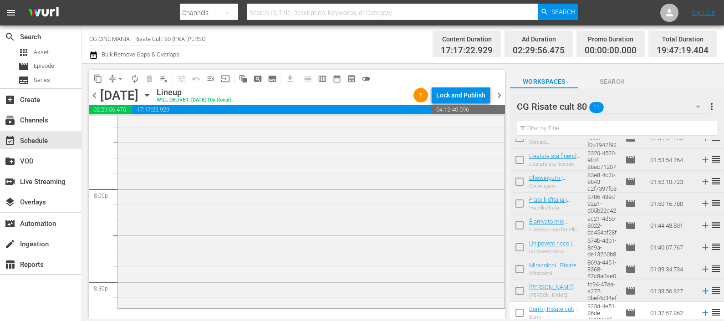
scroll to position [3927, 0]
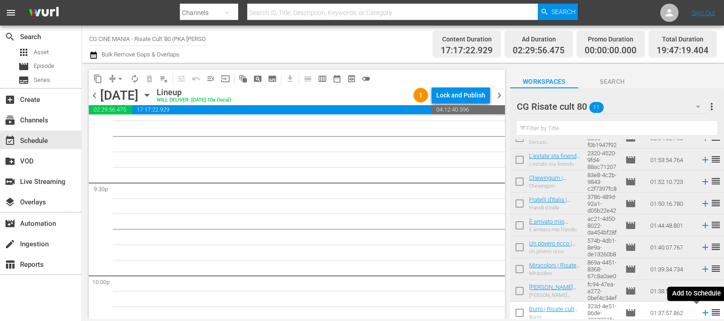
click at [700, 311] on icon at bounding box center [705, 313] width 10 height 10
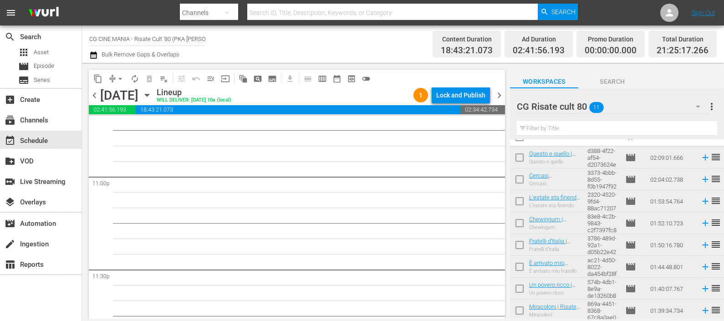
scroll to position [0, 0]
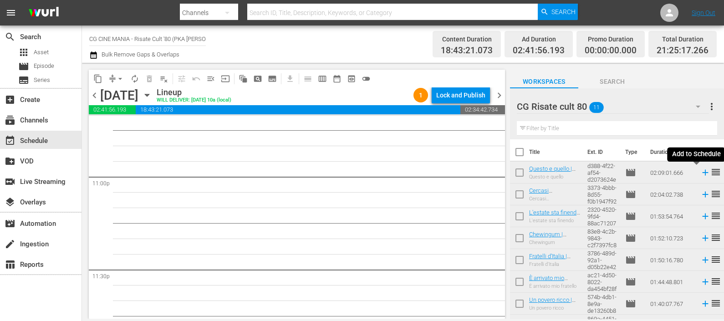
click at [702, 174] on icon at bounding box center [705, 173] width 6 height 6
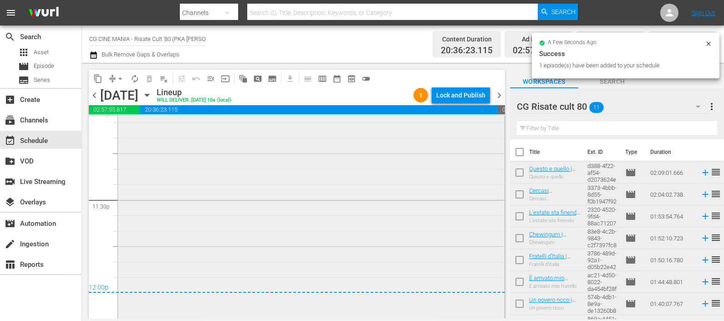
scroll to position [4335, 0]
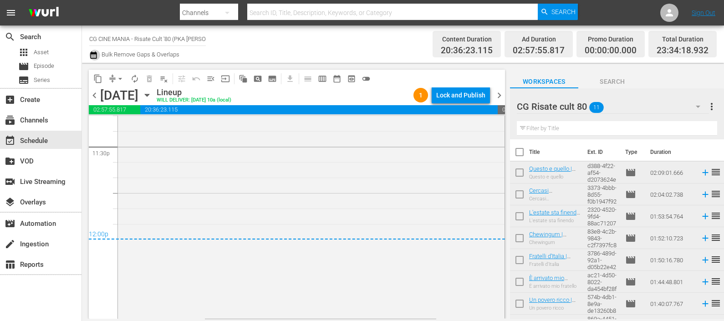
click at [96, 51] on icon "button" at bounding box center [93, 55] width 9 height 11
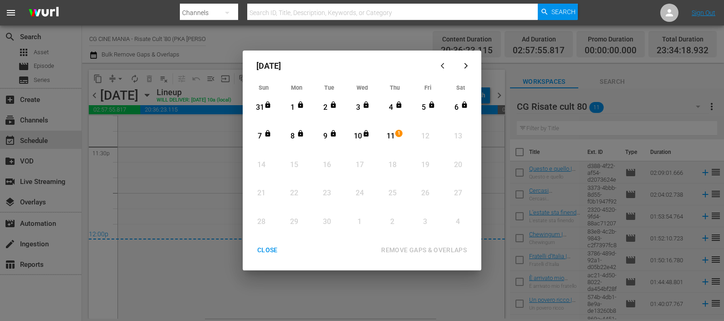
click at [396, 133] on span "1" at bounding box center [399, 133] width 6 height 7
click at [412, 254] on div "REMOVE GAPS & OVERLAPS" at bounding box center [424, 250] width 100 height 11
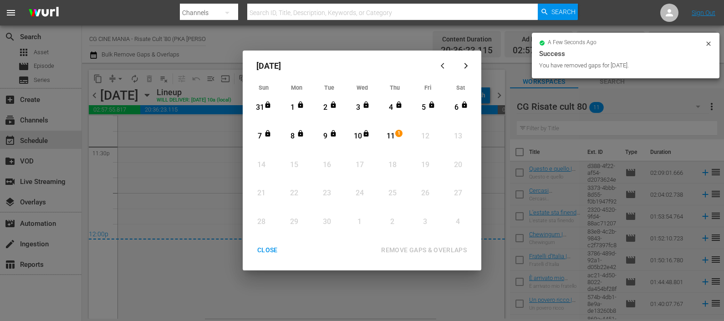
click at [270, 250] on div "CLOSE" at bounding box center [267, 250] width 35 height 11
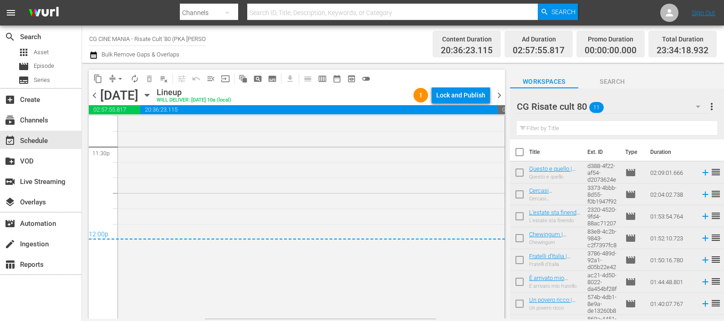
scroll to position [4315, 0]
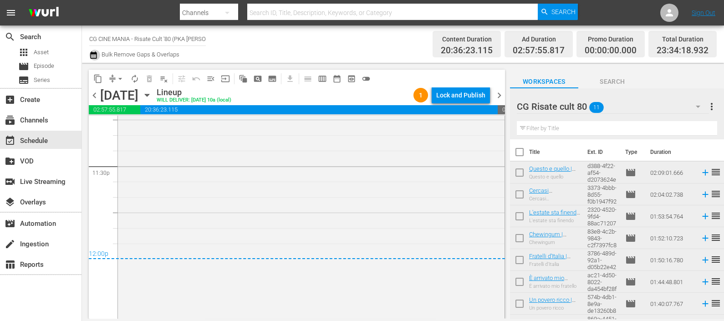
click at [97, 58] on icon "button" at bounding box center [93, 55] width 9 height 11
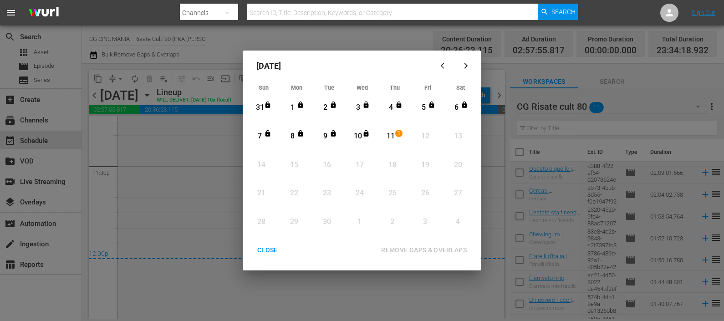
click at [392, 136] on div "11" at bounding box center [390, 136] width 11 height 10
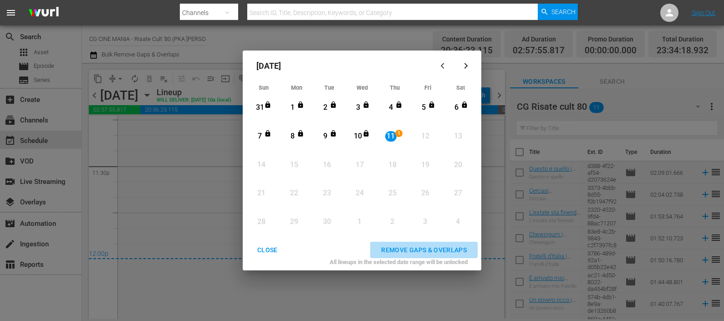
click at [418, 253] on div "REMOVE GAPS & OVERLAPS" at bounding box center [424, 250] width 100 height 11
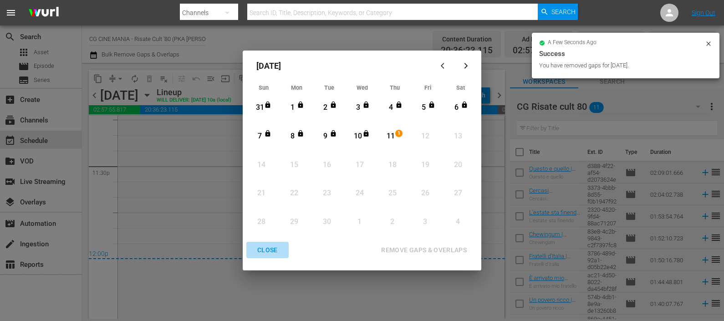
click at [269, 250] on div "CLOSE" at bounding box center [267, 250] width 35 height 11
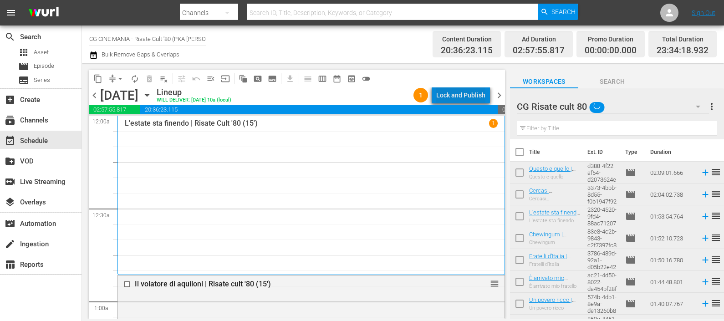
click at [471, 97] on div "Lock and Publish" at bounding box center [460, 95] width 49 height 16
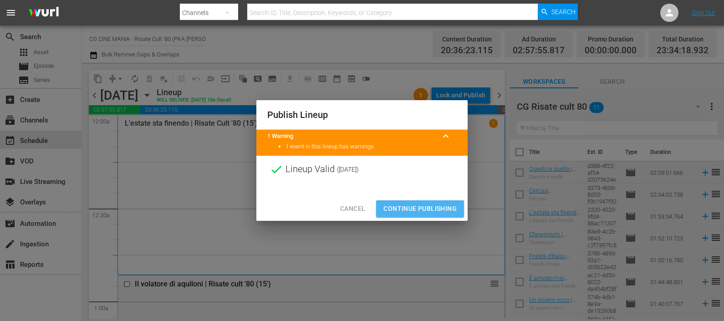
drag, startPoint x: 433, startPoint y: 207, endPoint x: 430, endPoint y: 202, distance: 5.9
click at [432, 203] on span "Continue Publishing" at bounding box center [419, 208] width 73 height 11
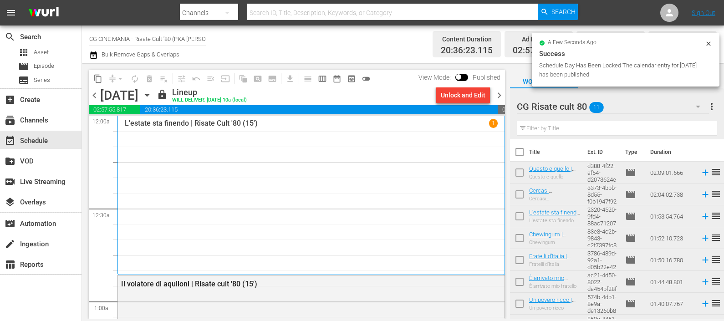
click at [500, 96] on span "chevron_right" at bounding box center [499, 95] width 11 height 11
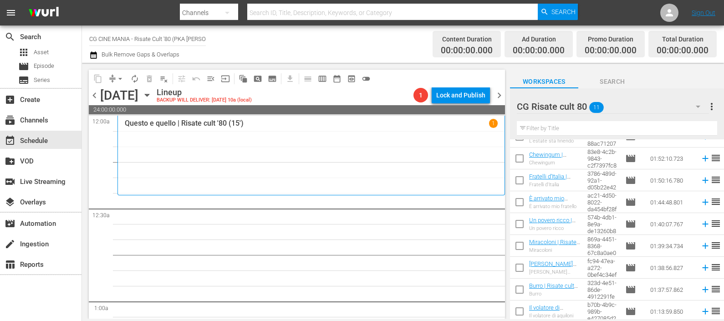
scroll to position [82, 0]
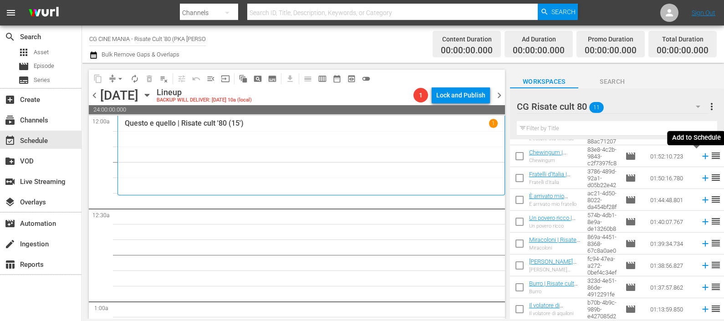
click at [700, 154] on icon at bounding box center [705, 156] width 10 height 10
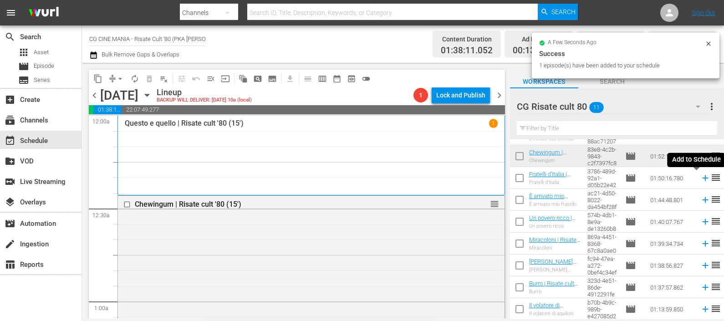
click at [700, 180] on icon at bounding box center [705, 178] width 10 height 10
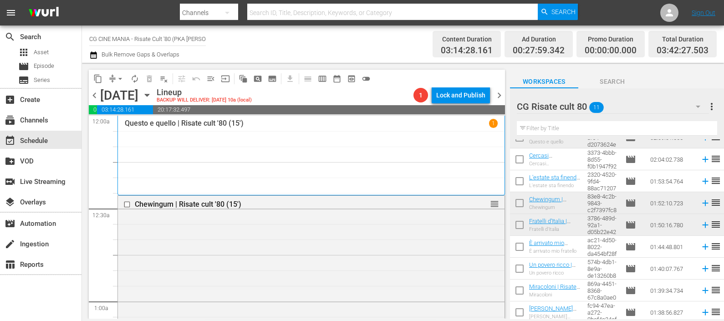
scroll to position [0, 0]
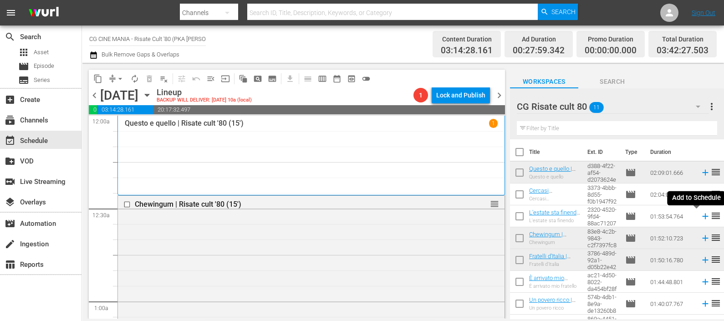
click at [700, 218] on icon at bounding box center [705, 216] width 10 height 10
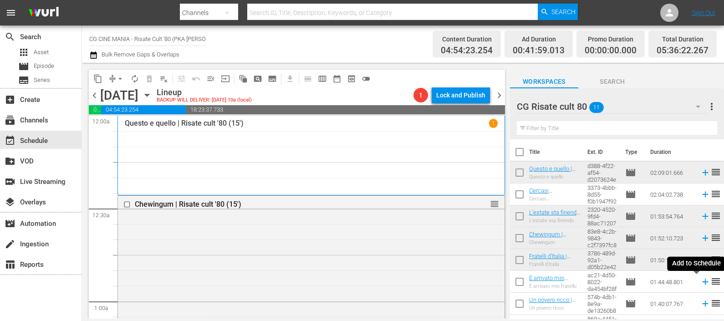
click at [700, 282] on icon at bounding box center [705, 282] width 10 height 10
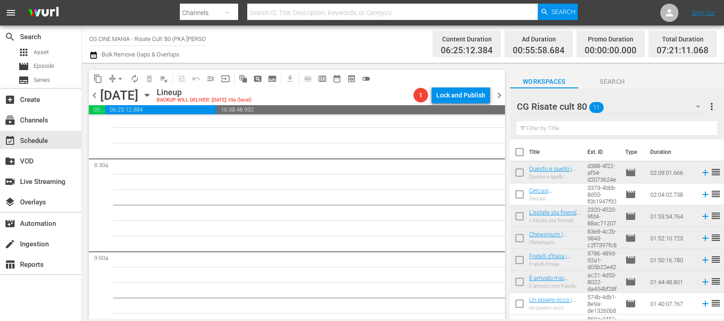
scroll to position [1366, 0]
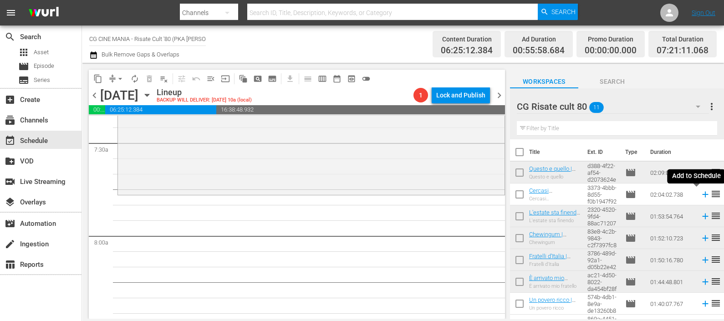
click at [700, 194] on icon at bounding box center [705, 194] width 10 height 10
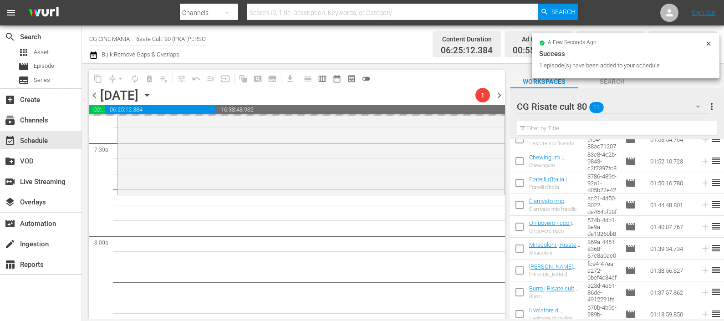
scroll to position [82, 0]
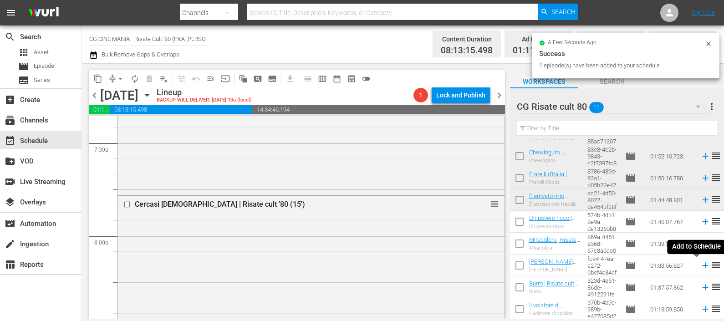
click at [700, 263] on icon at bounding box center [705, 265] width 10 height 10
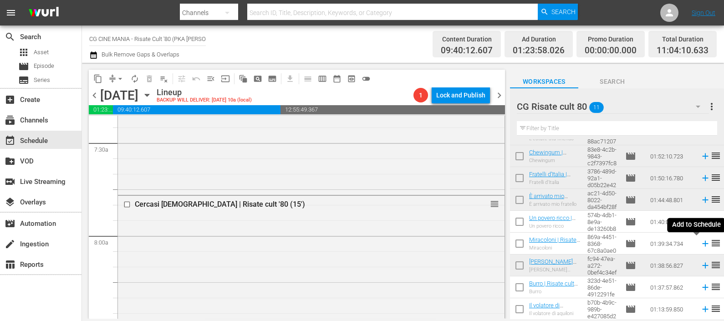
click at [702, 244] on icon at bounding box center [705, 244] width 6 height 6
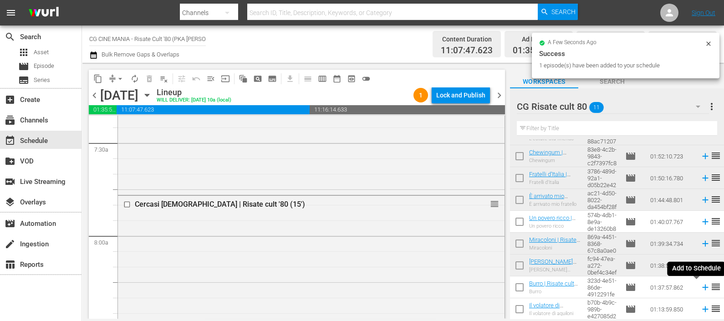
click at [702, 287] on icon at bounding box center [705, 288] width 6 height 6
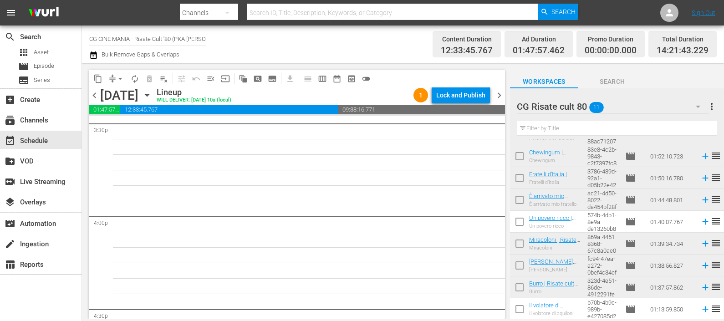
scroll to position [2845, 0]
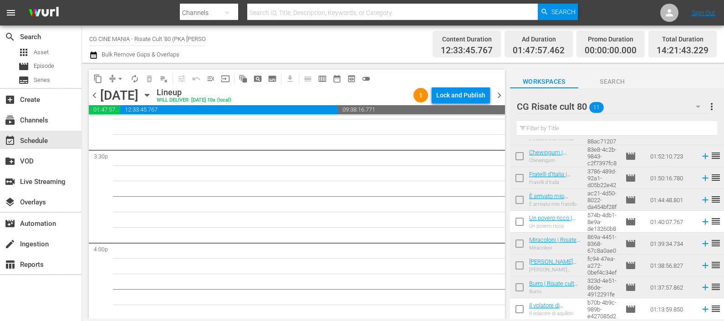
click at [702, 221] on icon at bounding box center [705, 222] width 6 height 6
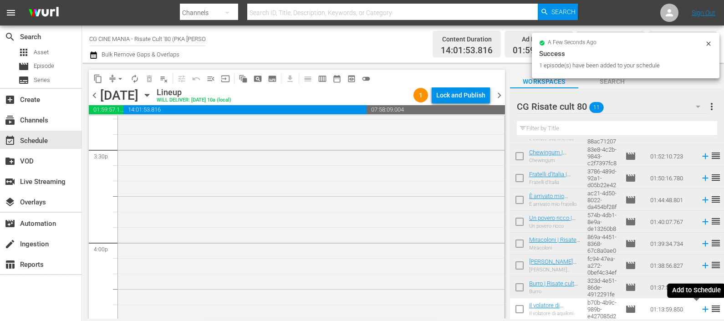
click at [702, 312] on icon at bounding box center [705, 309] width 6 height 6
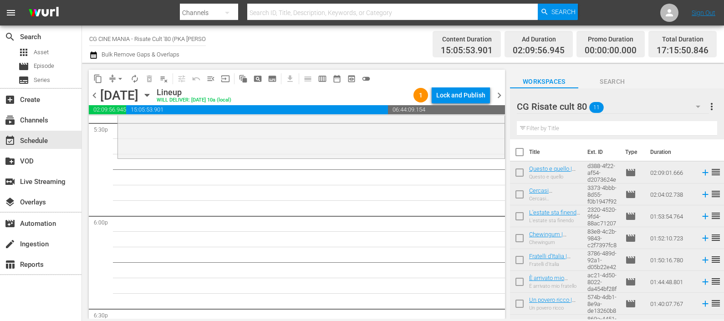
scroll to position [56, 0]
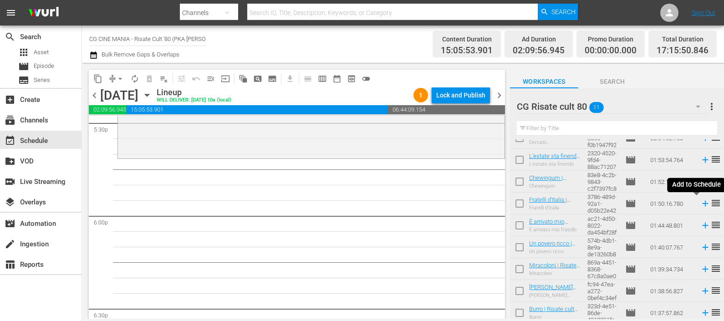
click at [700, 199] on icon at bounding box center [705, 204] width 10 height 10
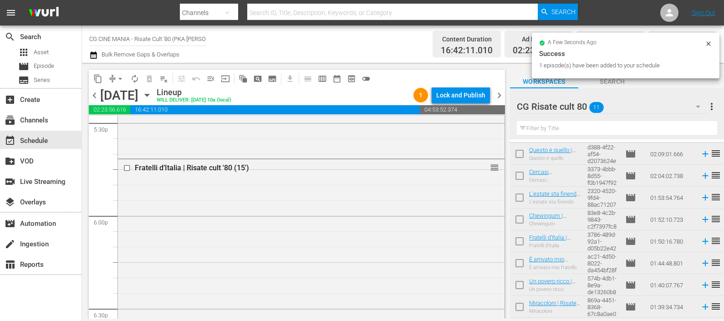
scroll to position [0, 0]
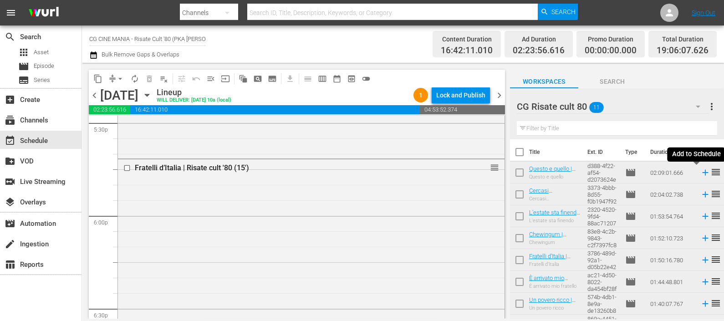
click at [700, 173] on icon at bounding box center [705, 173] width 10 height 10
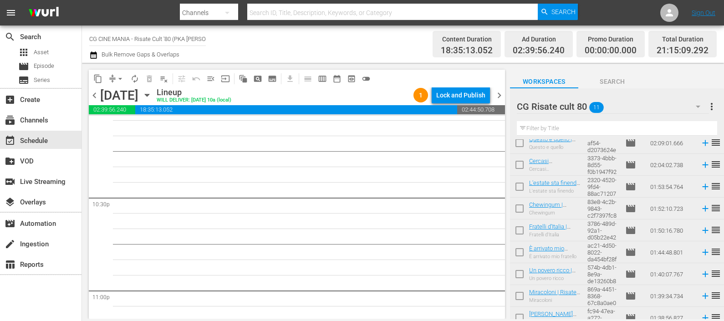
scroll to position [82, 0]
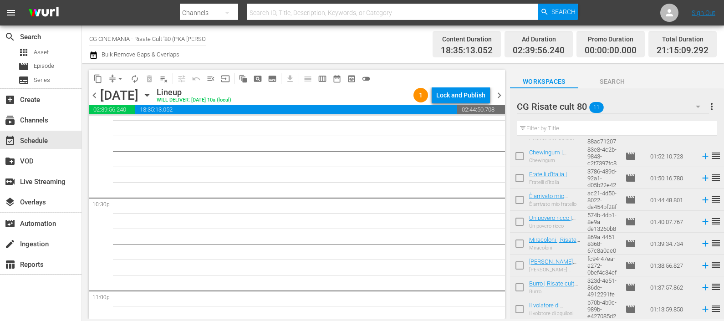
click at [700, 308] on icon at bounding box center [705, 309] width 10 height 10
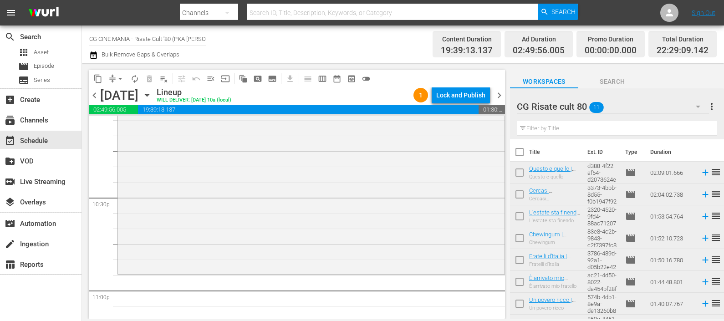
scroll to position [0, 0]
click at [700, 197] on icon at bounding box center [705, 194] width 10 height 10
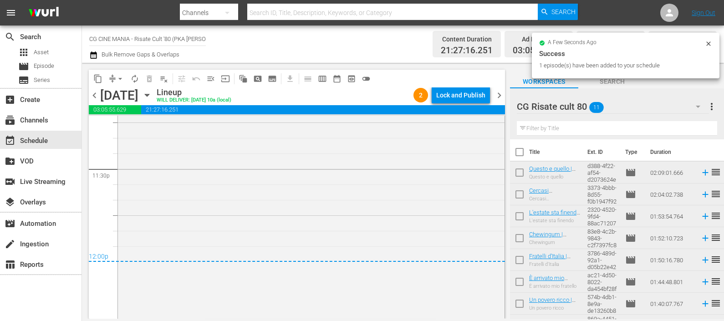
scroll to position [4438, 0]
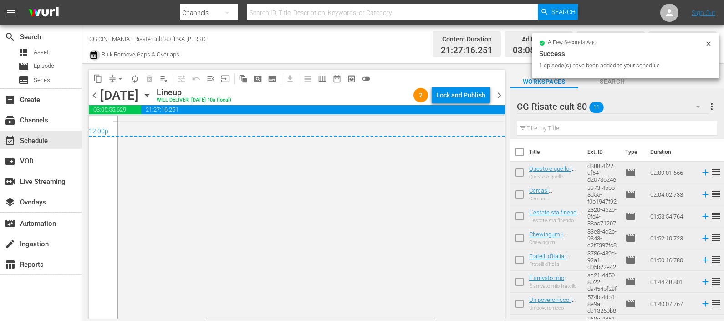
click at [96, 57] on icon "button" at bounding box center [93, 54] width 6 height 7
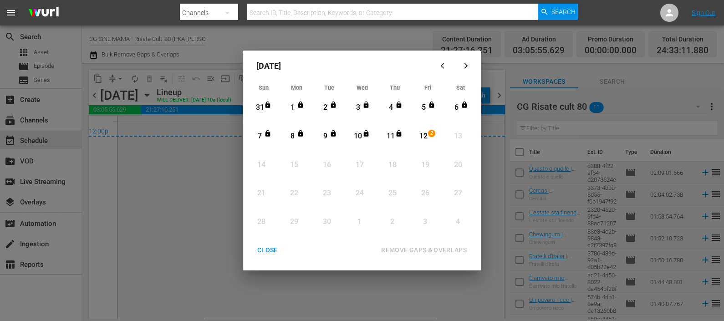
drag, startPoint x: 426, startPoint y: 130, endPoint x: 424, endPoint y: 144, distance: 14.2
click at [426, 131] on div "12" at bounding box center [423, 136] width 11 height 25
click at [448, 246] on div "REMOVE GAPS & OVERLAPS" at bounding box center [424, 250] width 100 height 11
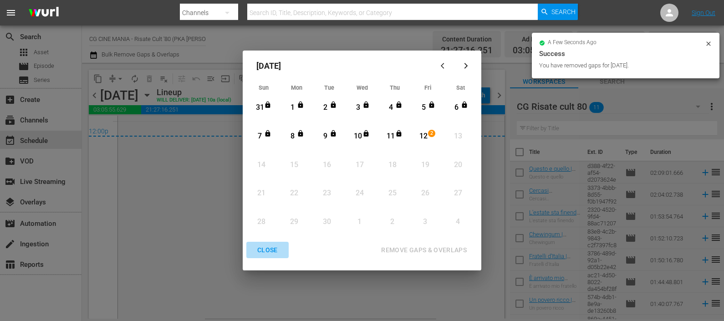
click at [272, 248] on div "CLOSE" at bounding box center [267, 250] width 35 height 11
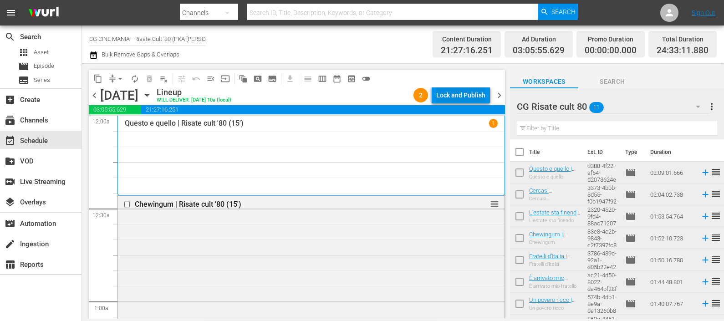
click at [472, 93] on div "Lock and Publish" at bounding box center [460, 95] width 49 height 16
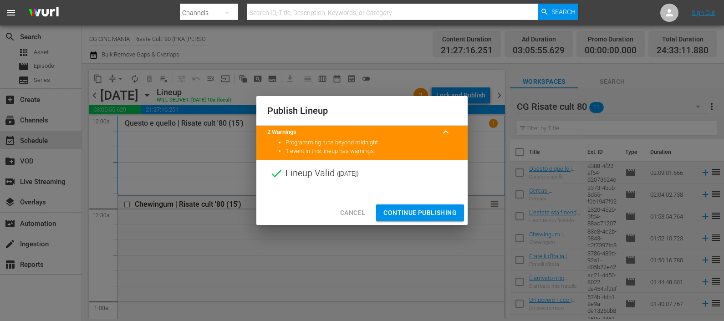
click at [433, 214] on span "Continue Publishing" at bounding box center [419, 212] width 73 height 11
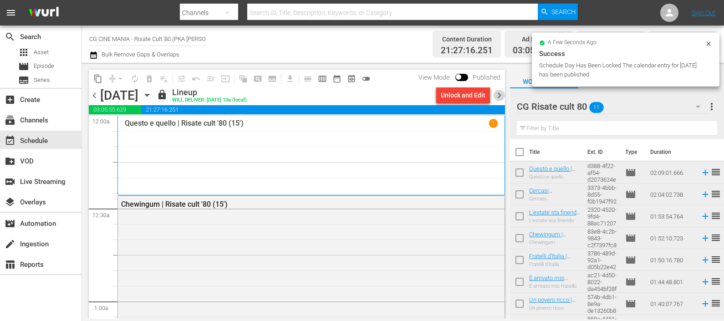
click at [500, 91] on span "chevron_right" at bounding box center [499, 95] width 11 height 11
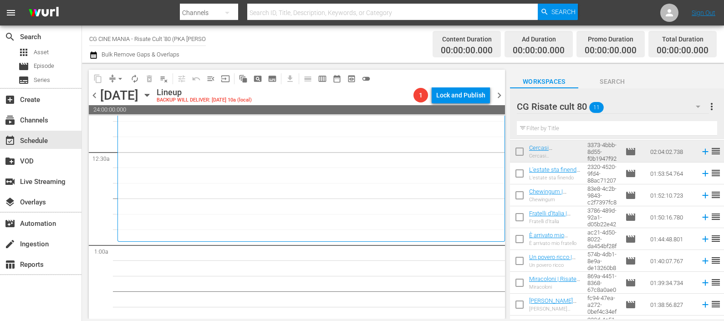
scroll to position [82, 0]
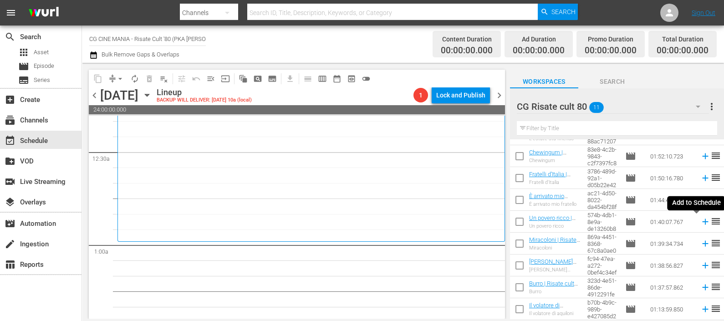
click at [700, 221] on icon at bounding box center [705, 222] width 10 height 10
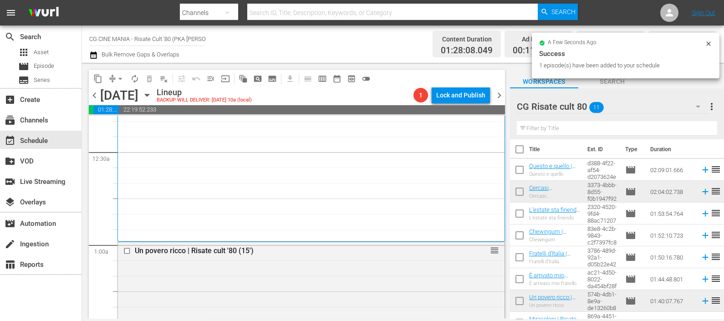
scroll to position [0, 0]
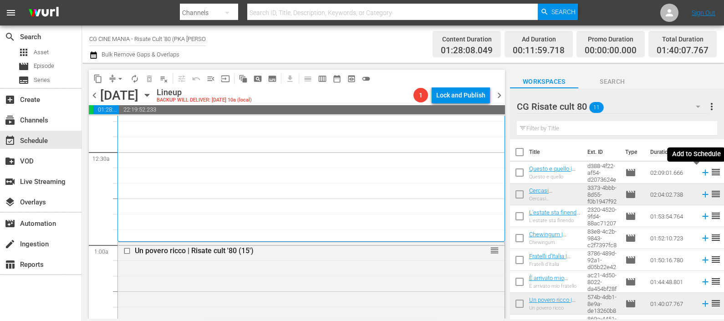
click at [700, 173] on icon at bounding box center [705, 173] width 10 height 10
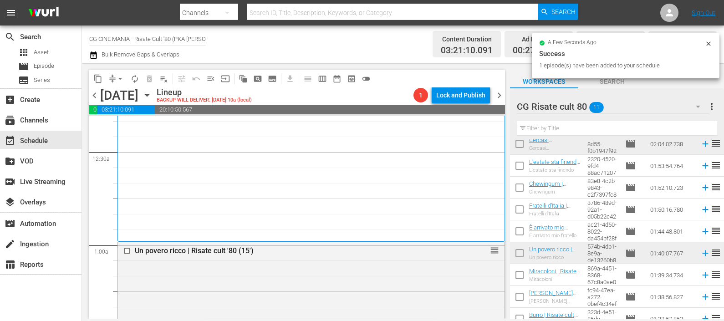
scroll to position [82, 0]
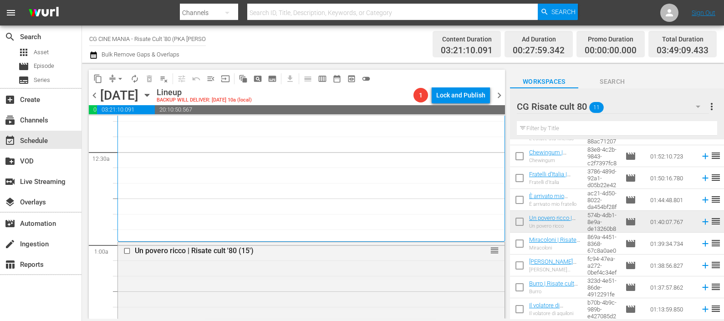
click at [700, 284] on icon at bounding box center [705, 287] width 10 height 10
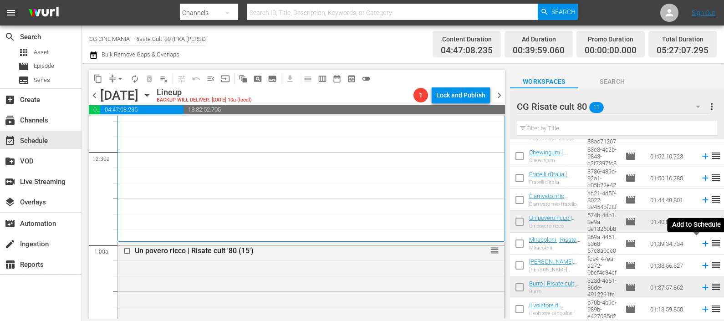
click at [700, 241] on icon at bounding box center [705, 244] width 10 height 10
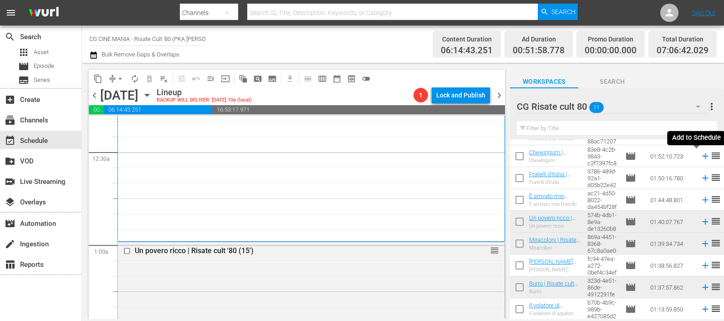
click at [702, 157] on icon at bounding box center [705, 156] width 6 height 6
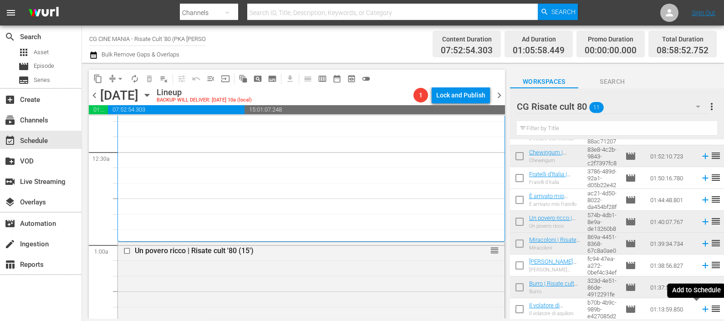
click at [700, 310] on icon at bounding box center [705, 309] width 10 height 10
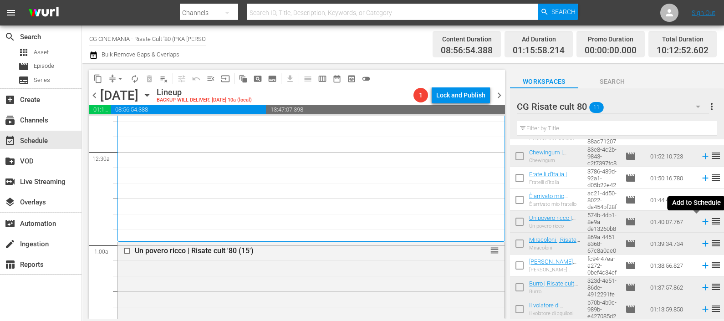
click at [702, 222] on icon at bounding box center [705, 222] width 6 height 6
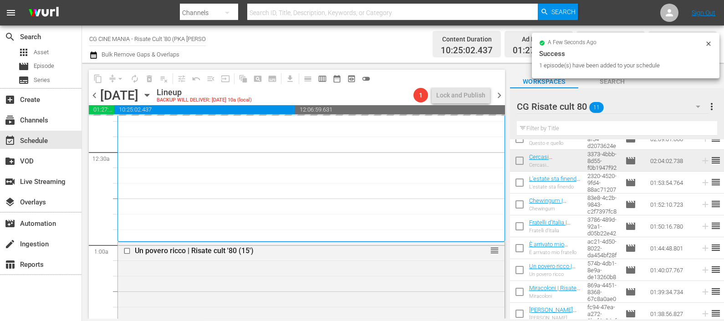
scroll to position [0, 0]
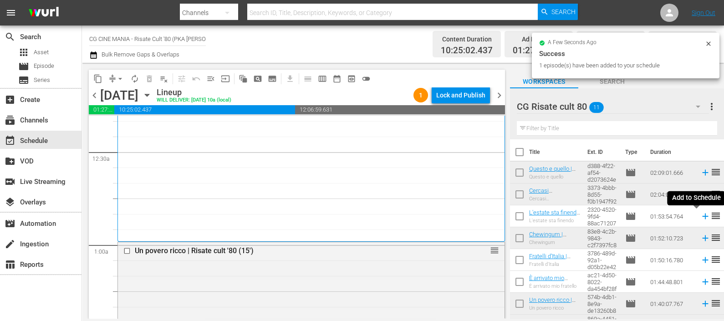
click at [700, 214] on icon at bounding box center [705, 216] width 10 height 10
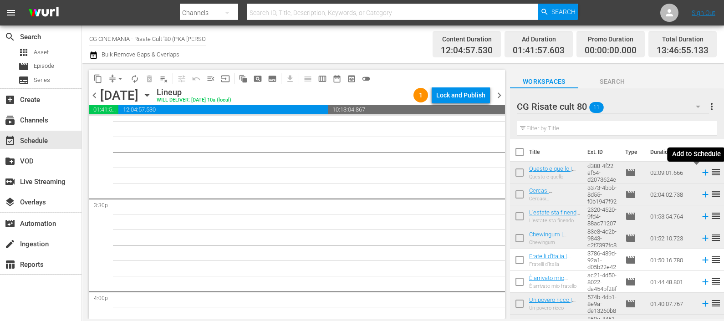
click at [702, 173] on icon at bounding box center [705, 173] width 6 height 6
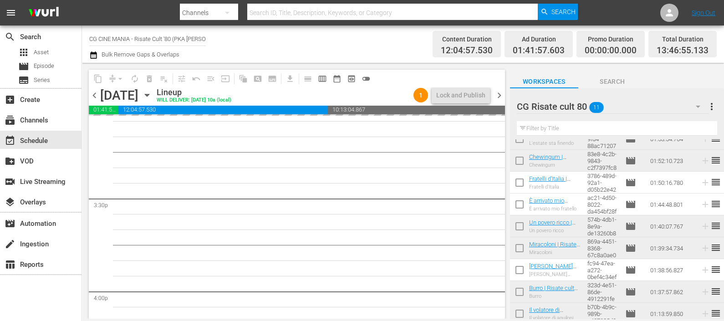
scroll to position [82, 0]
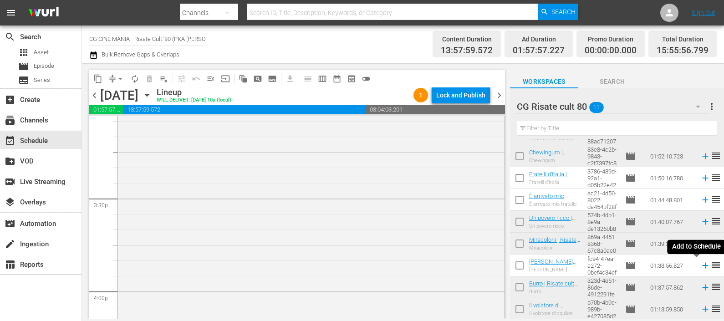
click at [702, 266] on icon at bounding box center [705, 266] width 6 height 6
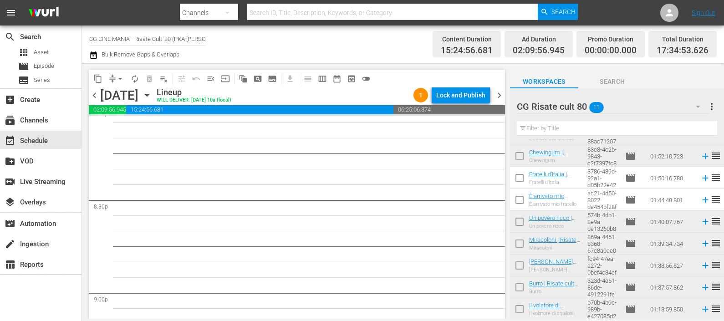
scroll to position [3707, 0]
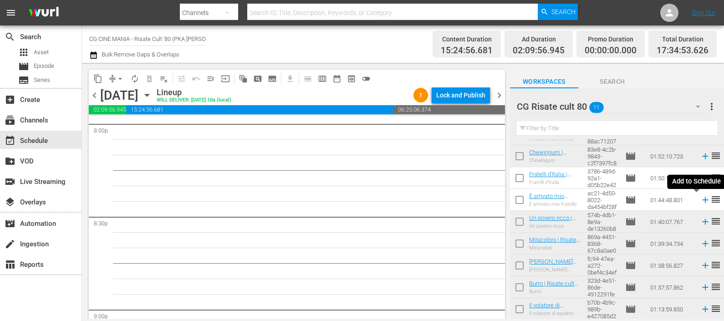
click at [700, 199] on icon at bounding box center [705, 200] width 10 height 10
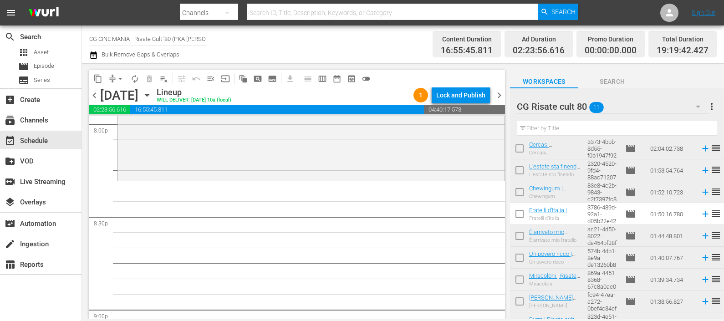
scroll to position [82, 0]
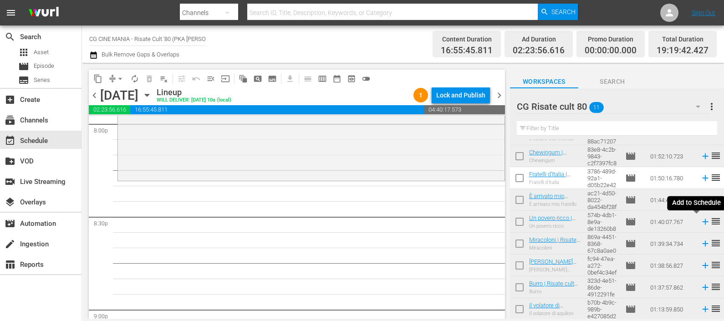
click at [700, 223] on icon at bounding box center [705, 222] width 10 height 10
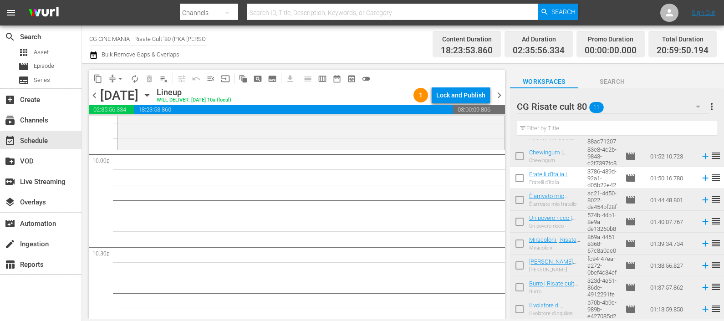
scroll to position [4255, 0]
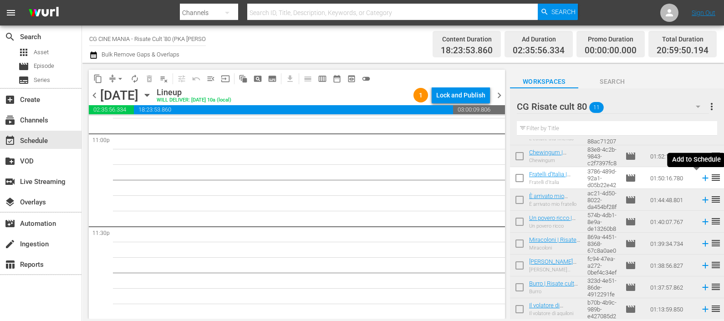
click at [700, 179] on icon at bounding box center [705, 178] width 10 height 10
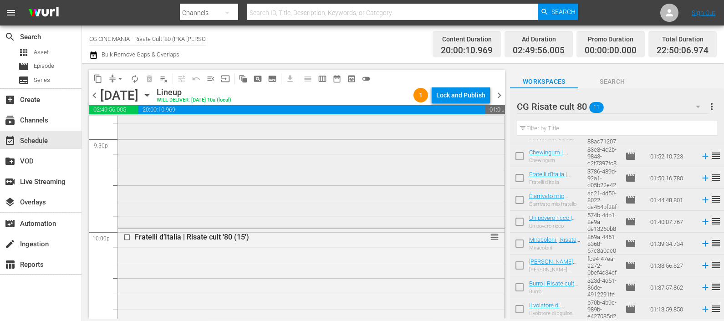
scroll to position [3970, 0]
click at [700, 288] on icon at bounding box center [705, 287] width 10 height 10
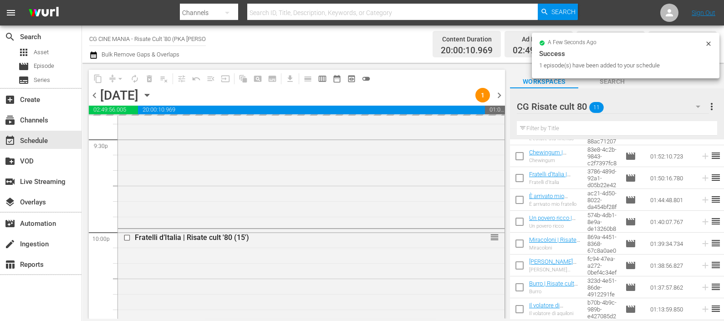
scroll to position [4255, 0]
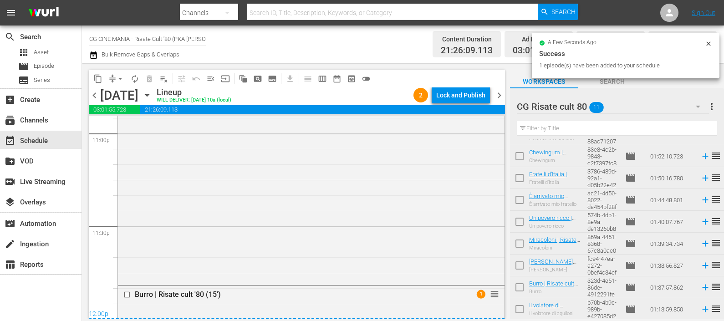
click at [97, 58] on button "button" at bounding box center [94, 55] width 11 height 11
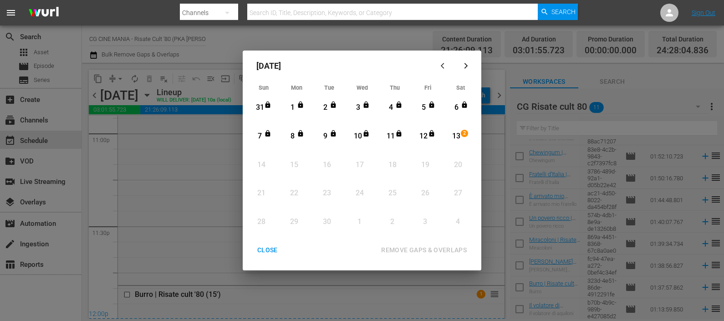
drag, startPoint x: 455, startPoint y: 136, endPoint x: 455, endPoint y: 143, distance: 7.7
click at [455, 136] on div "13" at bounding box center [456, 136] width 11 height 10
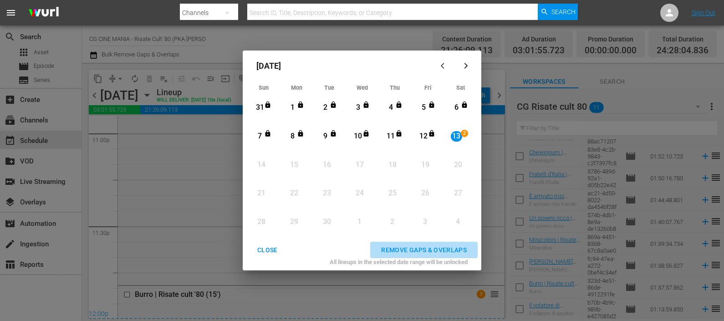
click at [440, 243] on button "REMOVE GAPS & OVERLAPS" at bounding box center [423, 250] width 107 height 17
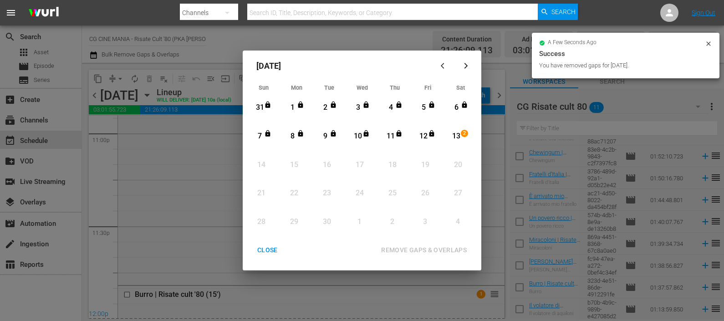
click at [269, 251] on div "CLOSE" at bounding box center [267, 250] width 35 height 11
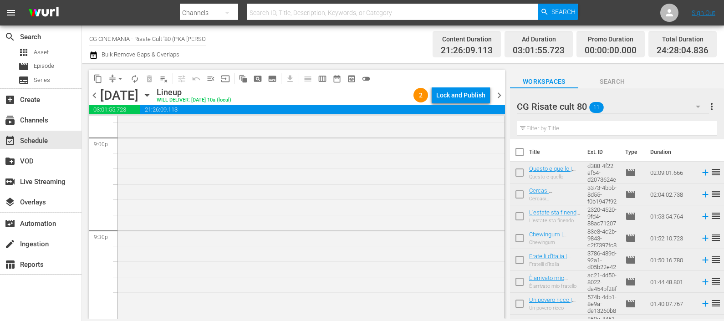
scroll to position [4525, 0]
click at [443, 93] on div "Lock and Publish" at bounding box center [460, 95] width 49 height 16
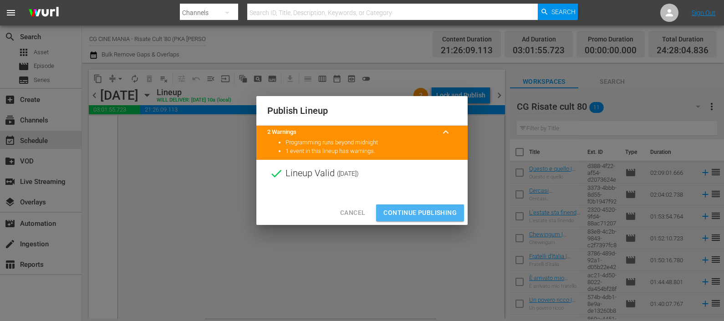
click at [428, 215] on span "Continue Publishing" at bounding box center [419, 212] width 73 height 11
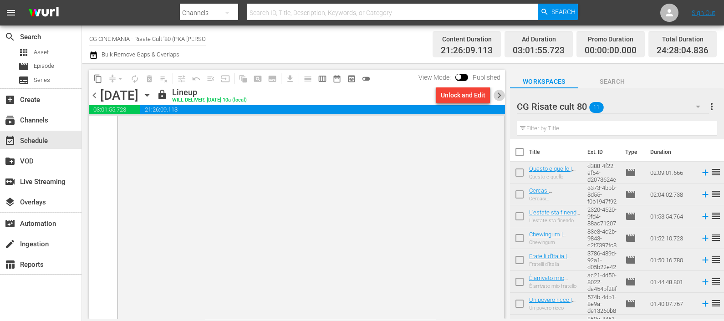
click at [498, 92] on span "chevron_right" at bounding box center [499, 95] width 11 height 11
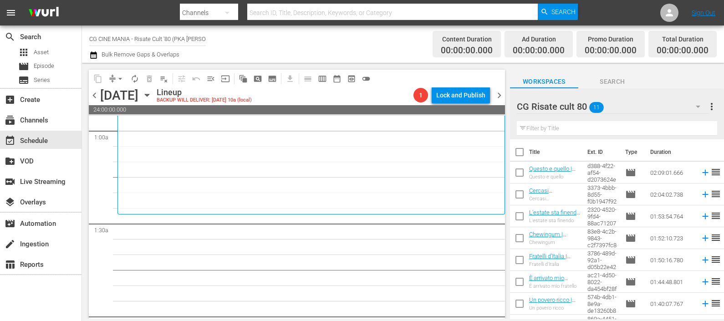
scroll to position [227, 0]
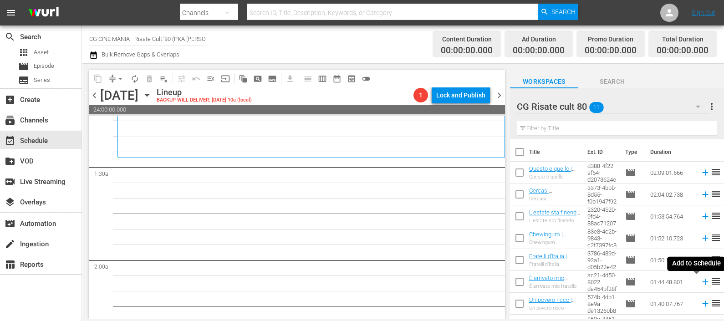
click at [702, 282] on icon at bounding box center [705, 282] width 6 height 6
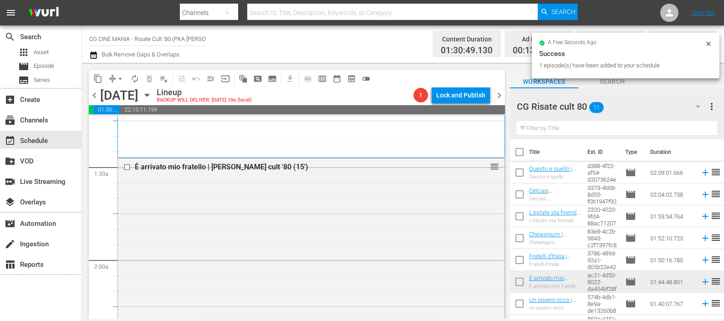
scroll to position [82, 0]
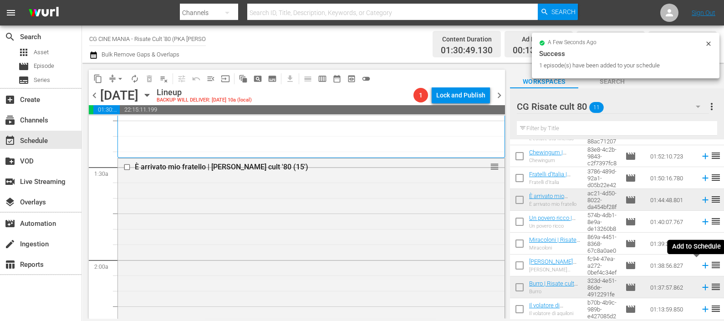
click at [700, 263] on icon at bounding box center [705, 265] width 10 height 10
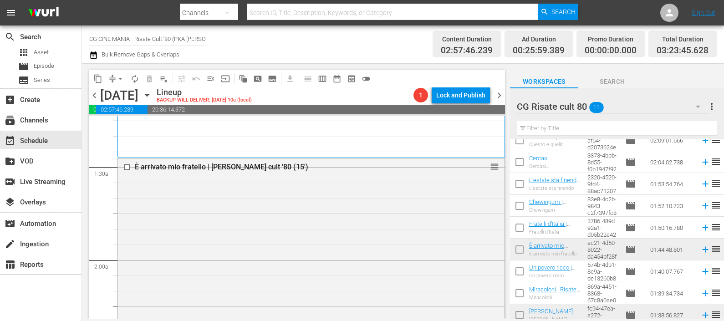
scroll to position [0, 0]
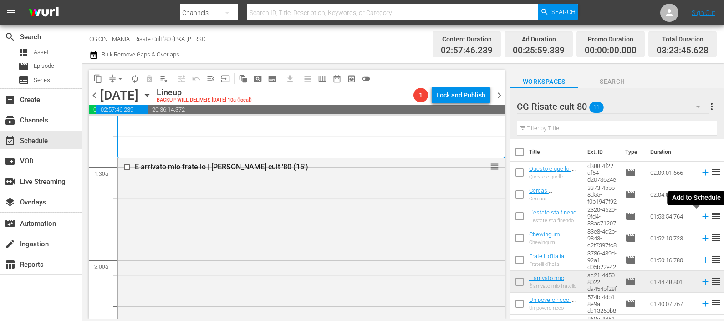
click at [700, 214] on icon at bounding box center [705, 216] width 10 height 10
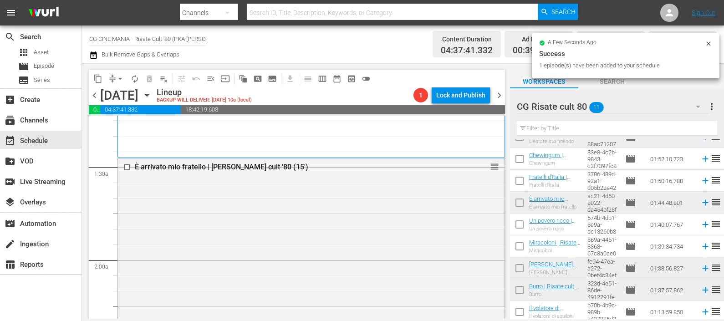
scroll to position [82, 0]
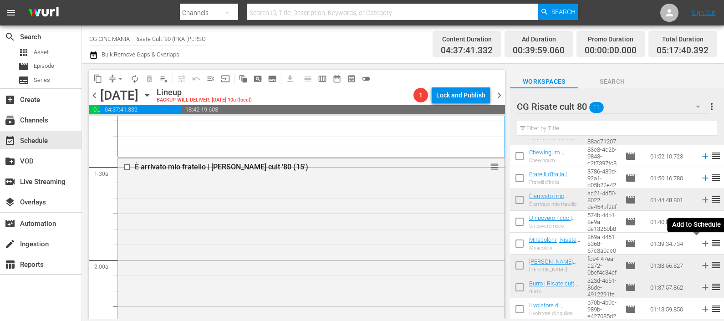
click at [700, 244] on icon at bounding box center [705, 244] width 10 height 10
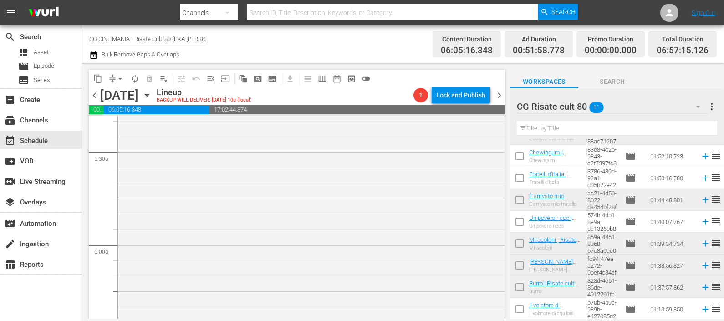
scroll to position [871, 0]
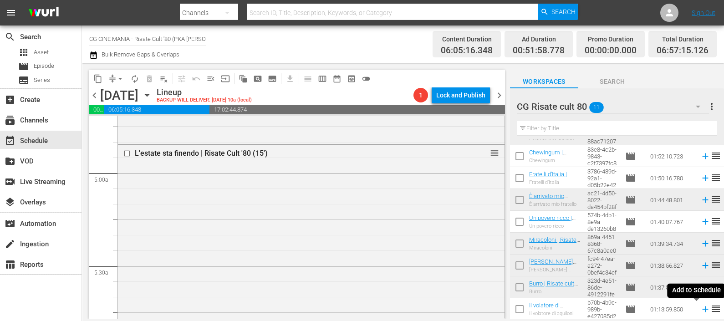
click at [700, 309] on icon at bounding box center [705, 309] width 10 height 10
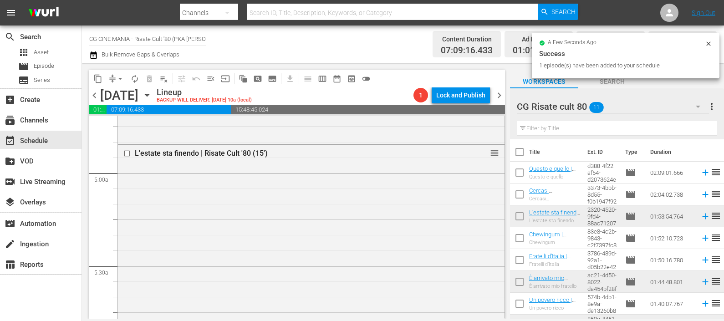
scroll to position [82, 0]
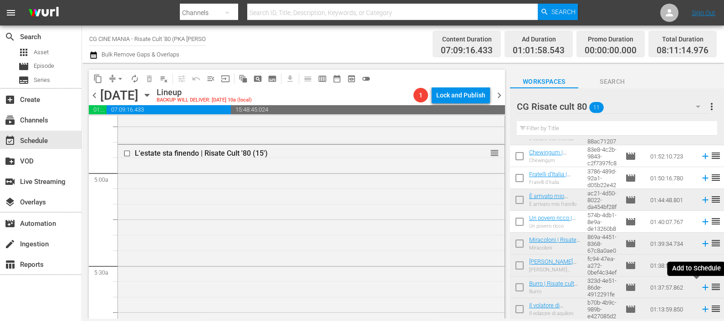
click at [702, 287] on icon at bounding box center [705, 288] width 6 height 6
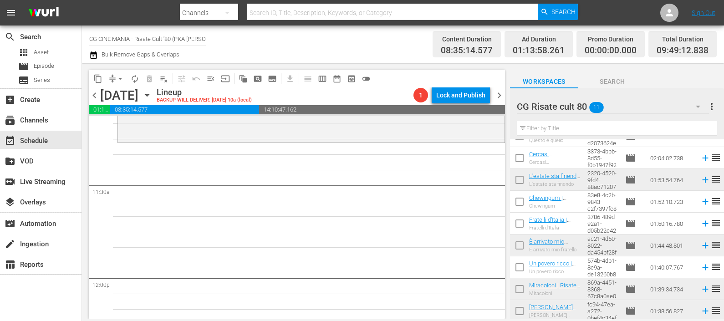
scroll to position [0, 0]
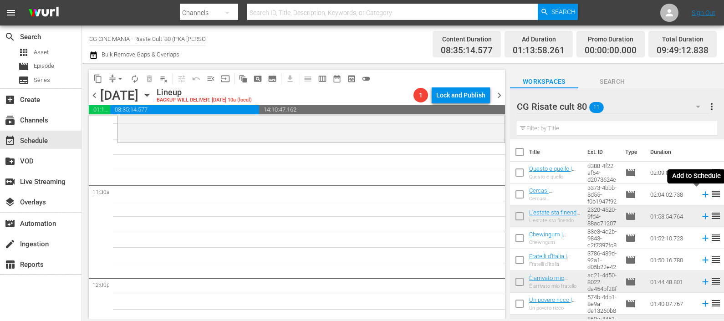
click at [702, 195] on icon at bounding box center [705, 195] width 6 height 6
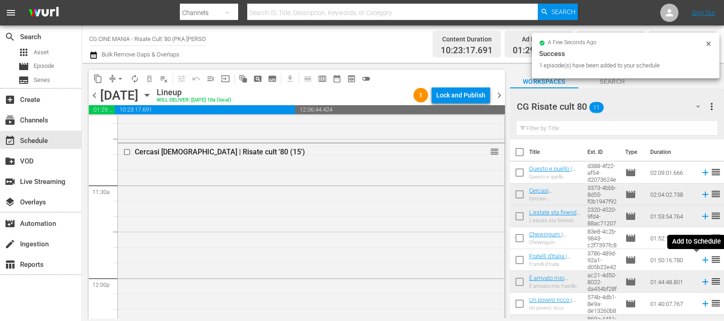
click at [700, 262] on icon at bounding box center [705, 260] width 10 height 10
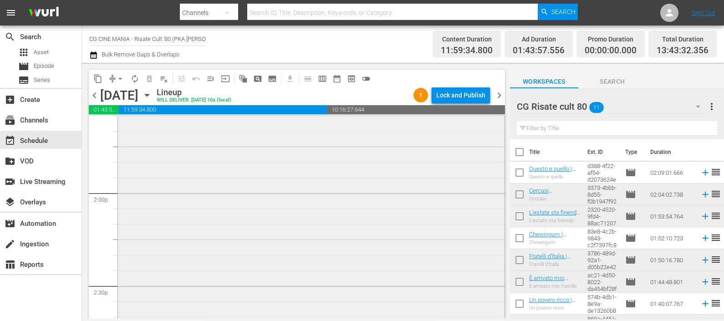
scroll to position [2465, 0]
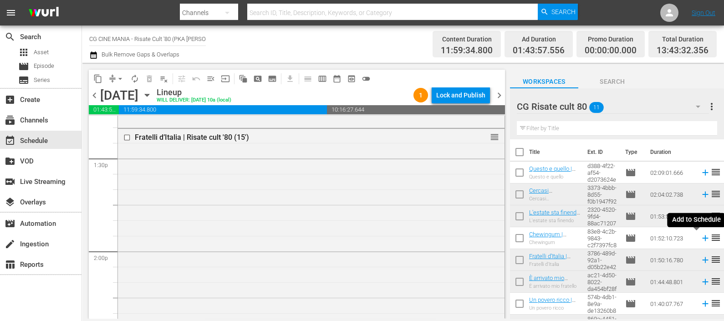
click at [700, 237] on icon at bounding box center [705, 238] width 10 height 10
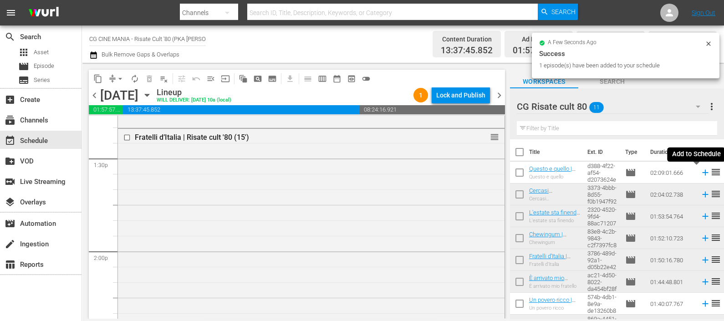
click at [700, 172] on icon at bounding box center [705, 173] width 10 height 10
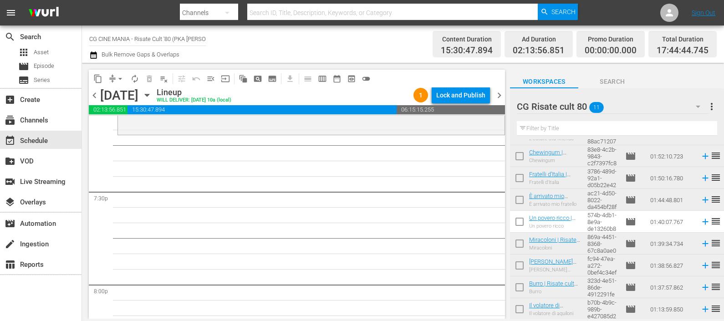
scroll to position [0, 0]
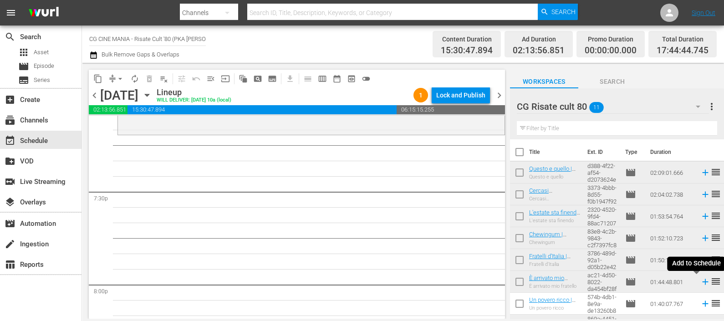
click at [702, 280] on icon at bounding box center [705, 282] width 6 height 6
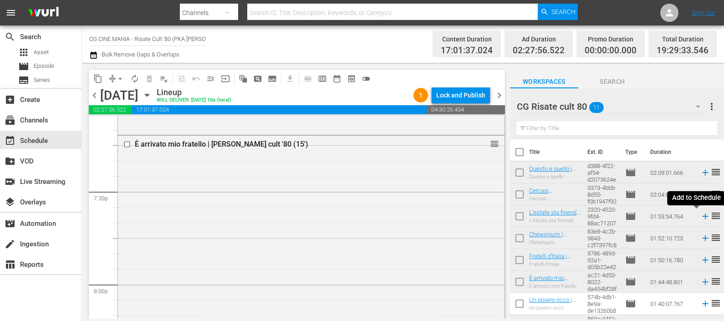
click at [700, 215] on icon at bounding box center [705, 216] width 10 height 10
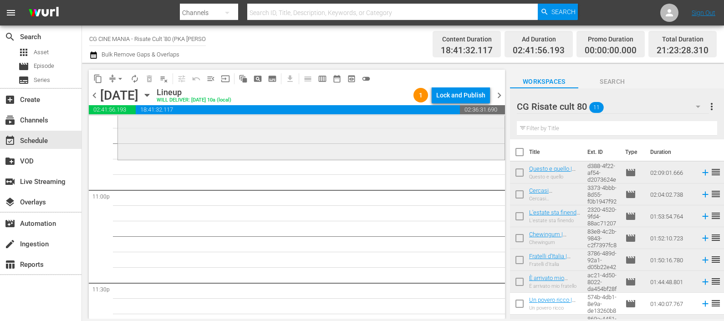
scroll to position [4255, 0]
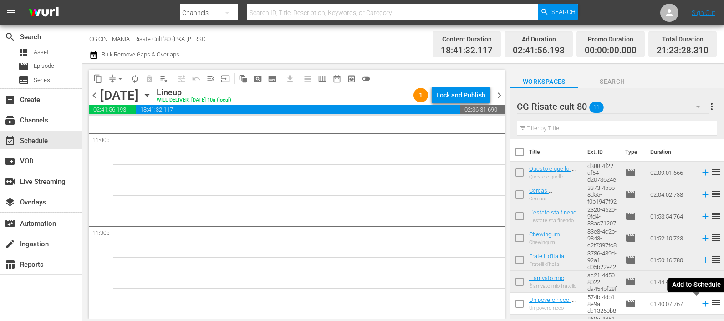
click at [702, 304] on icon at bounding box center [705, 304] width 6 height 6
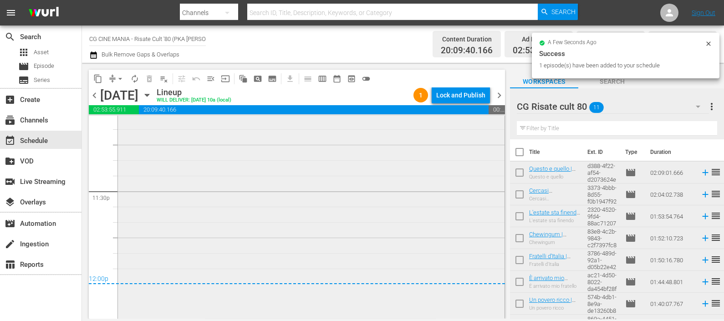
scroll to position [4350, 0]
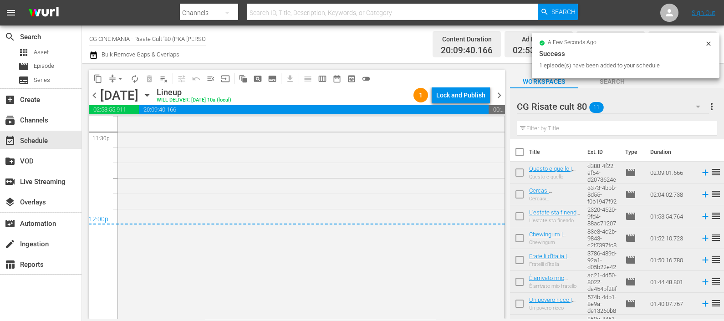
click at [96, 56] on icon "button" at bounding box center [93, 54] width 6 height 7
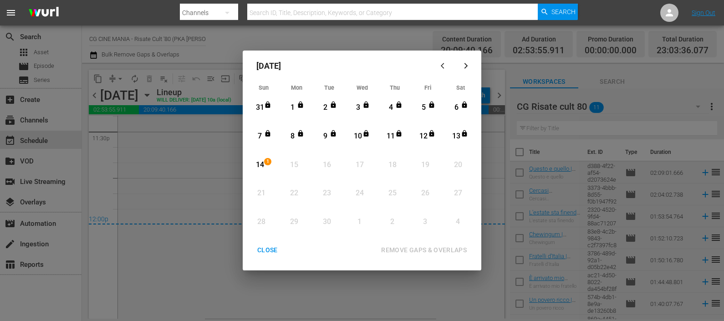
click at [262, 168] on div "14" at bounding box center [259, 165] width 11 height 10
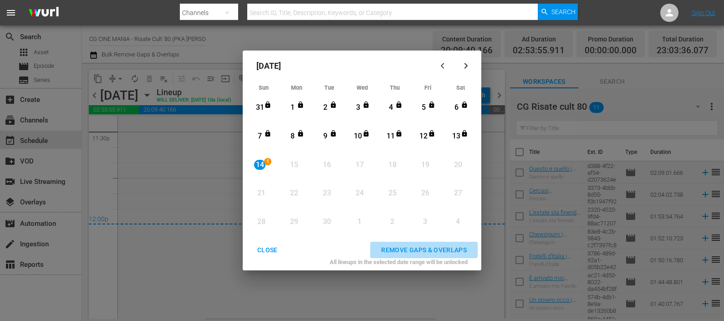
click at [409, 245] on div "REMOVE GAPS & OVERLAPS" at bounding box center [424, 250] width 100 height 11
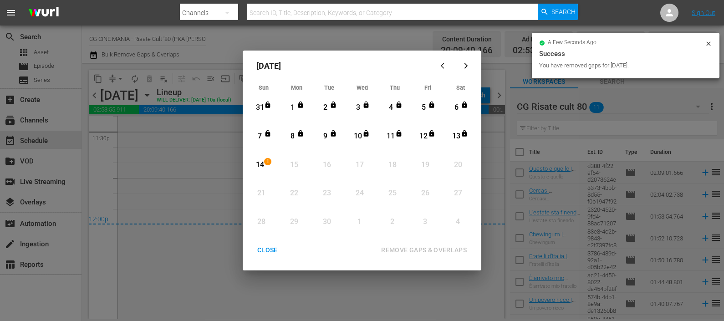
click at [266, 253] on div "CLOSE" at bounding box center [267, 250] width 35 height 11
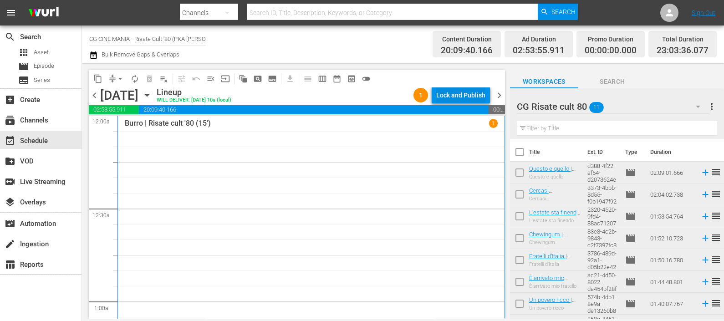
click at [469, 93] on div "Lock and Publish" at bounding box center [460, 95] width 49 height 16
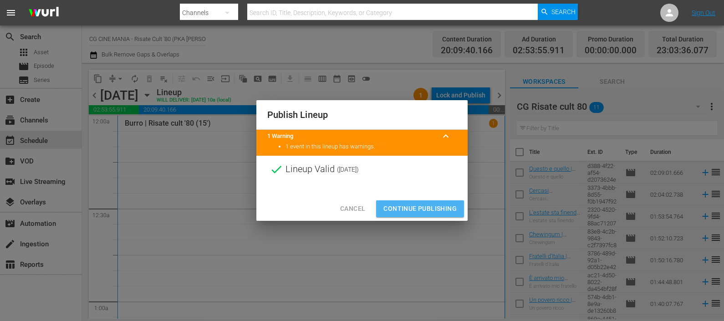
click at [430, 207] on span "Continue Publishing" at bounding box center [419, 208] width 73 height 11
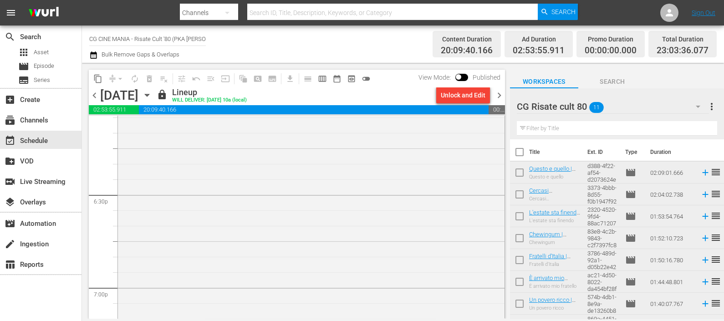
scroll to position [3699, 0]
